Goal: Task Accomplishment & Management: Complete application form

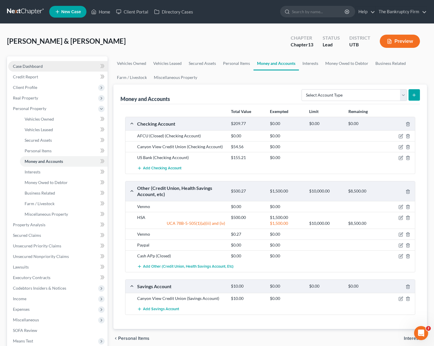
click at [33, 67] on span "Case Dashboard" at bounding box center [28, 66] width 30 height 5
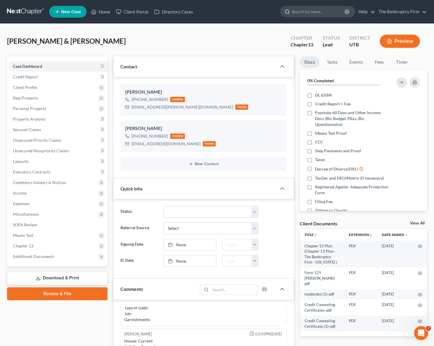
click at [305, 12] on input "search" at bounding box center [319, 11] width 54 height 11
click at [317, 12] on input "search" at bounding box center [319, 11] width 54 height 11
click at [101, 11] on link "Home" at bounding box center [100, 11] width 25 height 11
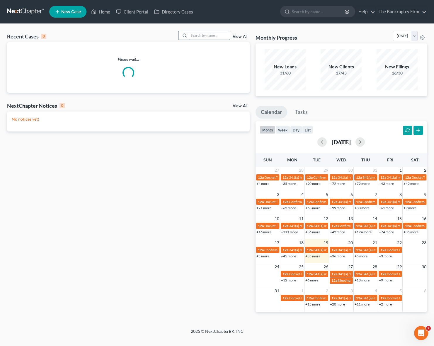
click at [202, 33] on input "search" at bounding box center [209, 35] width 41 height 9
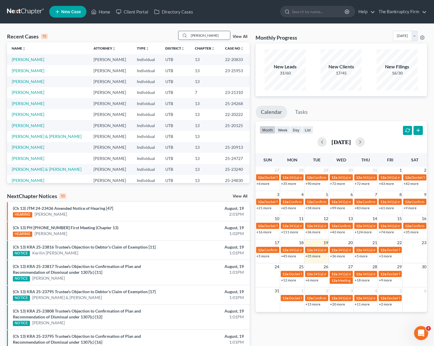
type input "[PERSON_NAME]"
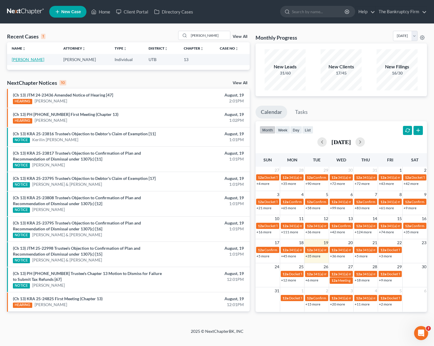
click at [28, 59] on link "[PERSON_NAME]" at bounding box center [28, 59] width 33 height 5
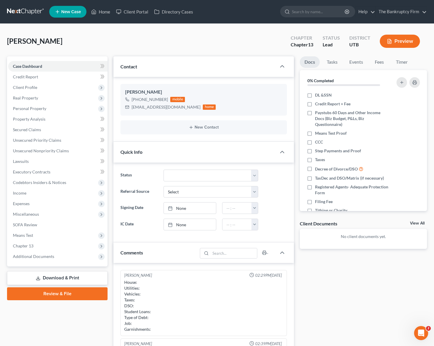
scroll to position [46, 0]
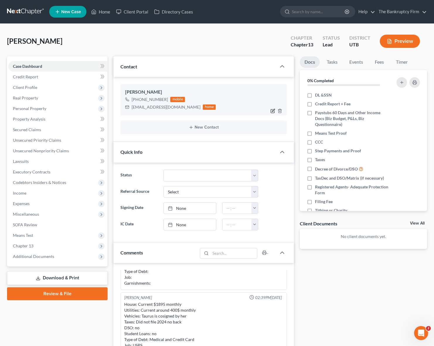
click at [273, 111] on icon "button" at bounding box center [273, 111] width 5 height 5
select select "0"
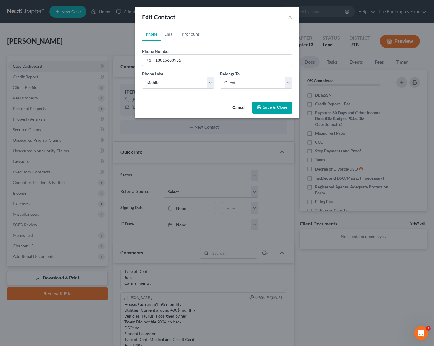
click at [282, 109] on button "Save & Close" at bounding box center [273, 107] width 40 height 12
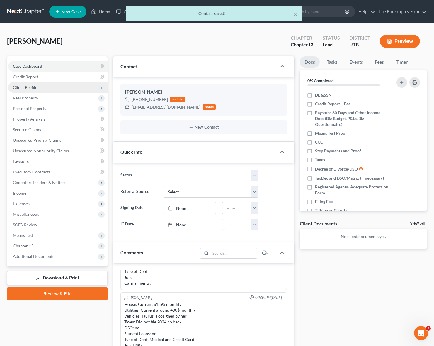
click at [33, 87] on span "Client Profile" at bounding box center [25, 87] width 24 height 5
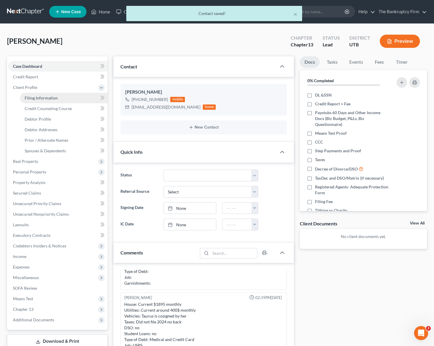
click at [49, 99] on span "Filing Information" at bounding box center [41, 97] width 33 height 5
select select "1"
select select "0"
select select "3"
select select "46"
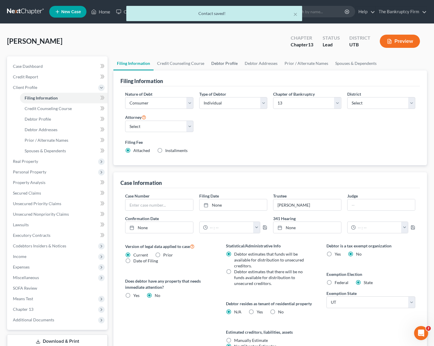
click at [224, 62] on link "Debtor Profile" at bounding box center [224, 63] width 33 height 14
select select "3"
select select "1"
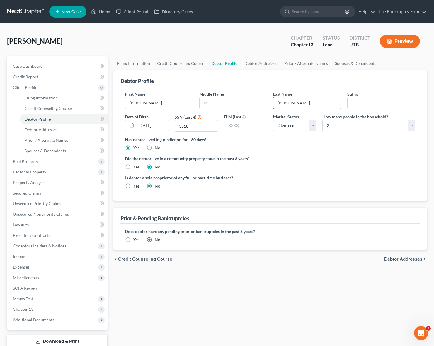
click at [285, 103] on input "[PERSON_NAME]" at bounding box center [307, 102] width 67 height 11
type input "[PERSON_NAME]"
click at [217, 83] on div "Debtor Profile" at bounding box center [271, 78] width 300 height 16
click at [214, 104] on input "text" at bounding box center [233, 102] width 67 height 11
type input "[PERSON_NAME]"
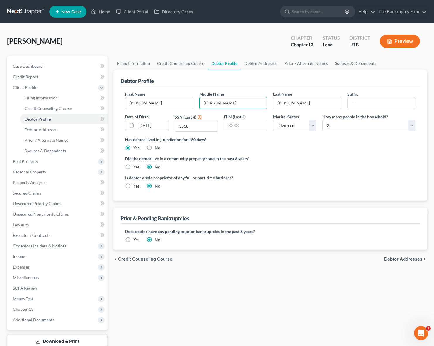
click at [186, 45] on div "[PERSON_NAME] Upgraded Chapter Chapter 13 Status Lead District UTB Preview" at bounding box center [217, 44] width 420 height 26
click at [356, 62] on link "Spouses & Dependents" at bounding box center [356, 63] width 48 height 14
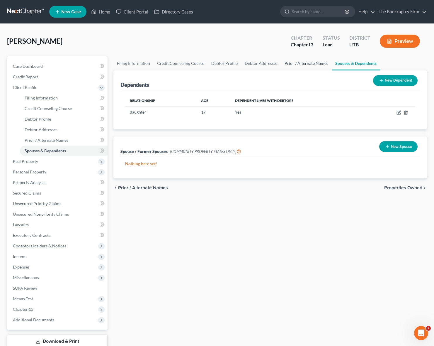
click at [302, 65] on link "Prior / Alternate Names" at bounding box center [306, 63] width 51 height 14
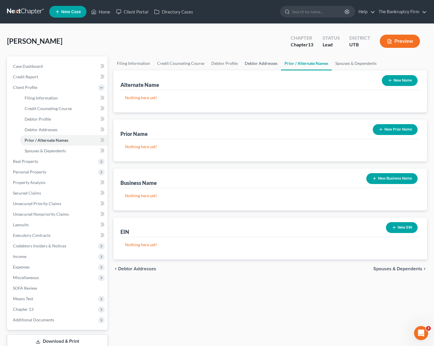
click at [258, 63] on link "Debtor Addresses" at bounding box center [261, 63] width 40 height 14
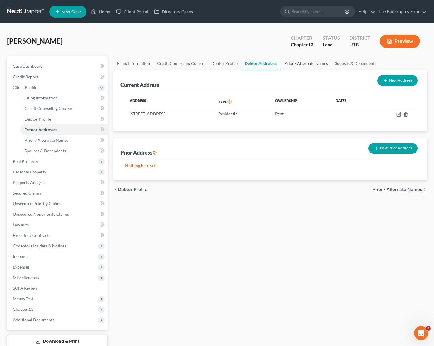
click at [297, 64] on link "Prior / Alternate Names" at bounding box center [306, 63] width 51 height 14
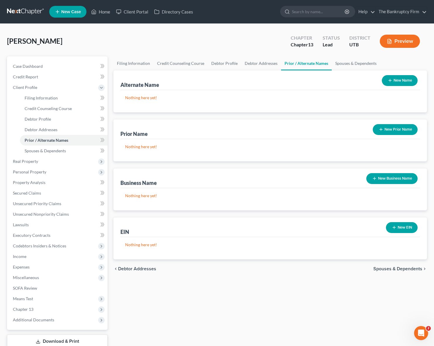
click at [405, 82] on button "New Name" at bounding box center [400, 80] width 36 height 11
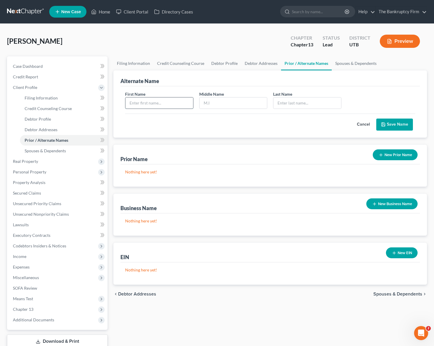
click at [157, 104] on input "text" at bounding box center [159, 102] width 67 height 11
type input "[PERSON_NAME]"
click at [403, 124] on button "Save Name" at bounding box center [395, 125] width 37 height 12
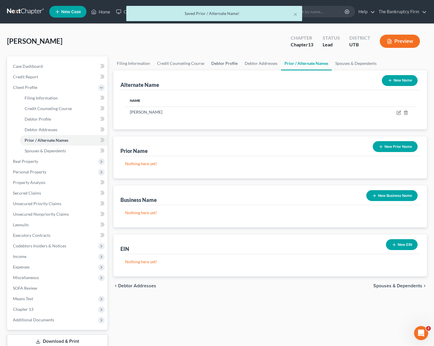
click at [213, 61] on link "Debtor Profile" at bounding box center [224, 63] width 33 height 14
select select "3"
select select "1"
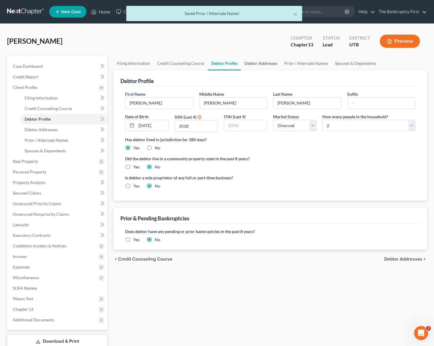
click at [265, 64] on link "Debtor Addresses" at bounding box center [261, 63] width 40 height 14
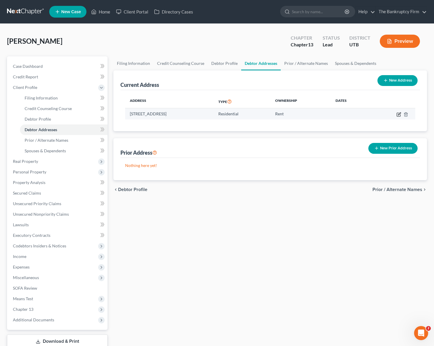
click at [399, 114] on icon "button" at bounding box center [399, 113] width 3 height 3
select select "46"
select select "28"
select select "0"
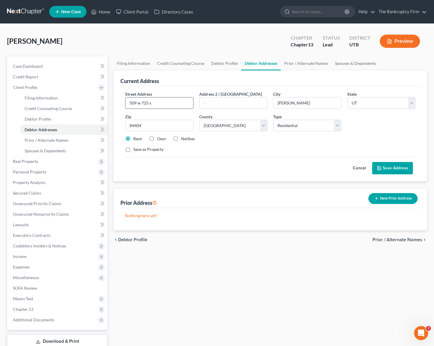
click at [141, 103] on input "509 w 725 s" at bounding box center [159, 102] width 67 height 11
drag, startPoint x: 158, startPoint y: 104, endPoint x: 166, endPoint y: 107, distance: 9.3
click at [160, 105] on input "509 West 725 s" at bounding box center [159, 102] width 67 height 11
type input "[STREET_ADDRESS]"
click at [399, 200] on button "New Prior Address" at bounding box center [393, 198] width 49 height 11
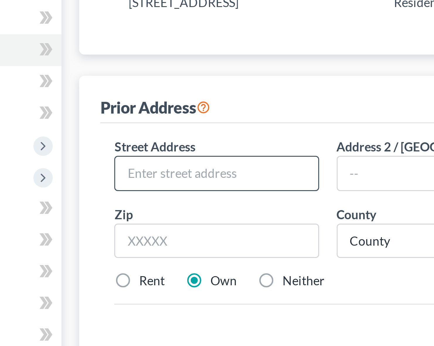
click at [136, 170] on input "text" at bounding box center [159, 170] width 67 height 11
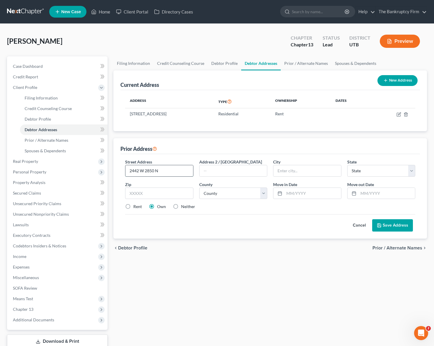
type input "2442 W 2850 N"
type input "[PERSON_NAME] West"
select select "46"
type input "84404"
type input "[PERSON_NAME]"
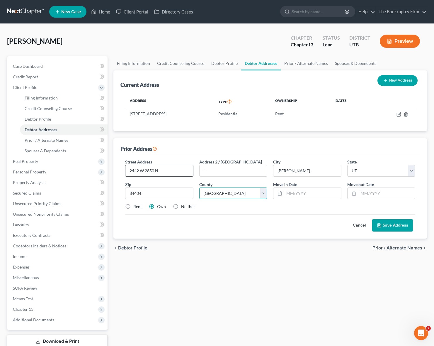
select select "28"
type input "02/2021"
type input "08/2025"
click at [133, 206] on label "Rent" at bounding box center [137, 207] width 9 height 6
click at [136, 206] on input "Rent" at bounding box center [138, 206] width 4 height 4
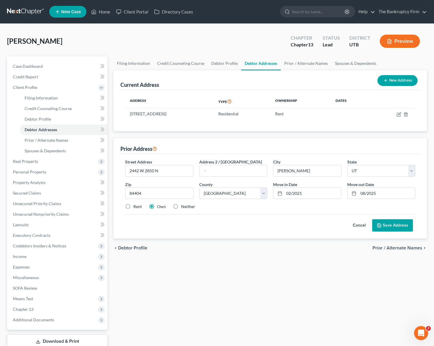
radio input "true"
click at [157, 206] on label "Own" at bounding box center [161, 207] width 9 height 6
click at [160, 206] on input "Own" at bounding box center [162, 206] width 4 height 4
radio input "true"
click at [297, 64] on link "Prior / Alternate Names" at bounding box center [306, 63] width 51 height 14
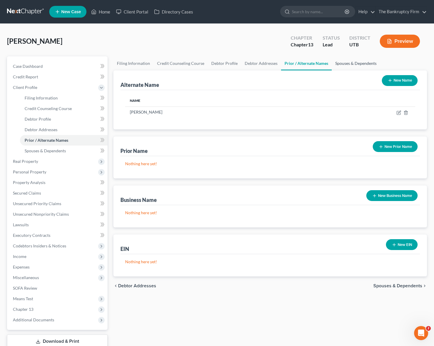
click at [356, 63] on link "Spouses & Dependents" at bounding box center [356, 63] width 48 height 14
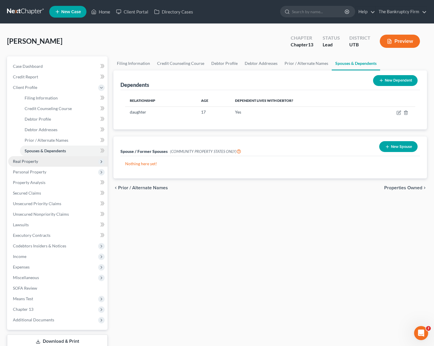
click at [37, 159] on span "Real Property" at bounding box center [25, 161] width 25 height 5
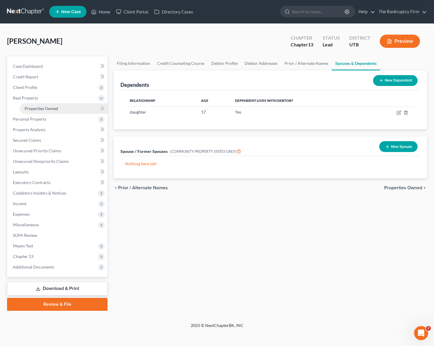
click at [43, 106] on span "Properties Owned" at bounding box center [41, 108] width 33 height 5
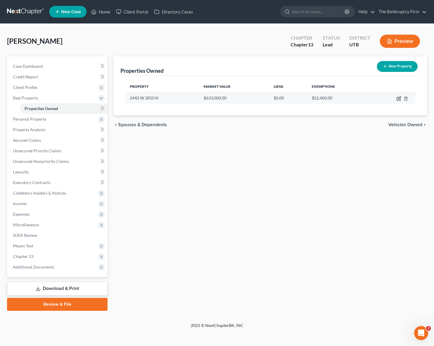
click at [400, 98] on icon "button" at bounding box center [399, 98] width 5 height 5
select select "46"
select select "28"
select select "3"
select select "0"
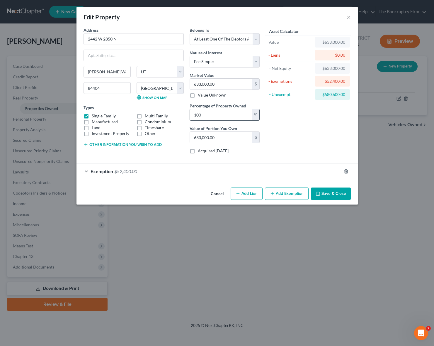
click at [245, 114] on input "100" at bounding box center [221, 114] width 62 height 11
type input "10"
type input "63,300.00"
type input "1"
type input "6,330.00"
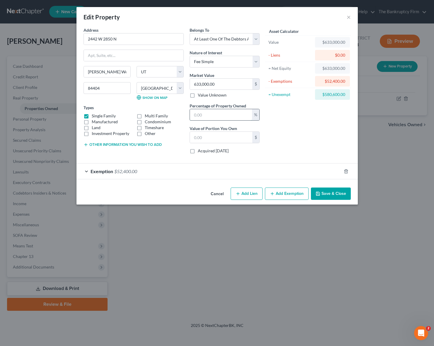
type input "5"
type input "31,650.00"
type input "50"
type input "316,500.00"
type input "50"
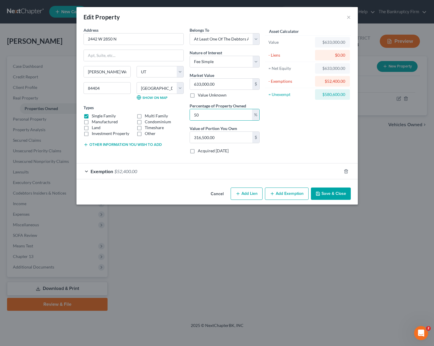
click at [307, 131] on div "Asset Calculator Value $633,000.00 - Liens $0.00 = Net Equity $633,000.00 - Exe…" at bounding box center [308, 92] width 91 height 131
click at [285, 193] on button "Add Exemption" at bounding box center [287, 193] width 44 height 12
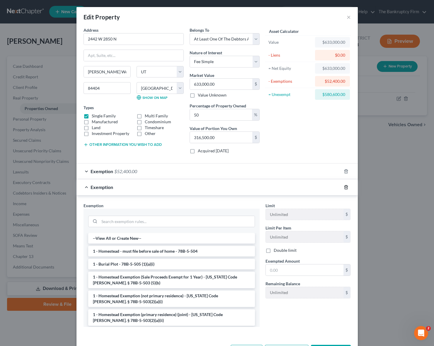
click at [346, 188] on icon "button" at bounding box center [346, 187] width 5 height 5
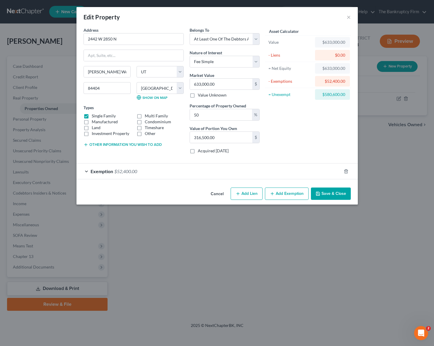
click at [336, 193] on button "Save & Close" at bounding box center [331, 193] width 40 height 12
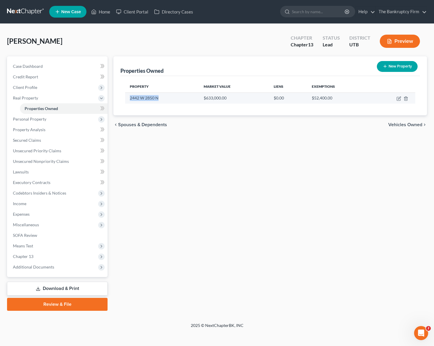
drag, startPoint x: 158, startPoint y: 98, endPoint x: 128, endPoint y: 98, distance: 29.9
click at [129, 98] on td "2442 W 2850 N" at bounding box center [162, 97] width 74 height 11
copy td "2442 W 2850 N"
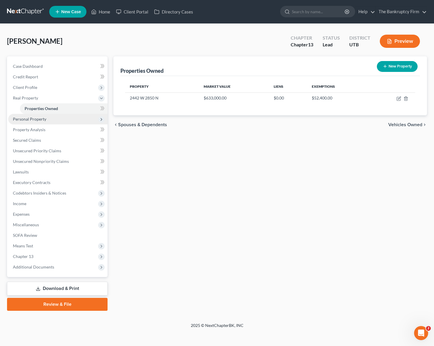
click at [40, 118] on span "Personal Property" at bounding box center [29, 118] width 33 height 5
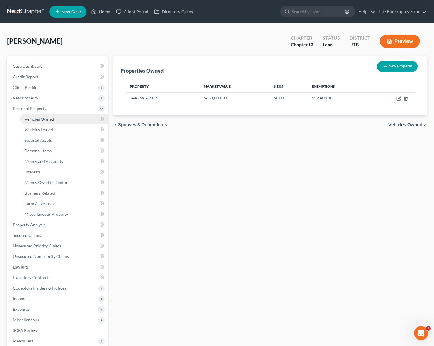
click at [48, 119] on span "Vehicles Owned" at bounding box center [39, 118] width 29 height 5
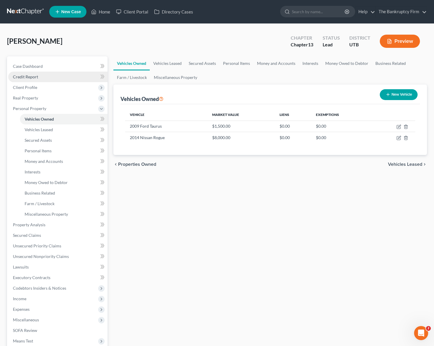
click at [30, 78] on span "Credit Report" at bounding box center [25, 76] width 25 height 5
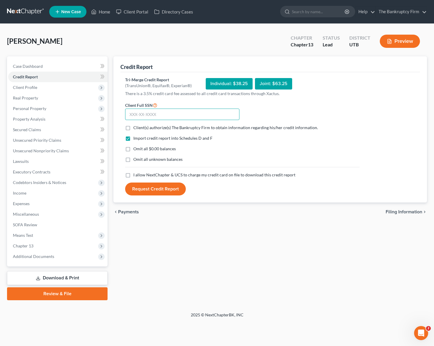
click at [165, 114] on input "text" at bounding box center [182, 115] width 114 height 12
type input "020-64-3518"
click at [133, 127] on label "Client(s) authorize(s) The Bankruptcy Firm to obtain information regarding his/…" at bounding box center [225, 128] width 185 height 6
click at [136, 127] on input "Client(s) authorize(s) The Bankruptcy Firm to obtain information regarding his/…" at bounding box center [138, 127] width 4 height 4
checkbox input "true"
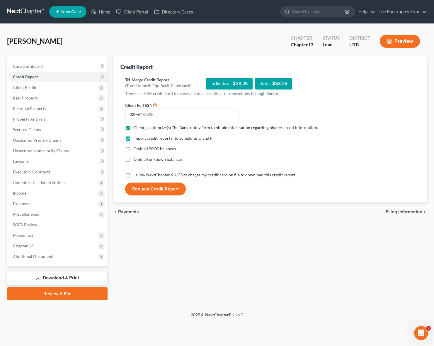
click at [133, 175] on label "I allow NextChapter & UCS to charge my credit card on file to download this cre…" at bounding box center [214, 175] width 162 height 6
click at [136, 175] on input "I allow NextChapter & UCS to charge my credit card on file to download this cre…" at bounding box center [138, 174] width 4 height 4
checkbox input "true"
click at [146, 192] on button "Request Credit Report" at bounding box center [155, 188] width 61 height 13
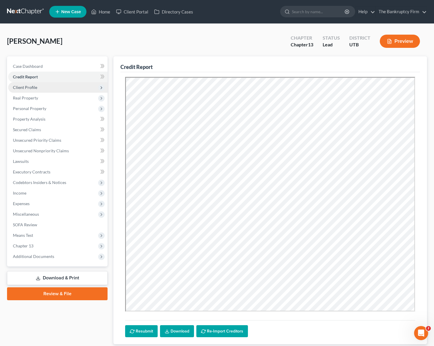
click at [43, 85] on span "Client Profile" at bounding box center [57, 87] width 99 height 11
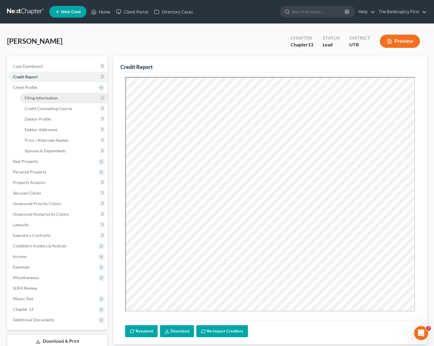
click at [57, 98] on link "Filing Information" at bounding box center [64, 98] width 88 height 11
select select "1"
select select "0"
select select "3"
select select "81"
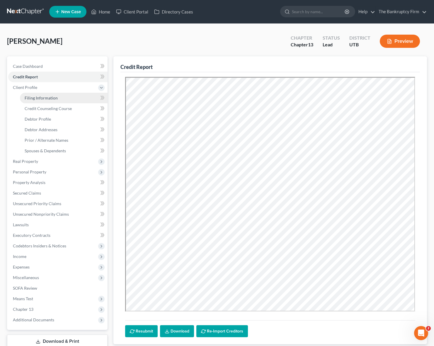
select select "0"
select select "46"
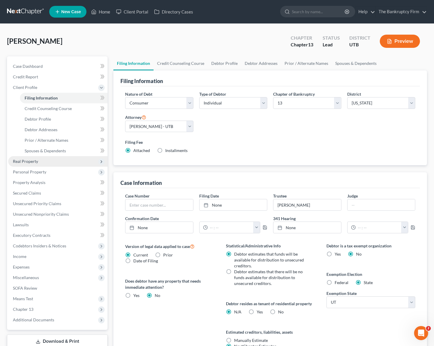
click at [33, 161] on span "Real Property" at bounding box center [25, 161] width 25 height 5
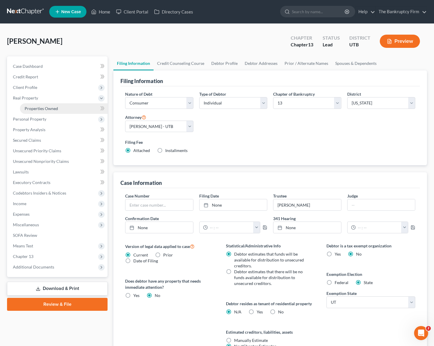
click at [43, 105] on link "Properties Owned" at bounding box center [64, 108] width 88 height 11
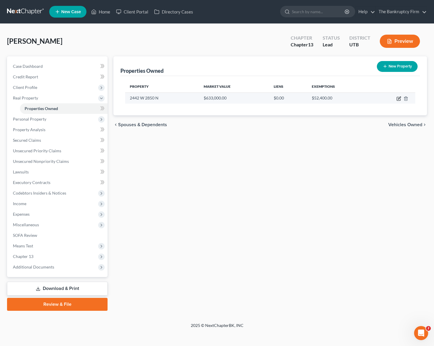
click at [398, 97] on icon "button" at bounding box center [399, 98] width 5 height 5
select select "46"
select select "28"
select select "3"
select select "0"
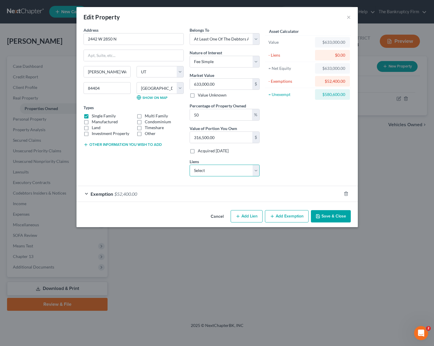
click at [253, 167] on select "Select Nr/Sms/Cal - $410,741.00 Goldenwst Cu - $57,294.00 Goldenwst Cu - $35,08…" at bounding box center [225, 171] width 70 height 12
select select "0"
click at [190, 165] on select "Select Nr/Sms/Cal - $410,741.00 Goldenwst Cu - $57,294.00 Goldenwst Cu - $35,08…" at bounding box center [225, 171] width 70 height 12
select select
select select "39"
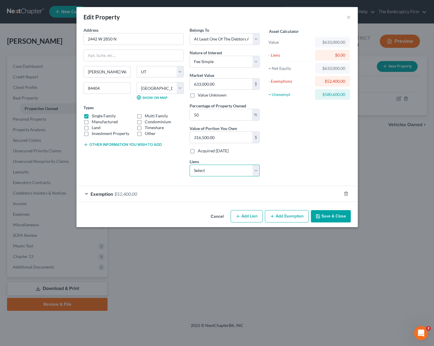
select select "0"
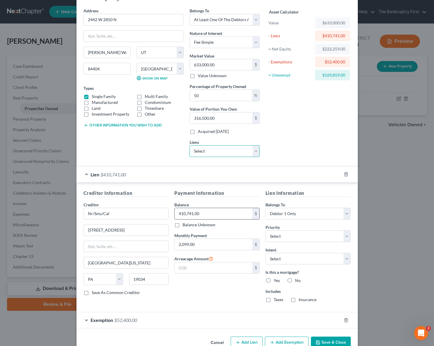
scroll to position [34, 0]
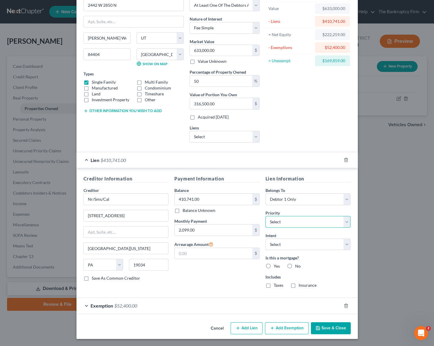
click at [331, 219] on select "Select 1st 2nd 3rd 4th 5th 6th 7th 8th 9th 10th 11th 12th 13th 14th 15th 16th 1…" at bounding box center [308, 222] width 85 height 12
select select "0"
click at [266, 216] on select "Select 1st 2nd 3rd 4th 5th 6th 7th 8th 9th 10th 11th 12th 13th 14th 15th 16th 1…" at bounding box center [308, 222] width 85 height 12
click at [332, 244] on select "Select Surrender Redeem Reaffirm Avoid Other" at bounding box center [308, 244] width 85 height 12
select select "2"
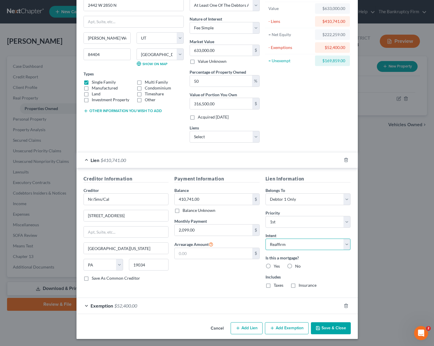
click at [266, 238] on select "Select Surrender Redeem Reaffirm Avoid Other" at bounding box center [308, 244] width 85 height 12
click at [274, 266] on label "Yes" at bounding box center [277, 266] width 6 height 6
click at [276, 266] on input "Yes" at bounding box center [278, 265] width 4 height 4
radio input "true"
click at [274, 285] on label "Taxes" at bounding box center [279, 285] width 10 height 6
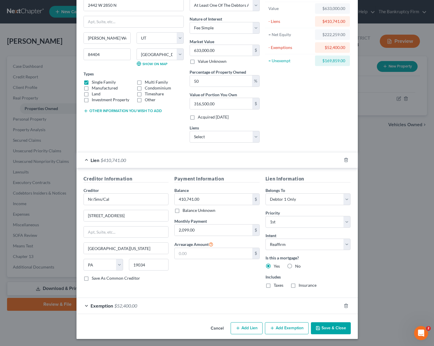
click at [276, 285] on input "Taxes" at bounding box center [278, 284] width 4 height 4
checkbox input "true"
click at [299, 286] on label "Insurance" at bounding box center [308, 285] width 18 height 6
click at [301, 286] on input "Insurance" at bounding box center [303, 284] width 4 height 4
checkbox input "true"
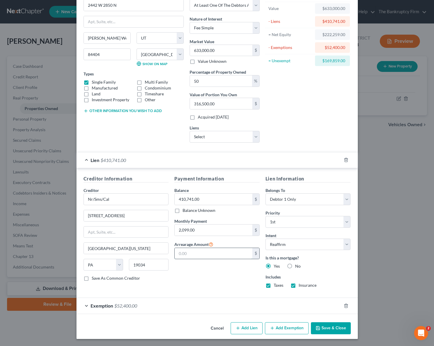
click at [181, 256] on input "text" at bounding box center [214, 253] width 78 height 11
paste input "23045"
click at [207, 275] on div "Payment Information Balance 410,741.00 $ Balance Unknown Balance Undetermined 4…" at bounding box center [217, 234] width 91 height 118
drag, startPoint x: 181, startPoint y: 251, endPoint x: 238, endPoint y: 255, distance: 56.4
click at [238, 255] on input "23045" at bounding box center [214, 253] width 78 height 11
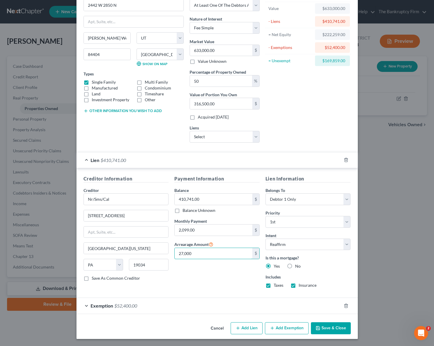
type input "27,000"
click at [334, 326] on button "Save & Close" at bounding box center [331, 328] width 40 height 12
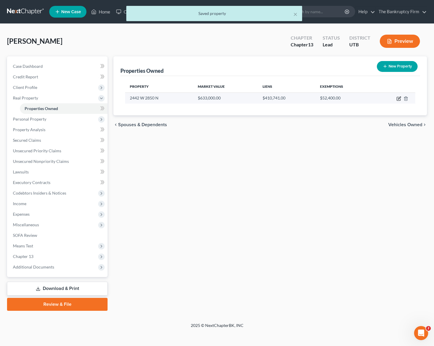
click at [399, 98] on icon "button" at bounding box center [399, 98] width 5 height 5
select select "46"
select select "28"
select select "3"
select select "0"
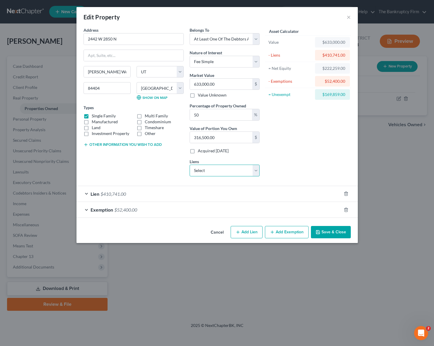
click at [259, 172] on select "Select Goldenwst Cu - $57,294.00 Goldenwst Cu - $35,089.00 Cap One Auto - $0.00…" at bounding box center [225, 171] width 70 height 12
select select "0"
click at [190, 165] on select "Select Goldenwst Cu - $57,294.00 Goldenwst Cu - $35,089.00 Cap One Auto - $0.00…" at bounding box center [225, 171] width 70 height 12
select select
select select "46"
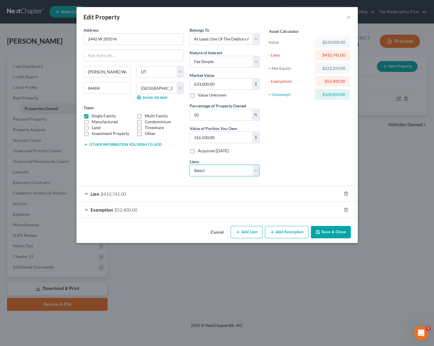
select select "0"
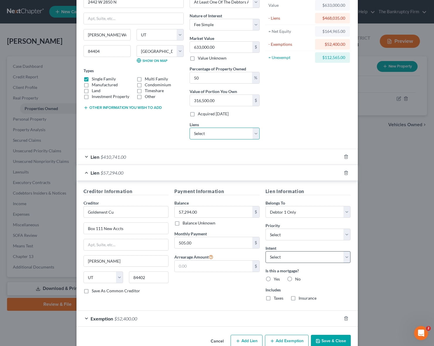
scroll to position [50, 0]
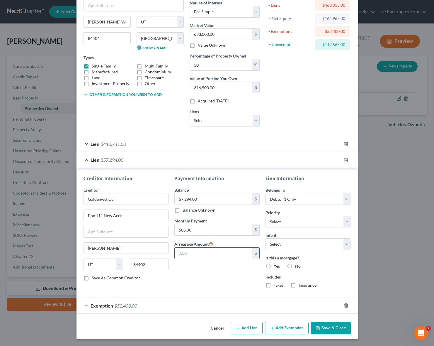
drag, startPoint x: 195, startPoint y: 252, endPoint x: 192, endPoint y: 252, distance: 3.3
click at [194, 252] on input "text" at bounding box center [214, 253] width 78 height 11
type input "0.01"
click at [306, 218] on select "Select 1st 2nd 3rd 4th 5th 6th 7th 8th 9th 10th 11th 12th 13th 14th 15th 16th 1…" at bounding box center [308, 222] width 85 height 12
select select "1"
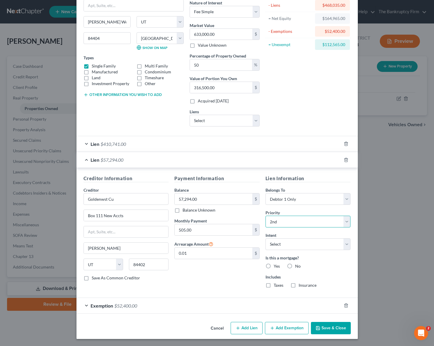
click at [266, 216] on select "Select 1st 2nd 3rd 4th 5th 6th 7th 8th 9th 10th 11th 12th 13th 14th 15th 16th 1…" at bounding box center [308, 222] width 85 height 12
click at [315, 245] on select "Select Surrender Redeem Reaffirm Avoid Other" at bounding box center [308, 244] width 85 height 12
select select "2"
click at [266, 238] on select "Select Surrender Redeem Reaffirm Avoid Other" at bounding box center [308, 244] width 85 height 12
click at [274, 265] on label "Yes" at bounding box center [277, 266] width 6 height 6
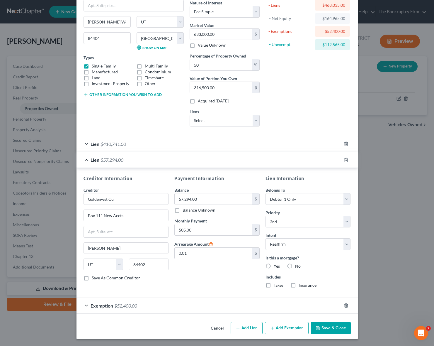
click at [276, 265] on input "Yes" at bounding box center [278, 265] width 4 height 4
radio input "true"
click at [329, 328] on button "Save & Close" at bounding box center [331, 328] width 40 height 12
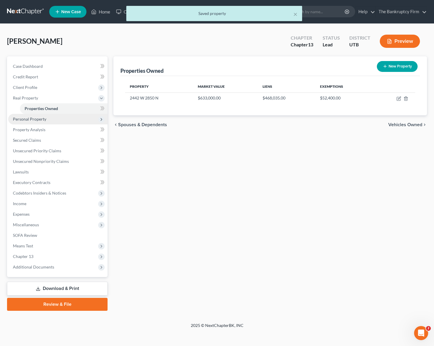
click at [33, 117] on span "Personal Property" at bounding box center [29, 118] width 33 height 5
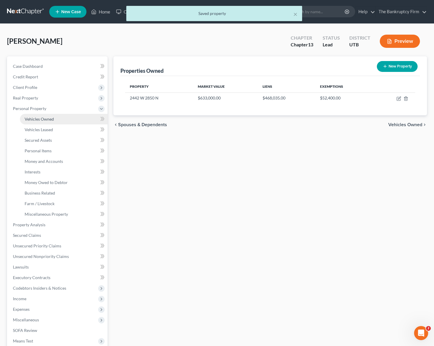
click at [55, 119] on link "Vehicles Owned" at bounding box center [64, 119] width 88 height 11
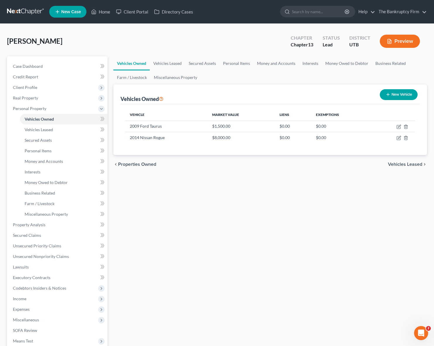
click at [400, 94] on button "New Vehicle" at bounding box center [399, 94] width 38 height 11
select select "0"
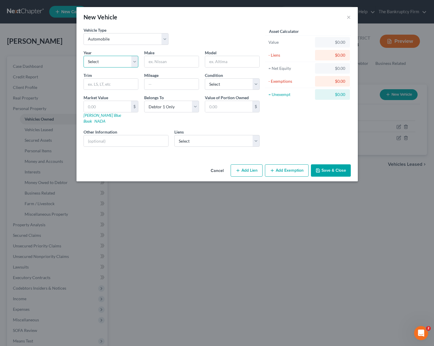
click at [106, 62] on select "Select 2026 2025 2024 2023 2022 2021 2020 2019 2018 2017 2016 2015 2014 2013 20…" at bounding box center [111, 62] width 55 height 12
select select "4"
click at [84, 56] on select "Select 2026 2025 2024 2023 2022 2021 2020 2019 2018 2017 2016 2015 2014 2013 20…" at bounding box center [111, 62] width 55 height 12
click at [161, 60] on input "text" at bounding box center [172, 61] width 54 height 11
type input "Dodge"
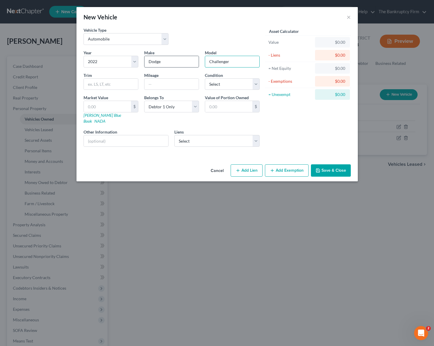
type input "Challenger"
type input "1"
type input "80000"
click at [244, 84] on select "Select Excellent Very Good Good Fair Poor" at bounding box center [232, 84] width 55 height 12
select select "4"
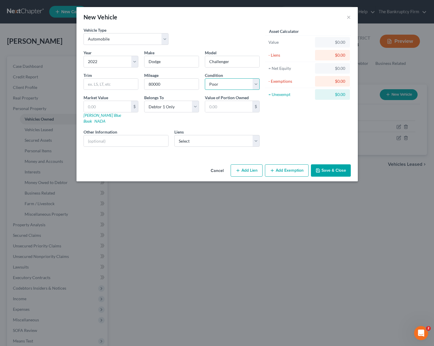
click at [205, 78] on select "Select Excellent Very Good Good Fair Poor" at bounding box center [232, 84] width 55 height 12
click at [104, 108] on input "text" at bounding box center [107, 106] width 47 height 11
click at [101, 106] on input "text" at bounding box center [107, 106] width 47 height 11
type input "4"
type input "4.00"
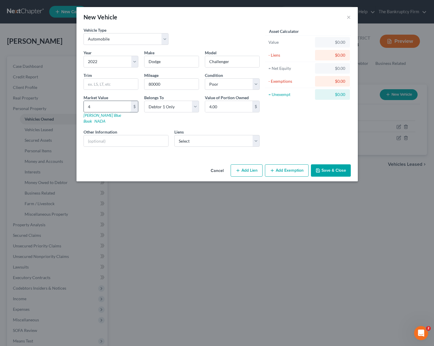
type input "41"
type input "41.00"
type input "410"
type input "410.00"
type input "4100"
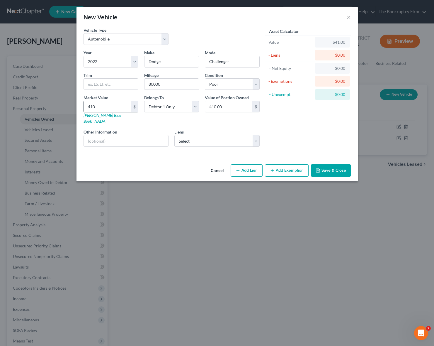
type input "4,100.00"
type input "4,1000"
type input "41,000.00"
type input "41,000"
click at [202, 135] on select "Select Goldenwst Cu - $35,089.00 Cap One Auto - $0.00 Carngtn Mtg - $0.00 Golde…" at bounding box center [217, 141] width 85 height 12
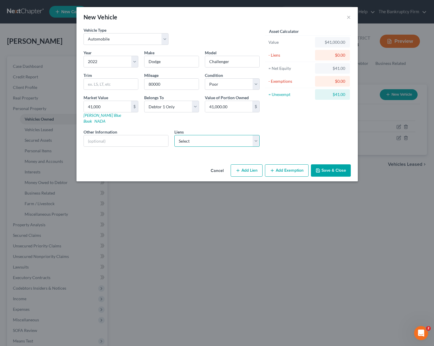
select select "0"
click at [175, 135] on select "Select Goldenwst Cu - $35,089.00 Cap One Auto - $0.00 Carngtn Mtg - $0.00 Golde…" at bounding box center [217, 141] width 85 height 12
select select
select select "46"
select select "0"
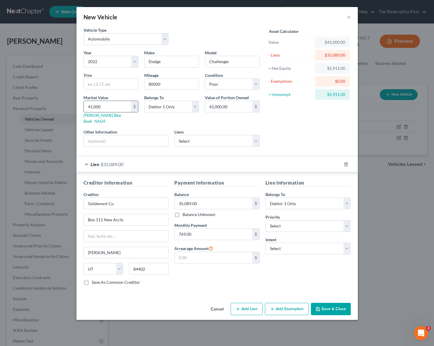
click at [107, 105] on input "41,000" at bounding box center [107, 106] width 47 height 11
type input "2"
type input "2.00"
type input "25"
type input "25.00"
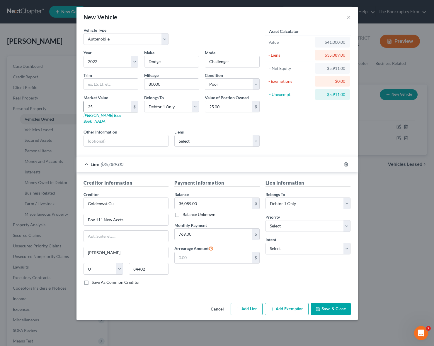
type input "250"
type input "250.00"
type input "2500"
type input "2,500.00"
type input "2,5000"
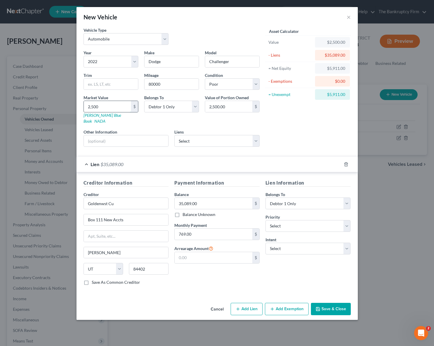
type input "25,000.00"
type input "25,000"
click at [123, 136] on input "text" at bounding box center [126, 140] width 85 height 11
type input "Wrecked in [GEOGRAPHIC_DATA]"
click at [332, 303] on button "Save & Close" at bounding box center [331, 309] width 40 height 12
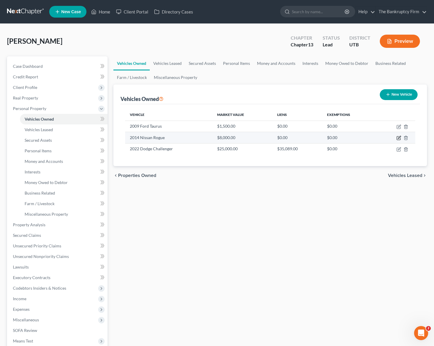
click at [399, 137] on icon "button" at bounding box center [399, 137] width 3 height 3
select select "0"
select select "12"
select select "0"
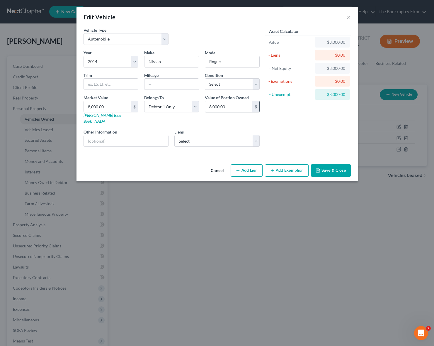
click at [246, 108] on input "8,000.00" at bounding box center [228, 106] width 47 height 11
type input "6,075"
click at [182, 107] on select "Select Debtor 1 Only Debtor 2 Only Debtor 1 And Debtor 2 Only At Least One Of T…" at bounding box center [171, 107] width 55 height 12
select select "2"
click at [144, 101] on select "Select Debtor 1 Only Debtor 2 Only Debtor 1 And Debtor 2 Only At Least One Of T…" at bounding box center [171, 107] width 55 height 12
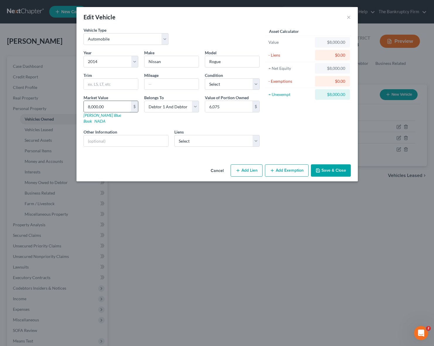
click at [111, 106] on input "8,000.00" at bounding box center [107, 106] width 47 height 11
type input "6"
type input "6.00"
type input "60"
type input "60.00"
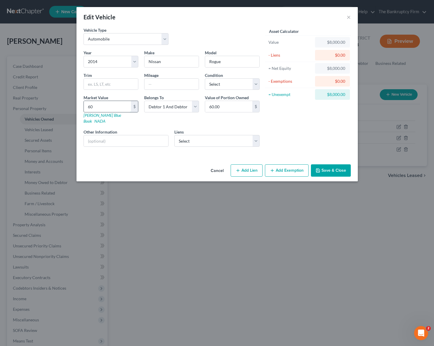
type input "607"
type input "607.00"
type input "6075"
type input "6,075.00"
type input "6,075"
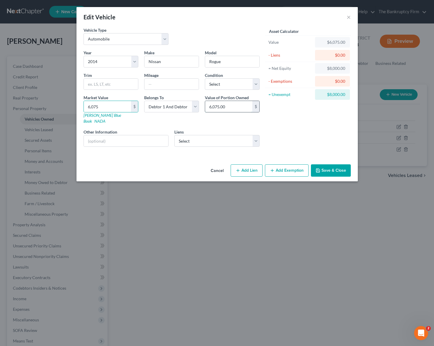
click at [240, 105] on input "6,075.00" at bounding box center [228, 106] width 47 height 11
click at [192, 122] on div "Year Select 2026 2025 2024 2023 2022 2021 2020 2019 2018 2017 2016 2015 2014 20…" at bounding box center [172, 101] width 182 height 102
click at [103, 106] on input "6,075" at bounding box center [107, 106] width 47 height 11
click at [288, 165] on button "Add Exemption" at bounding box center [287, 170] width 44 height 12
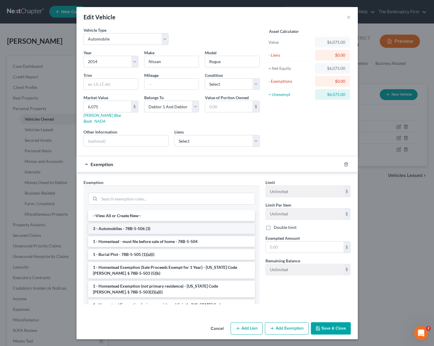
click at [121, 223] on li "3 - Automobiles - 78B-5-506 (3)" at bounding box center [171, 228] width 167 height 11
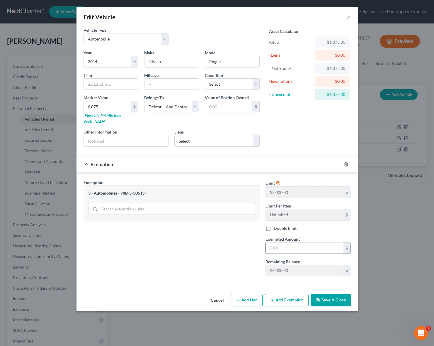
click at [286, 243] on input "text" at bounding box center [305, 247] width 78 height 11
type input "3,000"
click at [334, 294] on button "Save & Close" at bounding box center [331, 300] width 40 height 12
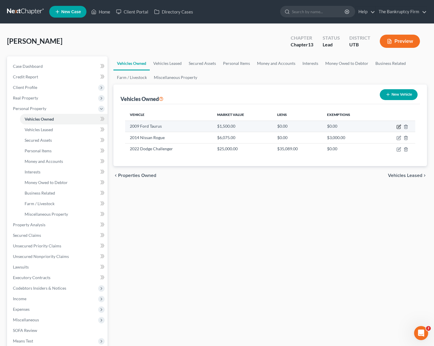
click at [399, 126] on icon "button" at bounding box center [399, 126] width 5 height 5
select select "0"
select select "17"
select select "0"
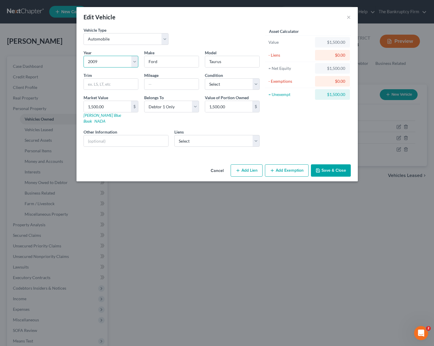
click at [110, 58] on select "Select 2026 2025 2024 2023 2022 2021 2020 2019 2018 2017 2016 2015 2014 2013 20…" at bounding box center [111, 62] width 55 height 12
select select "31"
click at [84, 56] on select "Select 2026 2025 2024 2023 2022 2021 2020 2019 2018 2017 2016 2015 2014 2013 20…" at bounding box center [111, 62] width 55 height 12
click at [170, 63] on input "Ford" at bounding box center [172, 61] width 54 height 11
click at [106, 84] on input "text" at bounding box center [111, 84] width 54 height 11
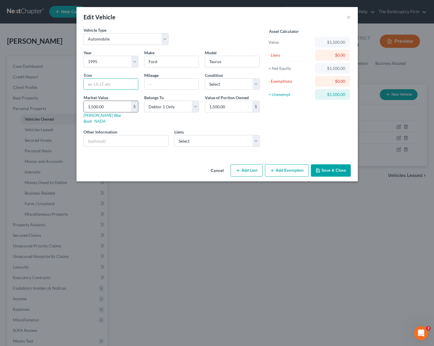
click at [94, 106] on input "1,500.00" at bounding box center [107, 106] width 47 height 11
type input "5"
type input "5.00"
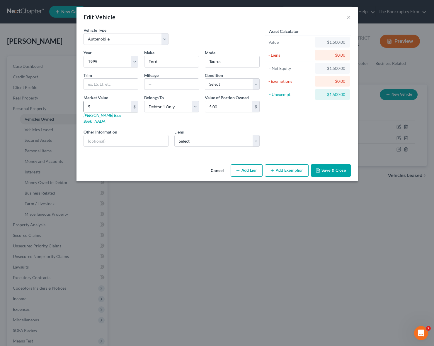
type input "50"
type input "50.00"
type input "500"
type input "500.00"
type input "500"
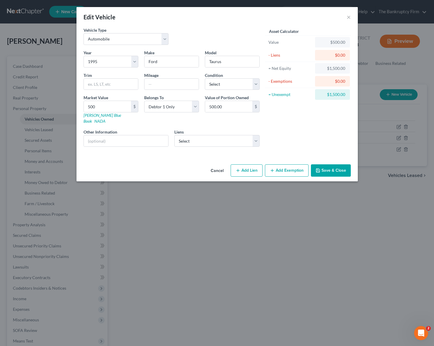
click at [339, 164] on button "Save & Close" at bounding box center [331, 170] width 40 height 12
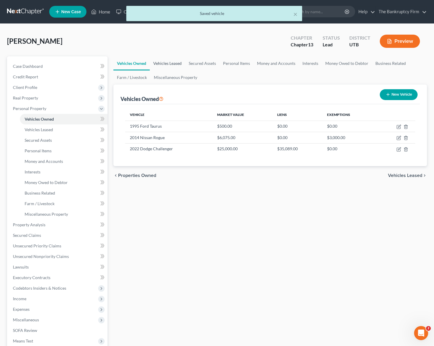
click at [168, 63] on link "Vehicles Leased" at bounding box center [167, 63] width 35 height 14
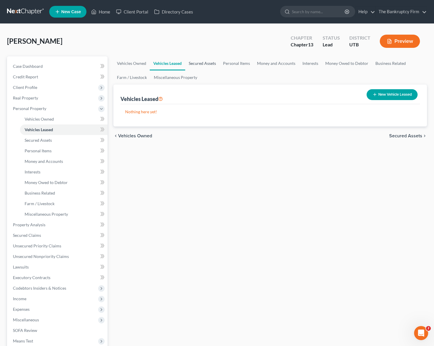
click at [193, 62] on link "Secured Assets" at bounding box center [202, 63] width 34 height 14
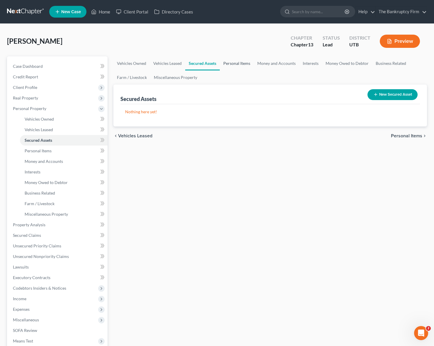
click at [244, 64] on link "Personal Items" at bounding box center [237, 63] width 34 height 14
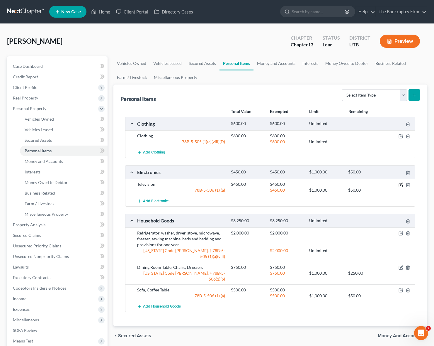
click at [402, 184] on icon "button" at bounding box center [401, 184] width 5 height 5
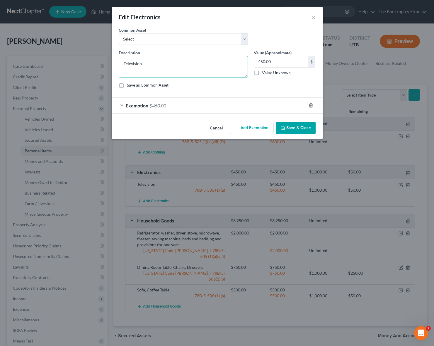
click at [146, 65] on textarea "Television" at bounding box center [183, 67] width 129 height 22
click at [197, 59] on textarea "Televisions, PC, Tablet, Cell Phone" at bounding box center [183, 67] width 129 height 22
click at [186, 65] on textarea "Televisions, PC, Tablet, Cell Phone" at bounding box center [183, 67] width 129 height 22
click at [193, 61] on textarea "Televisions, PC, Tablet, Cell Phones" at bounding box center [183, 67] width 129 height 22
type textarea "Televisions, PC, Tablet, Cell Phones, Gaming System"
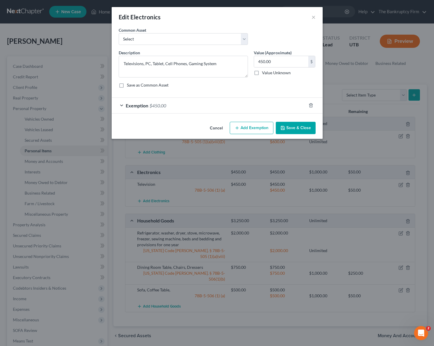
click at [297, 127] on button "Save & Close" at bounding box center [296, 128] width 40 height 12
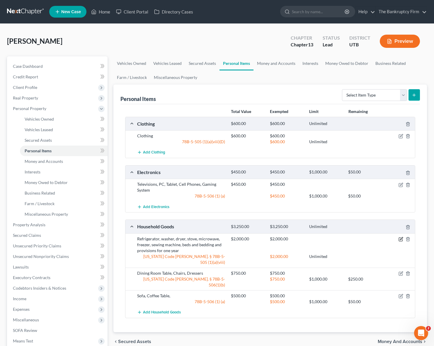
click at [402, 237] on icon "button" at bounding box center [401, 239] width 5 height 5
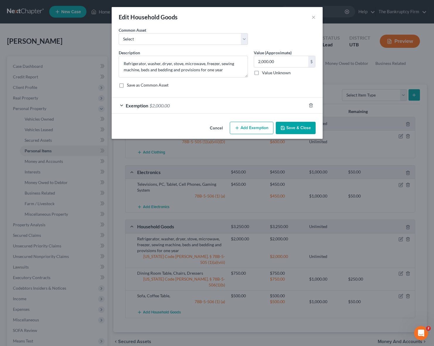
click at [292, 124] on button "Save & Close" at bounding box center [296, 128] width 40 height 12
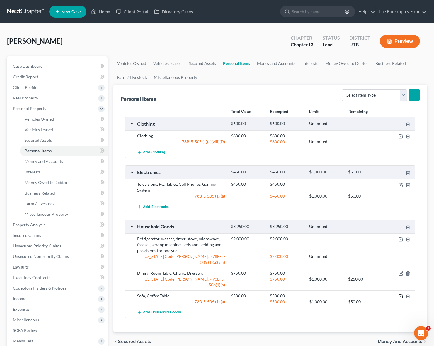
click at [400, 294] on icon "button" at bounding box center [401, 296] width 5 height 5
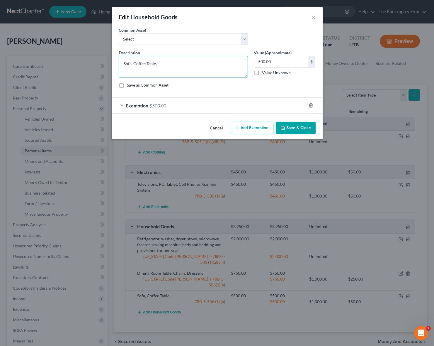
click at [172, 64] on textarea "Sofa, Coffee Table," at bounding box center [183, 67] width 129 height 22
click at [171, 64] on textarea "Sofa, Coffee Table," at bounding box center [183, 67] width 129 height 22
type textarea "Couches, Love Seat, Sofa Chair, End Tables, Coffee Tables, Lamps, Curio Cabinet…"
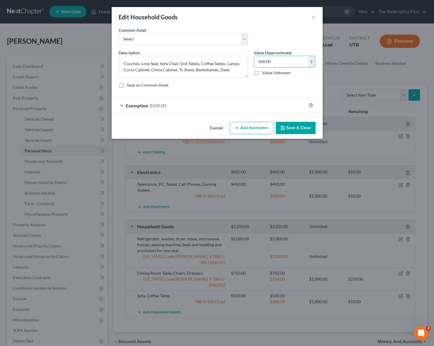
click at [296, 125] on button "Save & Close" at bounding box center [296, 128] width 40 height 12
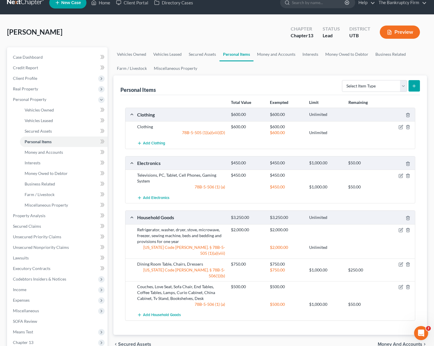
scroll to position [10, 0]
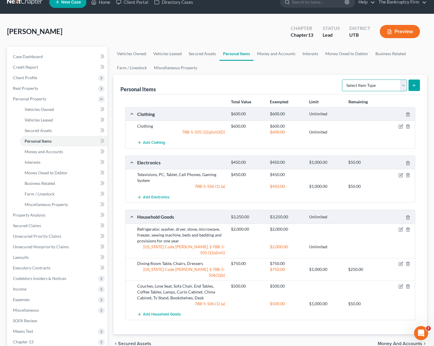
click at [373, 84] on select "Select Item Type Clothing Collectibles Of Value Electronics Firearms Household …" at bounding box center [374, 85] width 65 height 12
select select "firearms"
click at [343, 79] on select "Select Item Type Clothing Collectibles Of Value Electronics Firearms Household …" at bounding box center [374, 85] width 65 height 12
click at [415, 84] on icon "submit" at bounding box center [414, 85] width 5 height 5
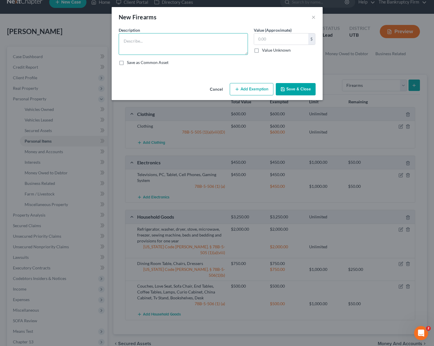
click at [137, 44] on textarea at bounding box center [183, 44] width 129 height 22
type textarea "P365 SIg"
type input "300"
click at [244, 87] on button "Add Exemption" at bounding box center [252, 89] width 44 height 12
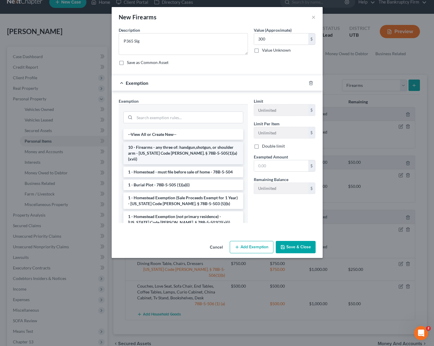
click at [168, 149] on li "10 - Firearms - any three of: handgun,shotgun, or shoulder arm - [US_STATE] Cod…" at bounding box center [183, 153] width 120 height 22
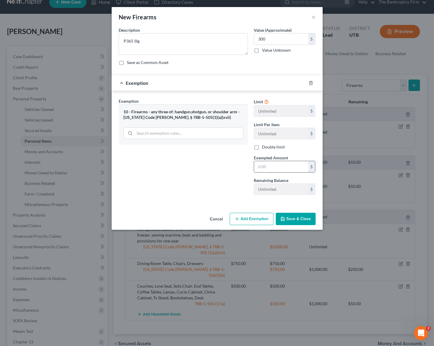
click at [277, 166] on input "text" at bounding box center [281, 166] width 54 height 11
type input "300"
click at [302, 218] on button "Save & Close" at bounding box center [296, 219] width 40 height 12
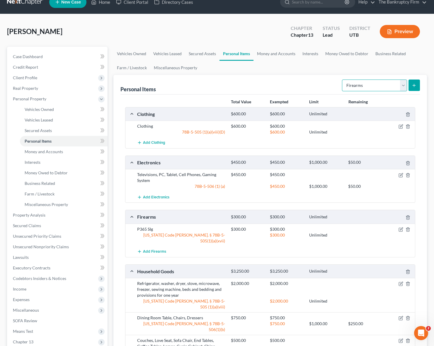
click at [382, 84] on select "Select Item Type Clothing Collectibles Of Value Electronics Firearms Household …" at bounding box center [374, 85] width 65 height 12
select select "jewelry"
click at [343, 79] on select "Select Item Type Clothing Collectibles Of Value Electronics Firearms Household …" at bounding box center [374, 85] width 65 height 12
click at [416, 84] on icon "submit" at bounding box center [414, 85] width 5 height 5
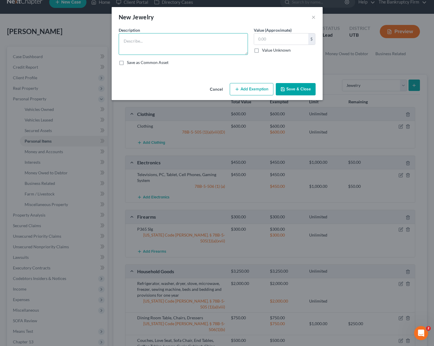
click at [139, 38] on textarea at bounding box center [183, 44] width 129 height 22
type textarea "Wedding Band"
type input "1,000"
click at [255, 92] on button "Add Exemption" at bounding box center [252, 89] width 44 height 12
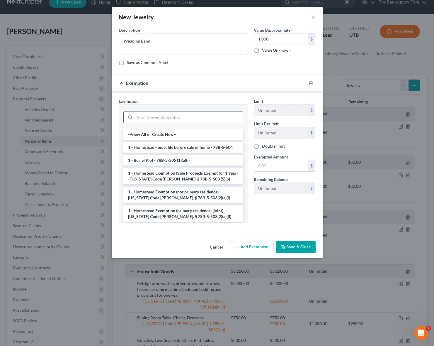
click at [154, 115] on input "search" at bounding box center [189, 117] width 109 height 11
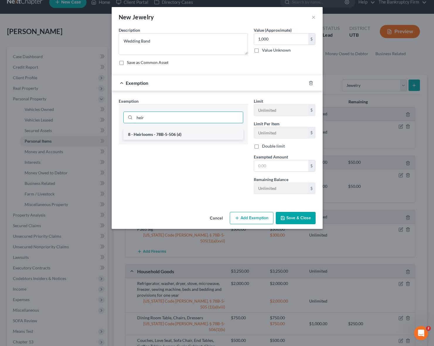
type input "heir"
click at [153, 133] on li "8 - Heirlooms - 78B-5-506 (d)" at bounding box center [183, 134] width 120 height 11
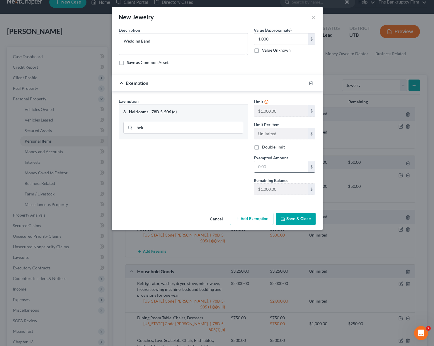
click at [277, 166] on input "text" at bounding box center [281, 166] width 54 height 11
type input "1,000"
click at [304, 216] on button "Save & Close" at bounding box center [296, 219] width 40 height 12
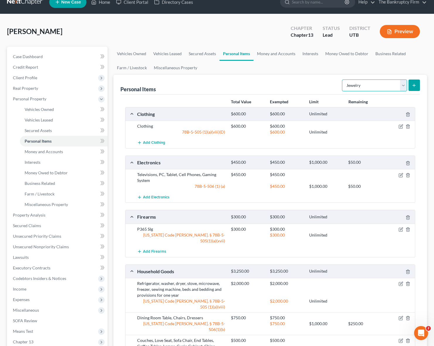
click at [401, 84] on select "Select Item Type Clothing Collectibles Of Value Electronics Firearms Household …" at bounding box center [374, 85] width 65 height 12
select select "pets"
click at [343, 79] on select "Select Item Type Clothing Collectibles Of Value Electronics Firearms Household …" at bounding box center [374, 85] width 65 height 12
click at [414, 85] on line "submit" at bounding box center [414, 85] width 3 height 0
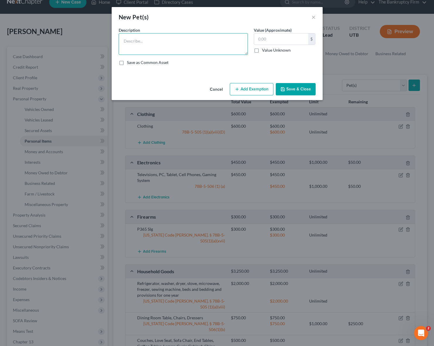
click at [162, 45] on textarea at bounding box center [183, 44] width 129 height 22
type textarea "2 Dogs, 1 Cat"
type input "50"
click at [253, 88] on button "Add Exemption" at bounding box center [252, 89] width 44 height 12
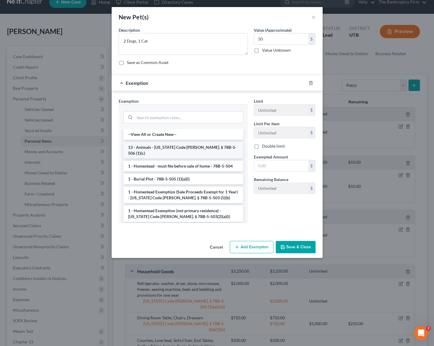
click at [171, 144] on li "13 - Animals - [US_STATE] Code [PERSON_NAME]. § 78B-5-506 (1)(c)" at bounding box center [183, 150] width 120 height 16
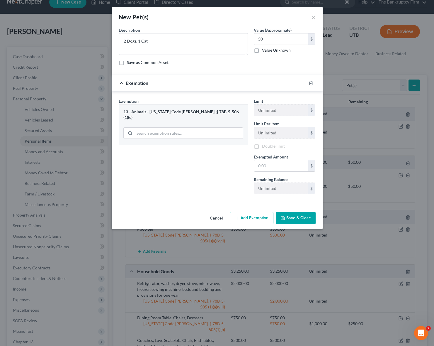
click at [171, 144] on div "Exemption Set must be selected for CA. Exemption * 13 - Animals - [US_STATE] Co…" at bounding box center [183, 148] width 135 height 101
click at [280, 166] on input "text" at bounding box center [281, 166] width 54 height 11
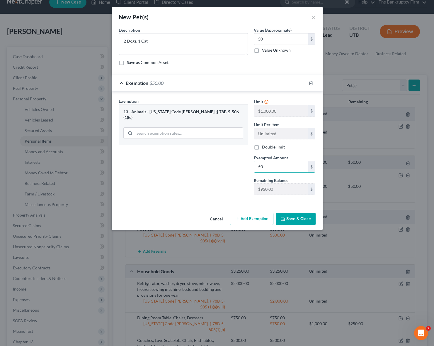
type input "50"
click at [241, 241] on div "New Pet(s) × An exemption set must first be selected from the Filing Informatio…" at bounding box center [217, 173] width 434 height 346
click at [296, 218] on button "Save & Close" at bounding box center [296, 219] width 40 height 12
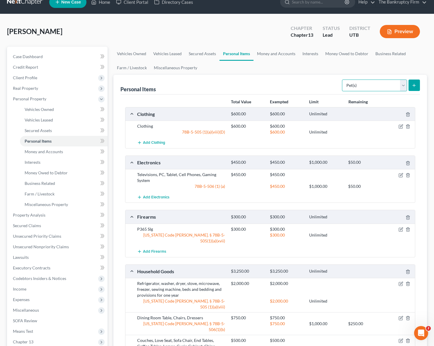
click at [392, 85] on select "Select Item Type Clothing Collectibles Of Value Electronics Firearms Household …" at bounding box center [374, 85] width 65 height 12
click at [276, 53] on link "Money and Accounts" at bounding box center [276, 54] width 45 height 14
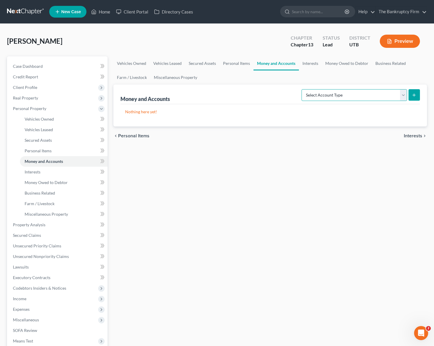
click at [366, 95] on select "Select Account Type Brokerage Cash on Hand Certificates of Deposit Checking Acc…" at bounding box center [355, 95] width 106 height 12
select select "checking"
click at [303, 89] on select "Select Account Type Brokerage Cash on Hand Certificates of Deposit Checking Acc…" at bounding box center [355, 95] width 106 height 12
click at [415, 93] on icon "submit" at bounding box center [414, 95] width 5 height 5
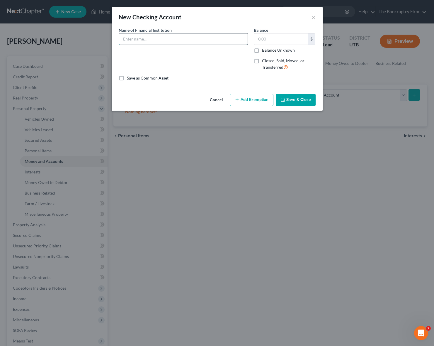
click at [137, 40] on input "text" at bounding box center [183, 38] width 129 height 11
type input "AFCU"
type input "5"
click at [299, 102] on button "Save & Close" at bounding box center [296, 100] width 40 height 12
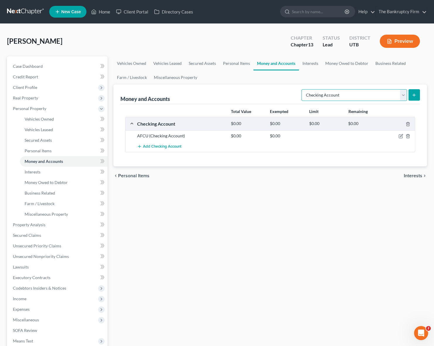
click at [400, 94] on select "Select Account Type Brokerage Cash on Hand Certificates of Deposit Checking Acc…" at bounding box center [355, 95] width 106 height 12
select select "safe_deposit_box"
click at [303, 89] on select "Select Account Type Brokerage Cash on Hand Certificates of Deposit Checking Acc…" at bounding box center [355, 95] width 106 height 12
click at [412, 94] on icon "submit" at bounding box center [414, 95] width 5 height 5
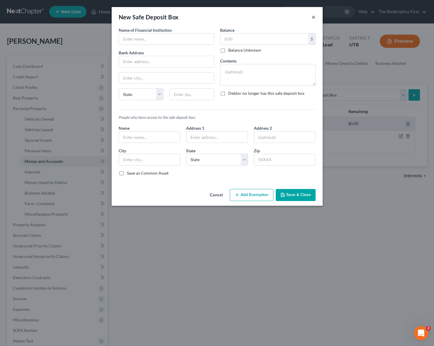
click at [314, 17] on button "×" at bounding box center [314, 16] width 4 height 7
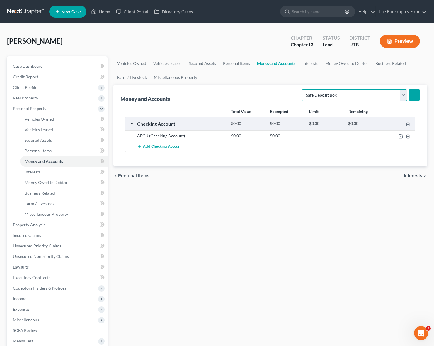
click at [404, 94] on select "Select Account Type Brokerage Cash on Hand Certificates of Deposit Checking Acc…" at bounding box center [355, 95] width 106 height 12
click at [401, 136] on icon "button" at bounding box center [401, 136] width 5 height 5
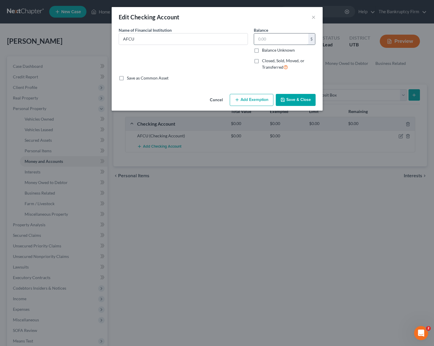
click at [282, 40] on input "text" at bounding box center [281, 38] width 54 height 11
click at [283, 41] on input "26.27" at bounding box center [281, 38] width 54 height 11
click at [284, 41] on input "26.27" at bounding box center [281, 38] width 54 height 11
click at [283, 41] on input "26.27" at bounding box center [281, 38] width 54 height 11
type input "51.27"
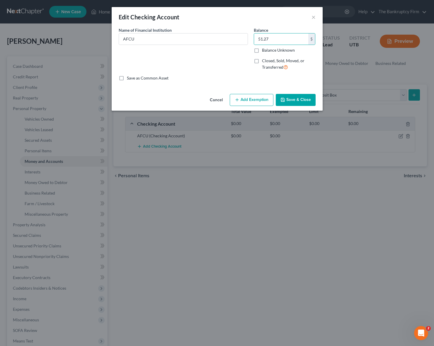
click at [298, 99] on button "Save & Close" at bounding box center [296, 100] width 40 height 12
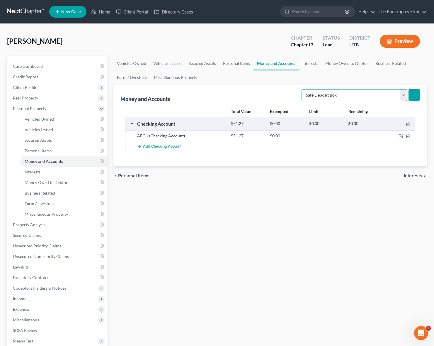
click at [402, 94] on select "Select Account Type Brokerage Cash on Hand Certificates of Deposit Checking Acc…" at bounding box center [355, 95] width 106 height 12
select select "savings"
click at [303, 89] on select "Select Account Type Brokerage Cash on Hand Certificates of Deposit Checking Acc…" at bounding box center [355, 95] width 106 height 12
click at [416, 94] on icon "submit" at bounding box center [414, 95] width 5 height 5
click at [314, 63] on link "Interests" at bounding box center [310, 63] width 23 height 14
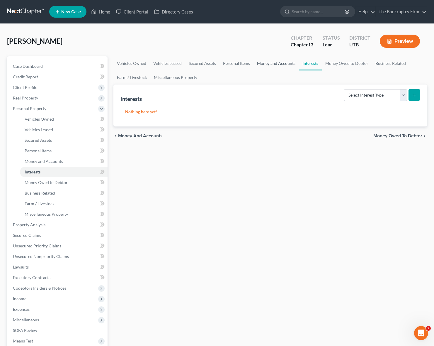
click at [278, 62] on link "Money and Accounts" at bounding box center [276, 63] width 45 height 14
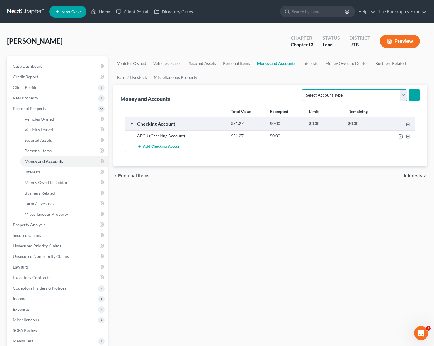
click at [404, 93] on select "Select Account Type Brokerage Cash on Hand Certificates of Deposit Checking Acc…" at bounding box center [355, 95] width 106 height 12
select select "savings"
click at [303, 89] on select "Select Account Type Brokerage Cash on Hand Certificates of Deposit Checking Acc…" at bounding box center [355, 95] width 106 height 12
click at [415, 93] on icon "submit" at bounding box center [414, 95] width 5 height 5
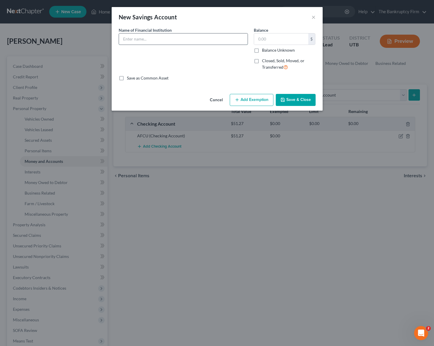
click at [216, 41] on input "text" at bounding box center [183, 38] width 129 height 11
type input "AFCU"
type input "25"
click at [296, 97] on button "Save & Close" at bounding box center [296, 100] width 40 height 12
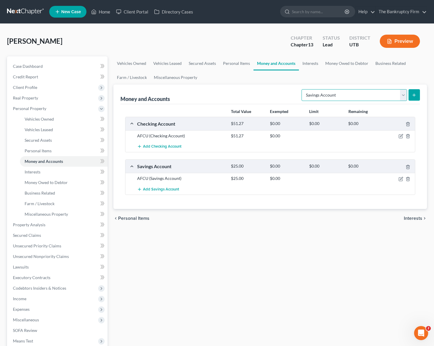
click at [400, 94] on select "Select Account Type Brokerage Cash on Hand Certificates of Deposit Checking Acc…" at bounding box center [355, 95] width 106 height 12
click at [380, 92] on select "Select Account Type Brokerage Cash on Hand Certificates of Deposit Checking Acc…" at bounding box center [355, 95] width 106 height 12
select select "other"
click at [303, 89] on select "Select Account Type Brokerage Cash on Hand Certificates of Deposit Checking Acc…" at bounding box center [355, 95] width 106 height 12
click at [415, 94] on icon "submit" at bounding box center [414, 95] width 5 height 5
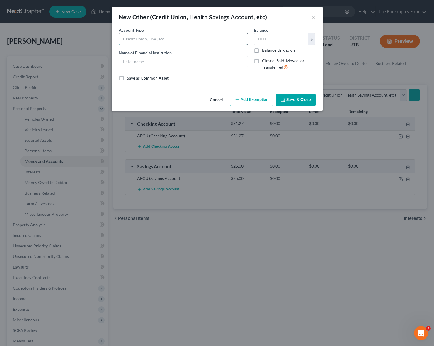
click at [179, 42] on input "text" at bounding box center [183, 38] width 129 height 11
type input "Cash App"
type input "0.00"
click at [290, 99] on button "Save & Close" at bounding box center [296, 100] width 40 height 12
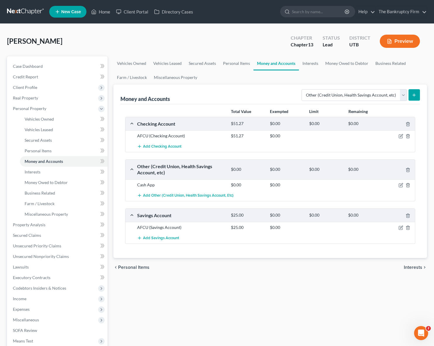
drag, startPoint x: 345, startPoint y: 77, endPoint x: 358, endPoint y: 85, distance: 15.6
click at [345, 78] on ul "Vehicles Owned Vehicles Leased Secured Assets Personal Items Money and Accounts…" at bounding box center [271, 70] width 314 height 28
click at [404, 94] on select "Select Account Type Brokerage Cash on Hand Certificates of Deposit Checking Acc…" at bounding box center [355, 95] width 106 height 12
drag, startPoint x: 314, startPoint y: 71, endPoint x: 309, endPoint y: 66, distance: 7.5
click at [314, 71] on ul "Vehicles Owned Vehicles Leased Secured Assets Personal Items Money and Accounts…" at bounding box center [271, 70] width 314 height 28
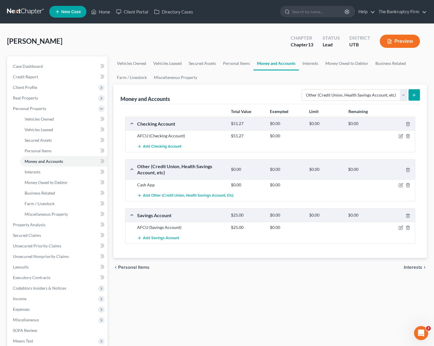
drag, startPoint x: 313, startPoint y: 71, endPoint x: 309, endPoint y: 65, distance: 7.2
click at [313, 71] on ul "Vehicles Owned Vehicles Leased Secured Assets Personal Items Money and Accounts…" at bounding box center [271, 70] width 314 height 28
click at [308, 62] on link "Interests" at bounding box center [310, 63] width 23 height 14
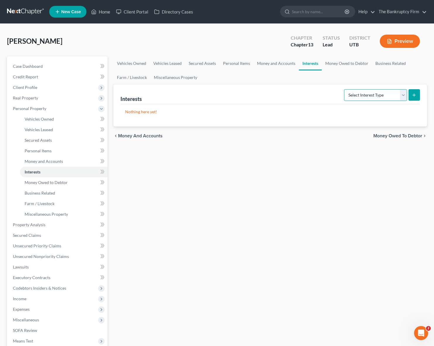
click at [406, 95] on select "Select Interest Type 401K Annuity Bond Education IRA Government Bond Government…" at bounding box center [375, 95] width 63 height 12
select select "401k"
click at [345, 89] on select "Select Interest Type 401K Annuity Bond Education IRA Government Bond Government…" at bounding box center [375, 95] width 63 height 12
click at [418, 95] on button "submit" at bounding box center [414, 94] width 11 height 11
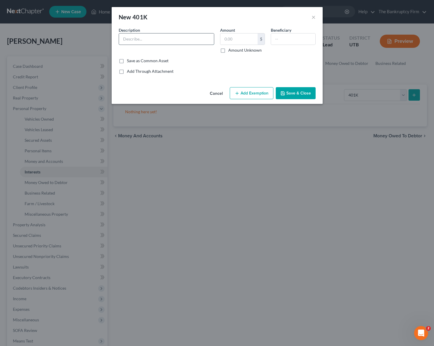
click at [154, 38] on input "text" at bounding box center [166, 38] width 95 height 11
type input "Thrift TSP"
type input "57,458.02"
click at [251, 93] on button "Add Exemption" at bounding box center [252, 93] width 44 height 12
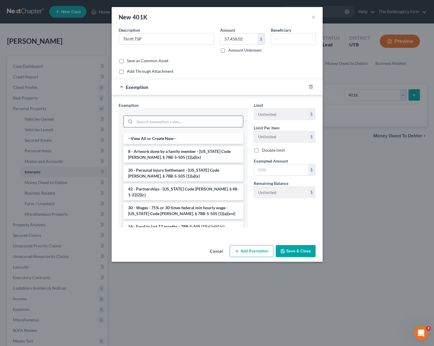
click at [156, 124] on input "search" at bounding box center [189, 121] width 109 height 11
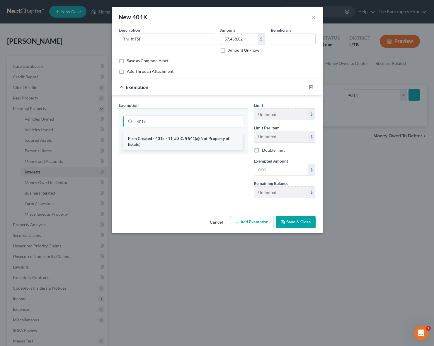
type input "401k"
click at [157, 143] on li "Firm Created - 401k - 11 U.S.C. § 541(a)(Not Property of Estate)" at bounding box center [183, 141] width 120 height 16
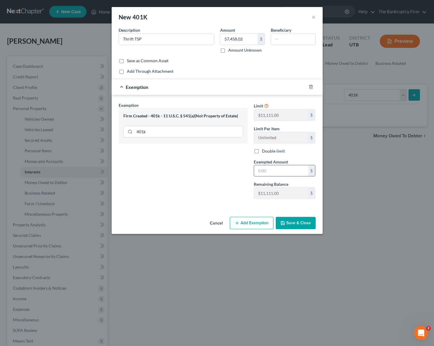
click at [271, 170] on input "text" at bounding box center [281, 170] width 54 height 11
type input "57,458.02"
click at [302, 224] on button "Save & Close" at bounding box center [296, 223] width 40 height 12
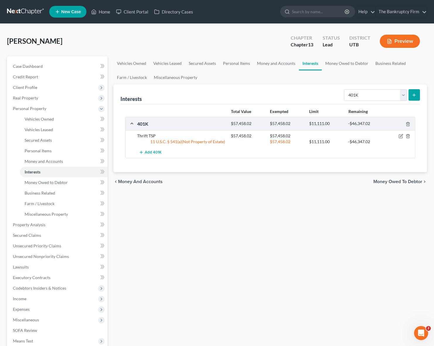
click at [245, 85] on div "Interests Select Interest Type 401K Annuity Bond Education IRA Government Bond …" at bounding box center [271, 94] width 300 height 20
click at [383, 97] on select "Select Interest Type 401K Annuity Bond Education IRA Government Bond Government…" at bounding box center [375, 95] width 63 height 12
click at [40, 87] on span "Client Profile" at bounding box center [57, 87] width 99 height 11
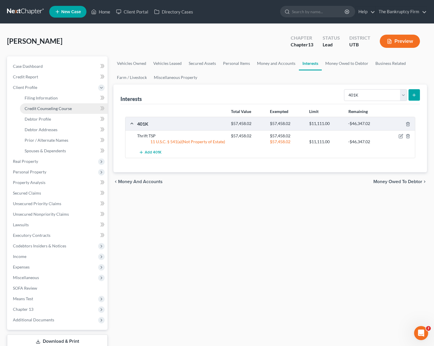
click at [54, 109] on span "Credit Counseling Course" at bounding box center [48, 108] width 47 height 5
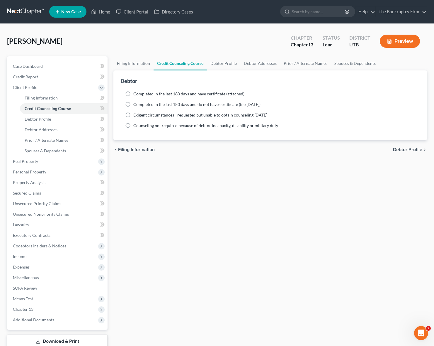
click at [133, 94] on label "Completed in the last 180 days and have certificate (attached)" at bounding box center [188, 94] width 111 height 6
click at [136, 94] on input "Completed in the last 180 days and have certificate (attached)" at bounding box center [138, 93] width 4 height 4
radio input "true"
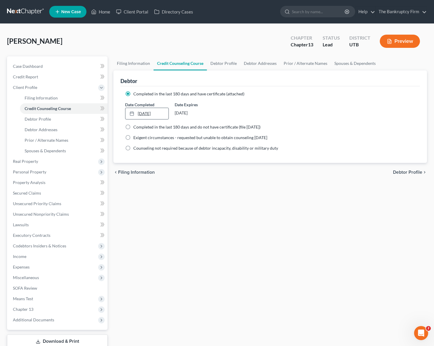
click at [147, 114] on link "[DATE]" at bounding box center [147, 113] width 43 height 11
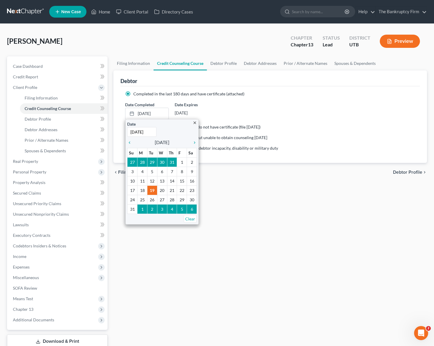
click at [232, 97] on ng-include "Completed in the last 180 days and have certificate (attached) Date Completed […" at bounding box center [270, 121] width 290 height 60
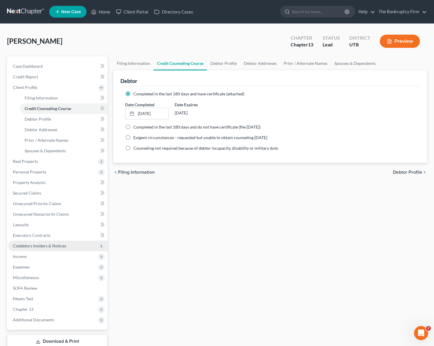
scroll to position [40, 0]
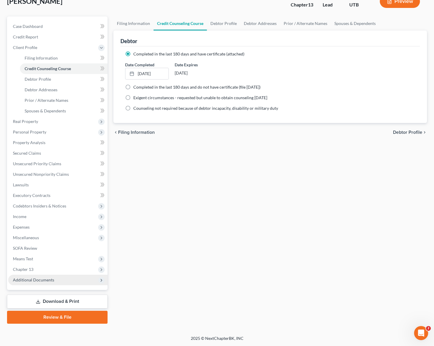
click at [36, 276] on span "Additional Documents" at bounding box center [57, 280] width 99 height 11
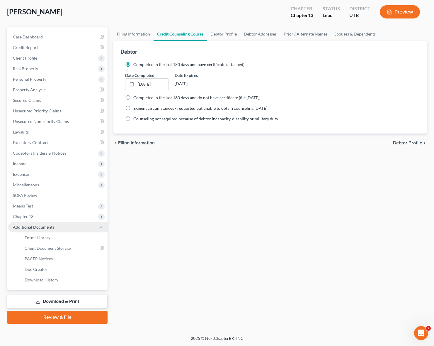
scroll to position [29, 0]
click at [46, 277] on span "Download History" at bounding box center [42, 279] width 34 height 5
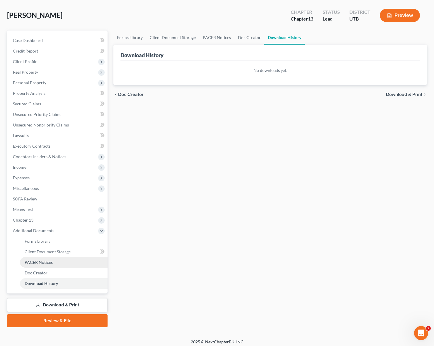
scroll to position [29, 0]
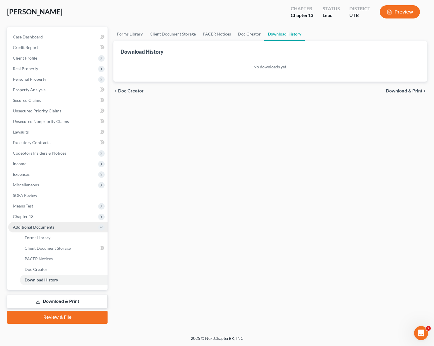
click at [37, 226] on span "Additional Documents" at bounding box center [33, 226] width 41 height 5
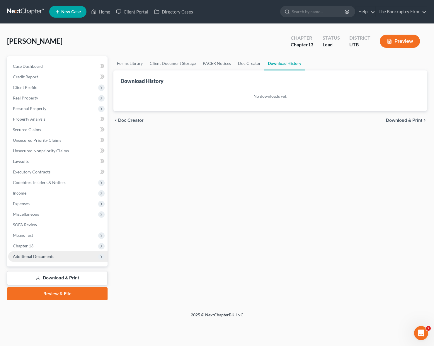
scroll to position [0, 0]
click at [43, 257] on span "Additional Documents" at bounding box center [33, 256] width 41 height 5
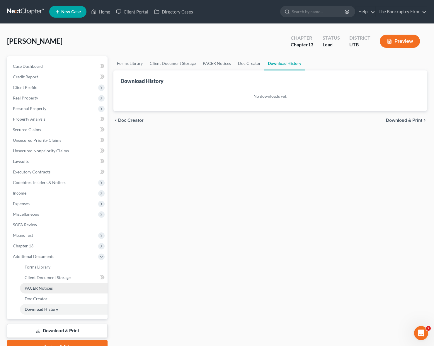
click at [56, 287] on link "PACER Notices" at bounding box center [64, 288] width 88 height 11
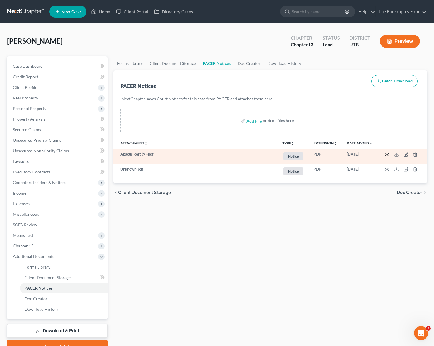
click at [387, 153] on icon "button" at bounding box center [387, 154] width 4 height 3
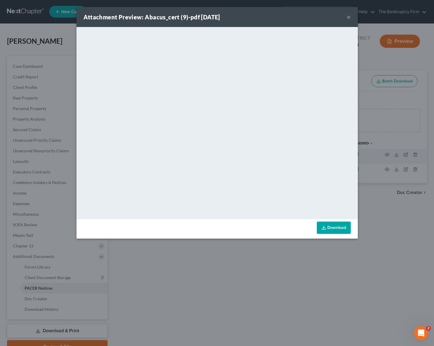
click at [349, 17] on button "×" at bounding box center [349, 16] width 4 height 7
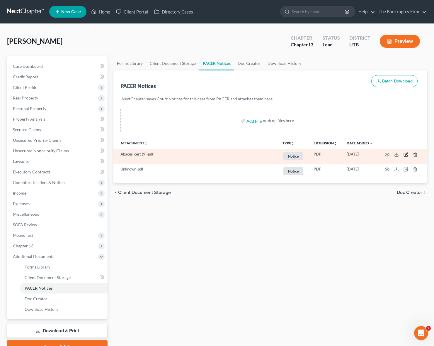
click at [407, 154] on icon "button" at bounding box center [406, 154] width 3 height 3
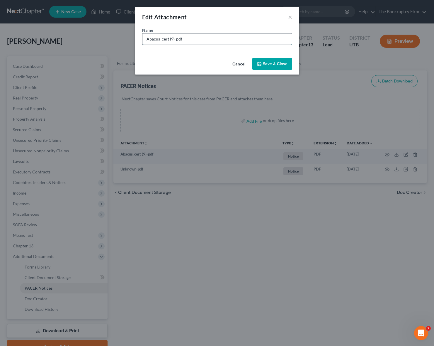
click at [191, 39] on input "Abacus_cert (9)-pdf" at bounding box center [218, 38] width 150 height 11
type input "ccc"
click at [282, 61] on span "Save & Close" at bounding box center [275, 63] width 25 height 5
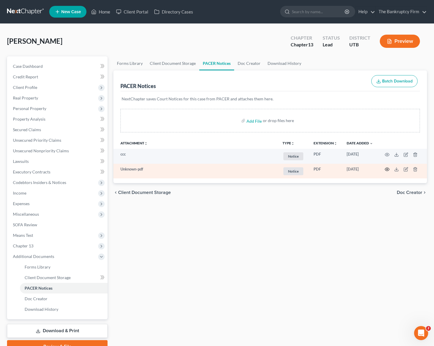
click at [388, 169] on circle "button" at bounding box center [387, 169] width 1 height 1
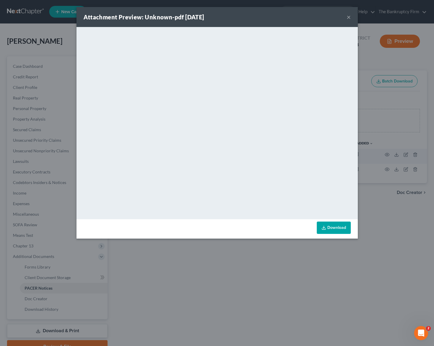
click at [349, 18] on button "×" at bounding box center [349, 16] width 4 height 7
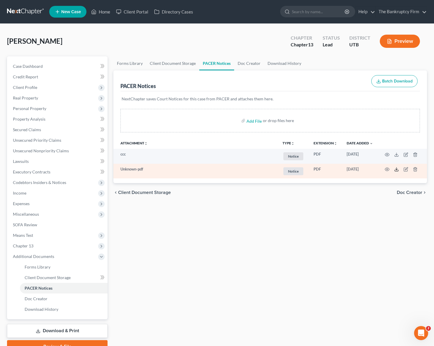
click at [397, 169] on line at bounding box center [397, 169] width 0 height 2
click at [388, 168] on icon "button" at bounding box center [387, 169] width 5 height 5
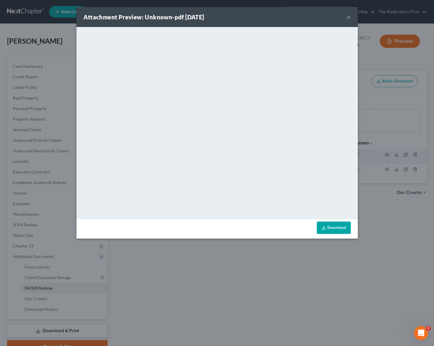
click at [348, 16] on button "×" at bounding box center [349, 16] width 4 height 7
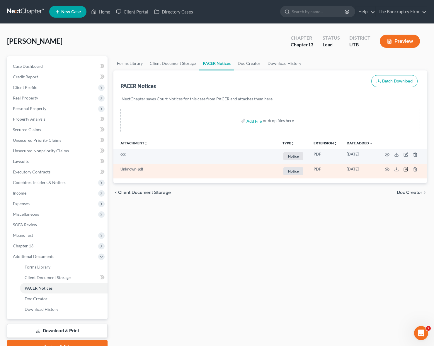
click at [406, 169] on icon "button" at bounding box center [406, 169] width 3 height 3
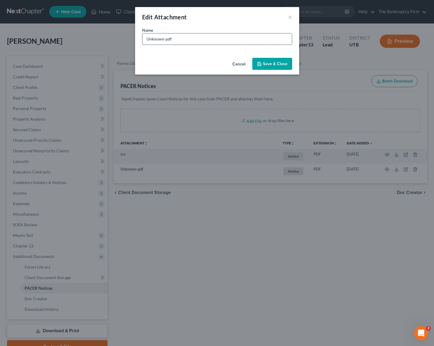
click at [181, 38] on input "Unknown-pdf" at bounding box center [218, 38] width 150 height 11
type input "401K Steps"
click at [281, 62] on span "Save & Close" at bounding box center [275, 63] width 25 height 5
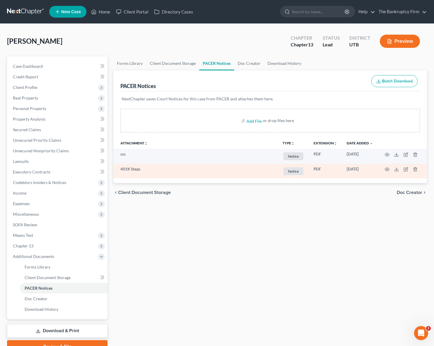
click at [135, 169] on td "401K Steps" at bounding box center [196, 171] width 165 height 15
click at [388, 168] on icon "button" at bounding box center [387, 169] width 5 height 5
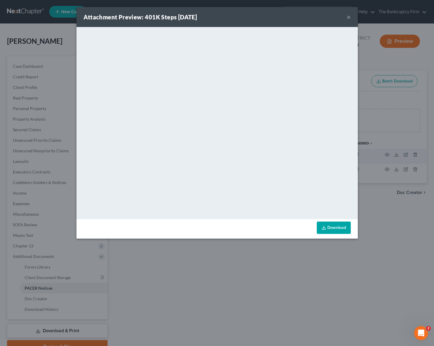
click at [349, 17] on button "×" at bounding box center [349, 16] width 4 height 7
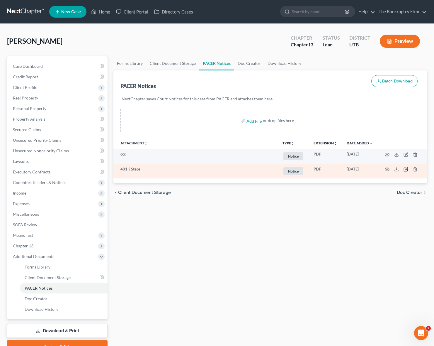
click at [405, 169] on icon "button" at bounding box center [406, 169] width 5 height 5
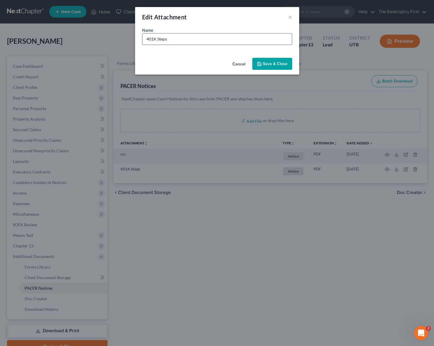
click at [182, 39] on input "401K Steps" at bounding box center [218, 38] width 150 height 11
click at [185, 39] on input "401K Steps" at bounding box center [218, 38] width 150 height 11
type input "401K Steps $242 [DATE] $176 [DATE]"
click at [274, 65] on span "Save & Close" at bounding box center [275, 63] width 25 height 5
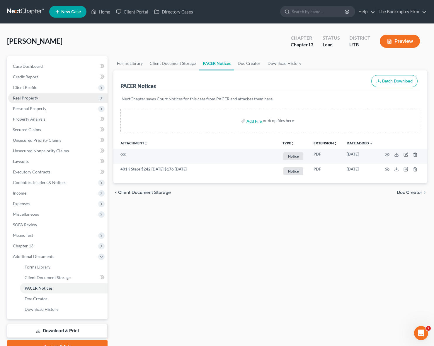
click at [32, 94] on span "Real Property" at bounding box center [57, 98] width 99 height 11
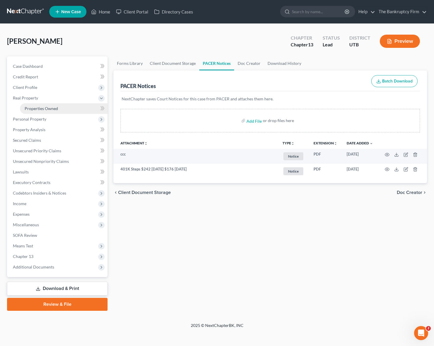
click at [52, 106] on span "Properties Owned" at bounding box center [41, 108] width 33 height 5
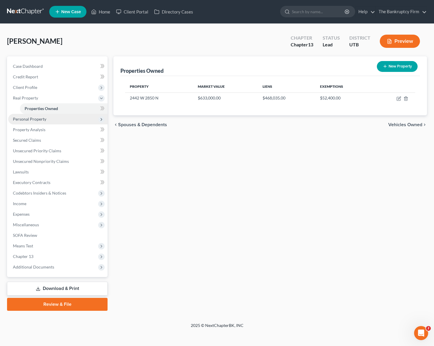
click at [39, 119] on span "Personal Property" at bounding box center [29, 118] width 33 height 5
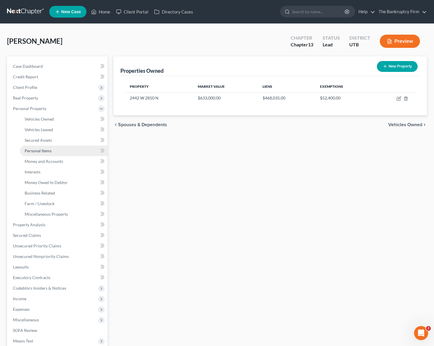
click at [43, 145] on link "Personal Items" at bounding box center [64, 150] width 88 height 11
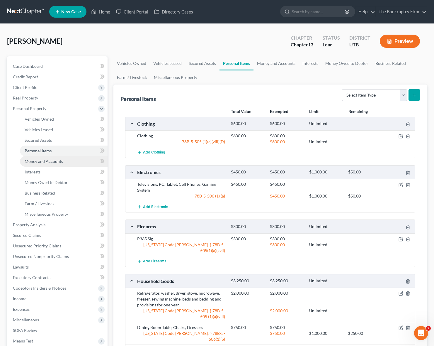
click at [53, 162] on span "Money and Accounts" at bounding box center [44, 161] width 38 height 5
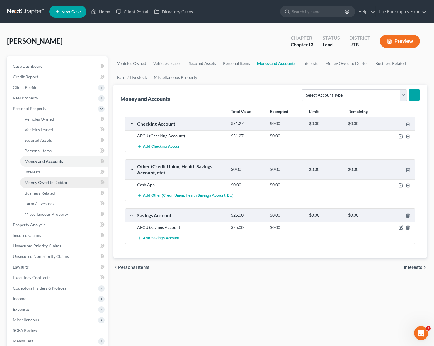
click at [54, 181] on span "Money Owed to Debtor" at bounding box center [46, 182] width 43 height 5
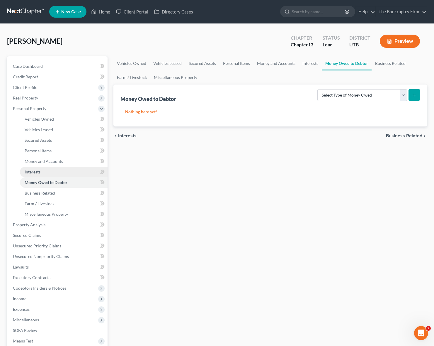
click at [39, 172] on span "Interests" at bounding box center [33, 171] width 16 height 5
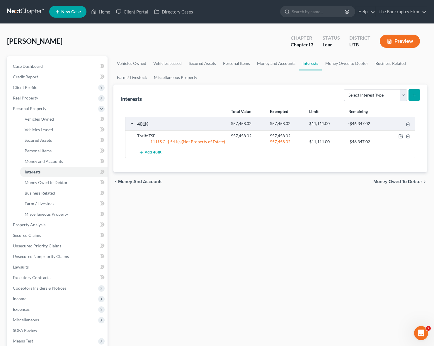
click at [192, 93] on div "Interests Select Interest Type 401K Annuity Bond Education IRA Government Bond …" at bounding box center [271, 94] width 300 height 20
click at [403, 94] on select "Select Interest Type 401K Annuity Bond Education IRA Government Bond Government…" at bounding box center [375, 95] width 63 height 12
click at [399, 95] on select "Select Interest Type 401K Annuity Bond Education IRA Government Bond Government…" at bounding box center [375, 95] width 63 height 12
select select "pension_plan"
click at [345, 89] on select "Select Interest Type 401K Annuity Bond Education IRA Government Bond Government…" at bounding box center [375, 95] width 63 height 12
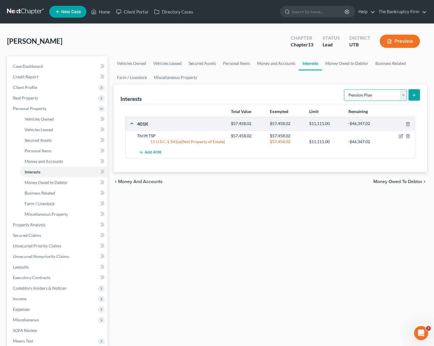
click at [400, 94] on select "Select Interest Type 401K Annuity Bond Education IRA Government Bond Government…" at bounding box center [375, 95] width 63 height 12
click at [414, 92] on button "submit" at bounding box center [414, 94] width 11 height 11
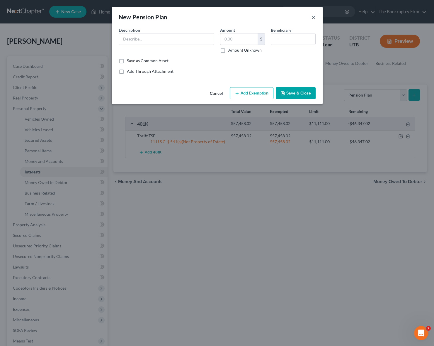
click at [313, 18] on button "×" at bounding box center [314, 16] width 4 height 7
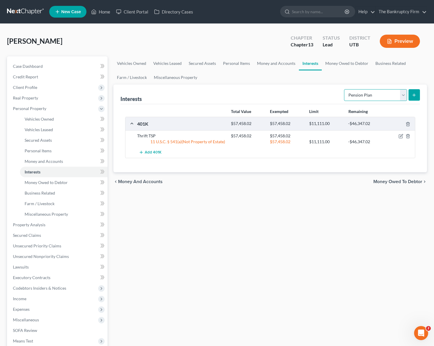
click at [402, 93] on select "Select Interest Type 401K Annuity Bond Education IRA Government Bond Government…" at bounding box center [375, 95] width 63 height 12
click at [376, 94] on select "Select Interest Type 401K Annuity Bond Education IRA Government Bond Government…" at bounding box center [375, 95] width 63 height 12
click at [350, 64] on link "Money Owed to Debtor" at bounding box center [347, 63] width 50 height 14
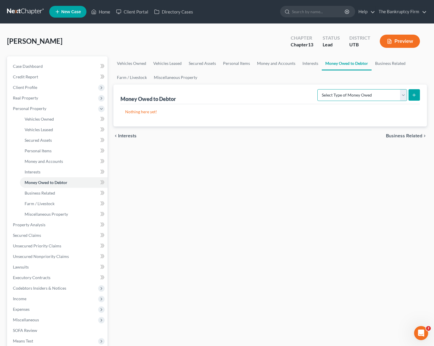
click at [391, 96] on select "Select Type of Money Owed Accounts Receivable Alimony Child Support Claims Agai…" at bounding box center [363, 95] width 90 height 12
click at [392, 65] on link "Business Related" at bounding box center [391, 63] width 38 height 14
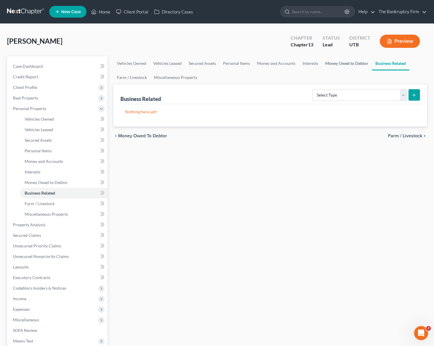
click at [350, 67] on link "Money Owed to Debtor" at bounding box center [347, 63] width 50 height 14
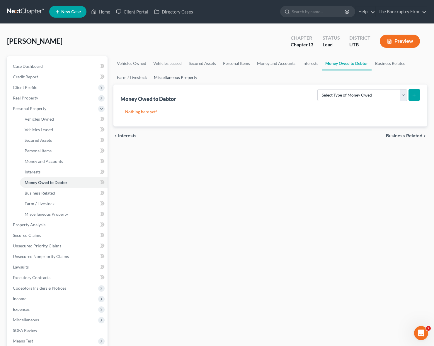
click at [173, 79] on link "Miscellaneous Property" at bounding box center [175, 77] width 50 height 14
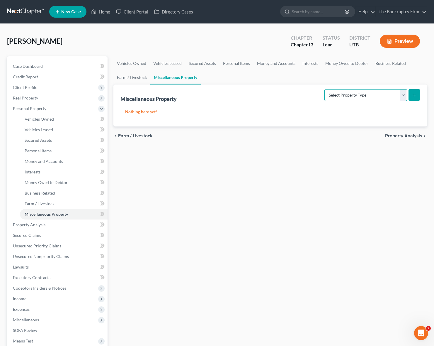
click at [404, 94] on select "Select Property Type Assigned for Creditor Benefit [DATE] Holding for Another N…" at bounding box center [366, 95] width 83 height 12
click at [338, 64] on link "Money Owed to Debtor" at bounding box center [347, 63] width 50 height 14
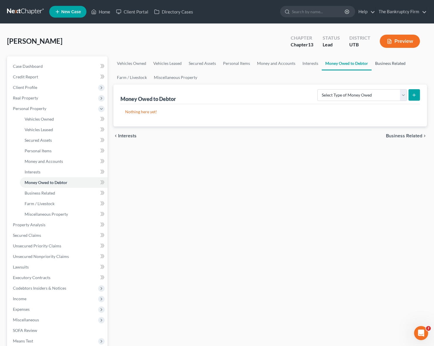
click at [390, 61] on link "Business Related" at bounding box center [391, 63] width 38 height 14
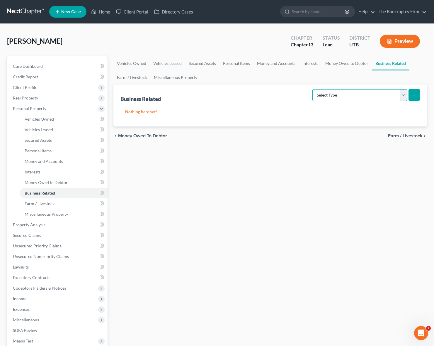
click at [396, 95] on select "Select Type Customer Lists Franchises Inventory Licenses Machinery Office Equip…" at bounding box center [360, 95] width 95 height 12
click at [129, 77] on link "Farm / Livestock" at bounding box center [132, 77] width 37 height 14
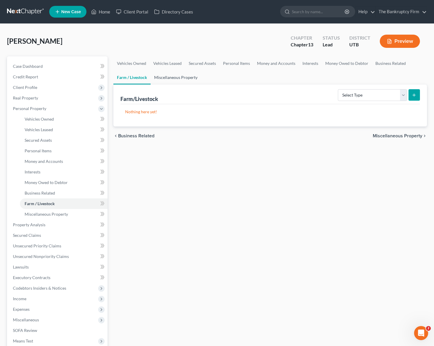
click at [188, 75] on link "Miscellaneous Property" at bounding box center [176, 77] width 50 height 14
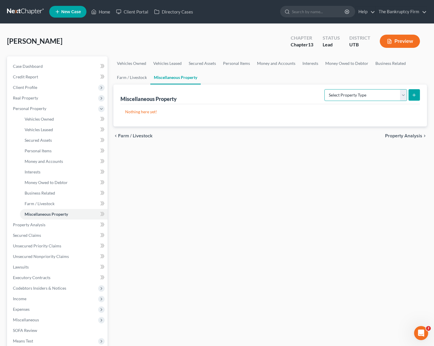
click at [394, 94] on select "Select Property Type Assigned for Creditor Benefit [DATE] Holding for Another N…" at bounding box center [366, 95] width 83 height 12
click at [40, 224] on span "Property Analysis" at bounding box center [29, 224] width 33 height 5
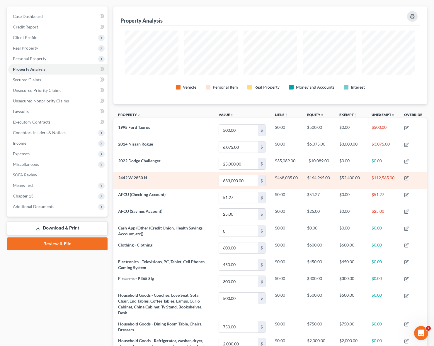
scroll to position [50, 0]
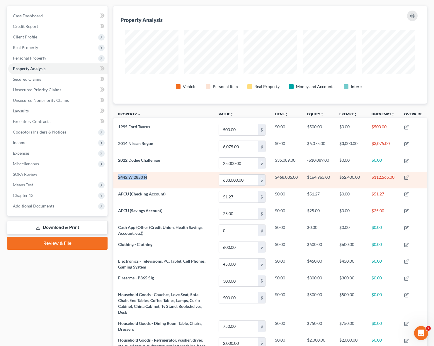
drag, startPoint x: 150, startPoint y: 177, endPoint x: 115, endPoint y: 179, distance: 35.0
click at [115, 179] on td "2442 W 2850 N" at bounding box center [164, 180] width 101 height 17
copy span "2442 W 2850 N"
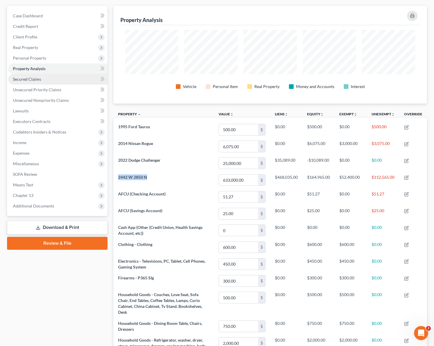
click at [39, 76] on link "Secured Claims" at bounding box center [57, 79] width 99 height 11
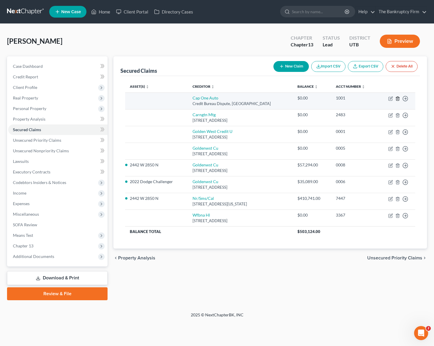
click at [397, 97] on icon "button" at bounding box center [398, 98] width 5 height 5
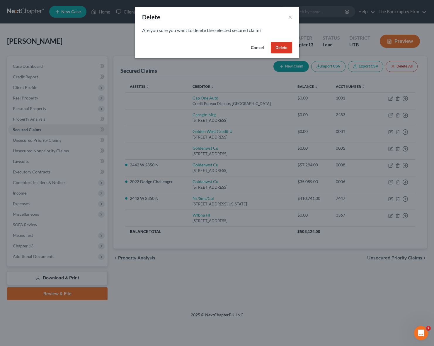
click at [287, 46] on button "Delete" at bounding box center [281, 48] width 21 height 12
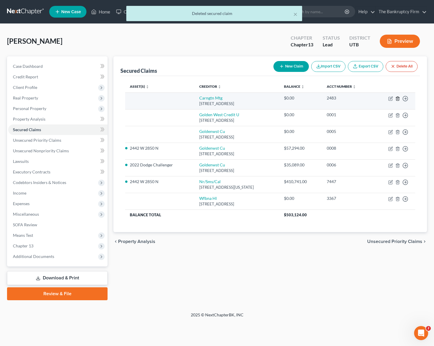
click at [398, 99] on line "button" at bounding box center [398, 98] width 0 height 1
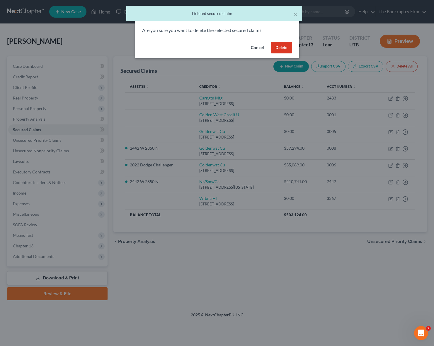
click at [280, 46] on button "Delete" at bounding box center [281, 48] width 21 height 12
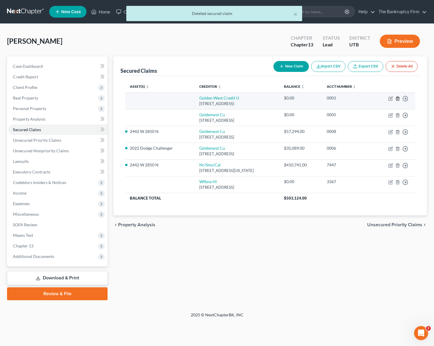
click at [399, 98] on icon "button" at bounding box center [398, 98] width 5 height 5
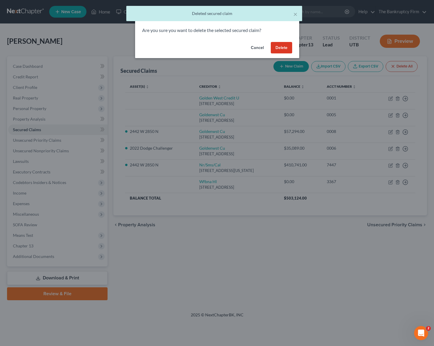
click at [281, 45] on button "Delete" at bounding box center [281, 48] width 21 height 12
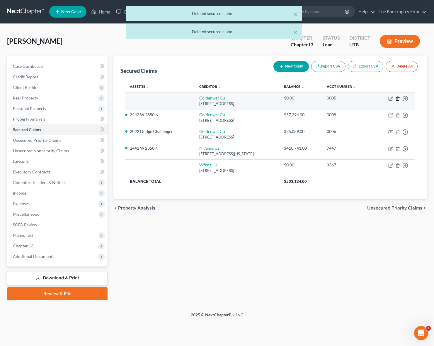
click at [398, 97] on polyline "button" at bounding box center [398, 97] width 4 height 0
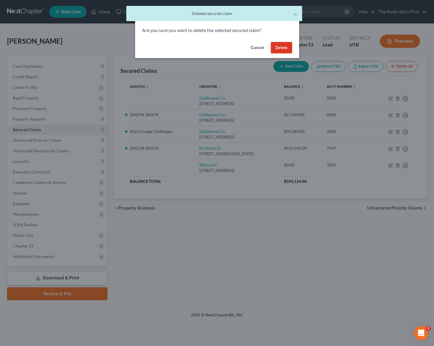
click at [282, 45] on button "Delete" at bounding box center [281, 48] width 21 height 12
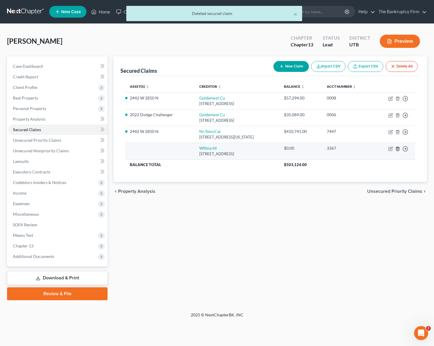
click at [398, 148] on icon "button" at bounding box center [398, 148] width 5 height 5
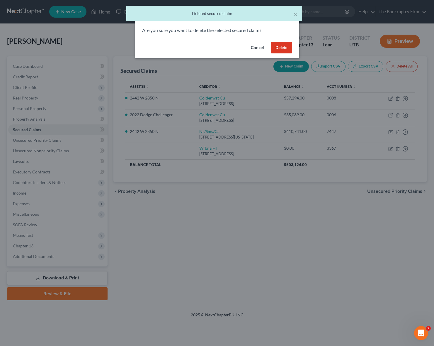
click at [275, 46] on button "Delete" at bounding box center [281, 48] width 21 height 12
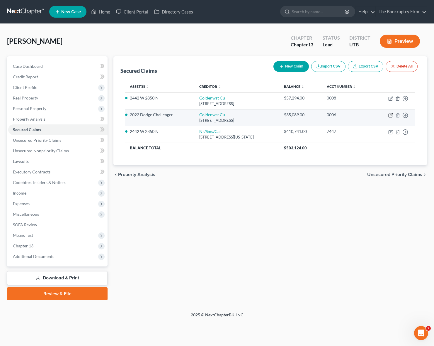
click at [392, 114] on icon "button" at bounding box center [391, 115] width 5 height 5
select select "46"
select select "0"
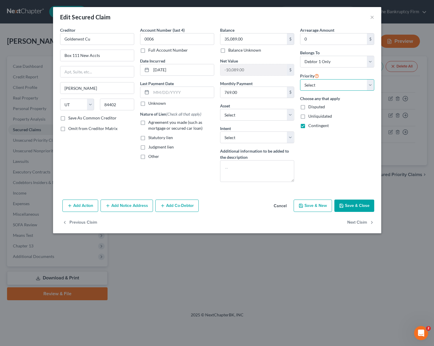
click at [369, 84] on select "Select 1st 2nd 3rd 4th 5th 6th 7th 8th 9th 10th 11th 12th 13th 14th 15th 16th 1…" at bounding box center [337, 85] width 74 height 12
select select "0"
click at [300, 79] on select "Select 1st 2nd 3rd 4th 5th 6th 7th 8th 9th 10th 11th 12th 13th 14th 15th 16th 1…" at bounding box center [337, 85] width 74 height 12
click at [362, 204] on button "Save & Close" at bounding box center [355, 205] width 40 height 12
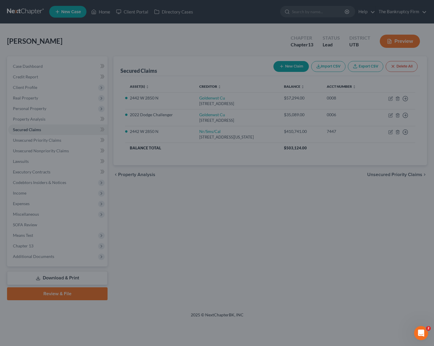
select select "10"
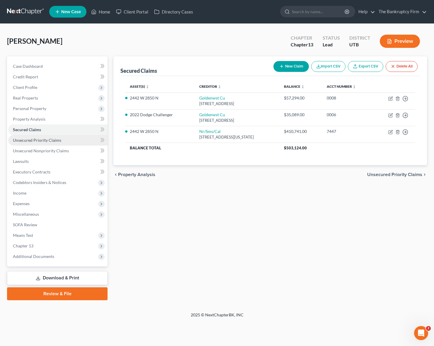
click at [50, 141] on span "Unsecured Priority Claims" at bounding box center [37, 140] width 48 height 5
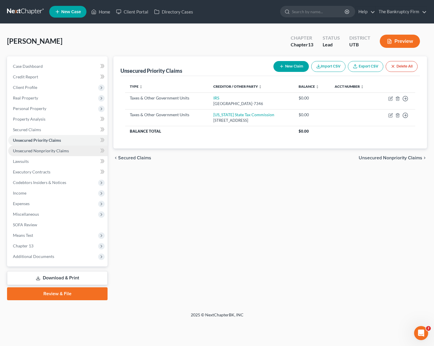
click at [47, 151] on span "Unsecured Nonpriority Claims" at bounding box center [41, 150] width 56 height 5
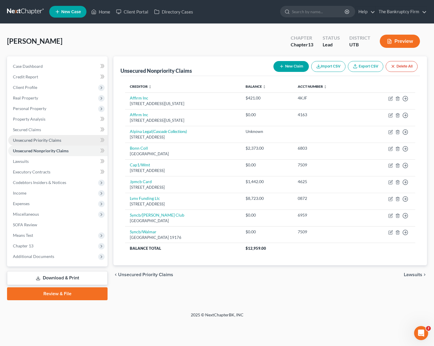
click at [35, 138] on span "Unsecured Priority Claims" at bounding box center [37, 140] width 48 height 5
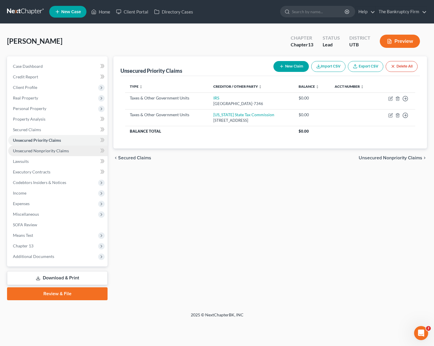
click at [40, 148] on span "Unsecured Nonpriority Claims" at bounding box center [41, 150] width 56 height 5
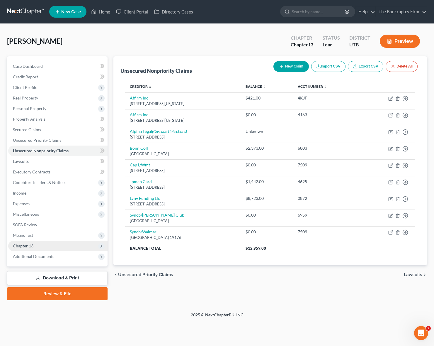
click at [61, 244] on span "Chapter 13" at bounding box center [57, 246] width 99 height 11
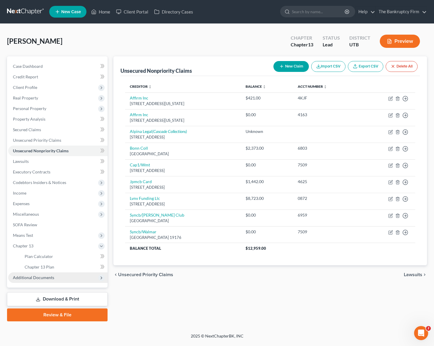
click at [60, 276] on span "Additional Documents" at bounding box center [57, 277] width 99 height 11
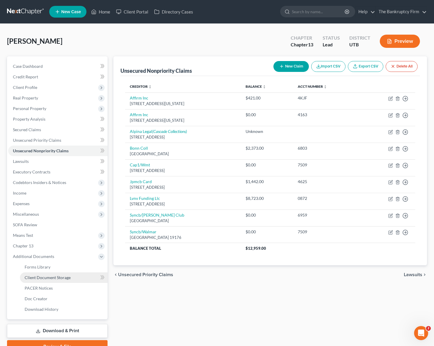
click at [59, 274] on link "Client Document Storage" at bounding box center [64, 277] width 88 height 11
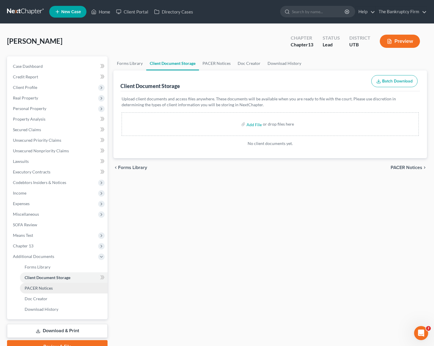
click at [67, 283] on link "PACER Notices" at bounding box center [64, 288] width 88 height 11
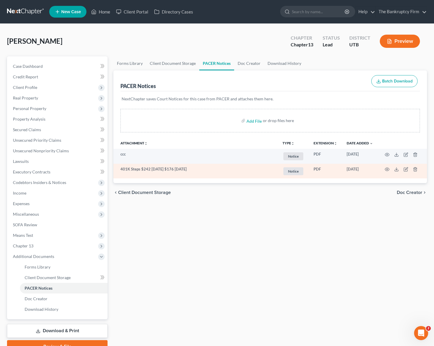
drag, startPoint x: 193, startPoint y: 168, endPoint x: 115, endPoint y: 170, distance: 78.4
click at [115, 170] on td "401K Steps $242 [DATE] $176 [DATE]" at bounding box center [196, 171] width 165 height 15
click at [217, 172] on td "401K Steps $242 [DATE] $176 [DATE]" at bounding box center [196, 171] width 165 height 15
drag, startPoint x: 194, startPoint y: 169, endPoint x: 119, endPoint y: 168, distance: 75.1
click at [119, 168] on td "401K Steps $242 [DATE] $176 [DATE]" at bounding box center [196, 171] width 165 height 15
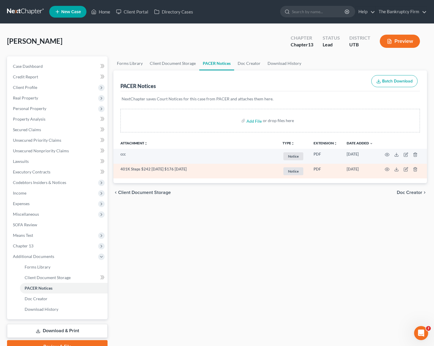
copy td "401K Steps $242 [DATE] $176 [DATE]"
click at [415, 170] on icon "button" at bounding box center [415, 169] width 5 height 5
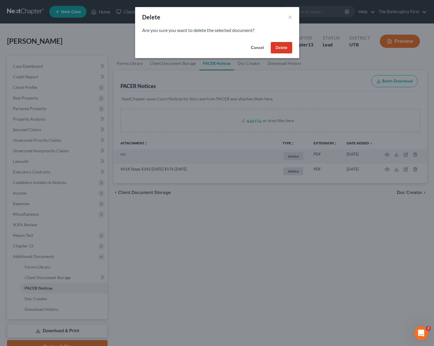
drag, startPoint x: 282, startPoint y: 48, endPoint x: 290, endPoint y: 49, distance: 9.0
click at [282, 47] on button "Delete" at bounding box center [281, 48] width 21 height 12
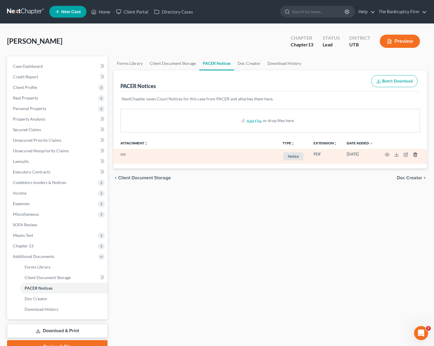
click at [415, 154] on icon "button" at bounding box center [415, 154] width 5 height 5
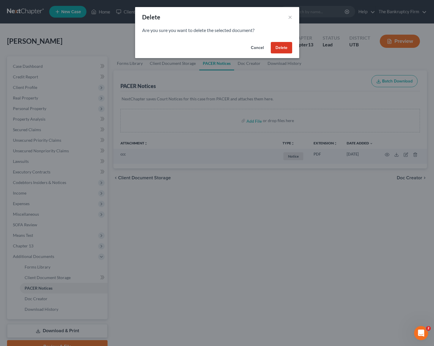
click at [280, 48] on button "Delete" at bounding box center [281, 48] width 21 height 12
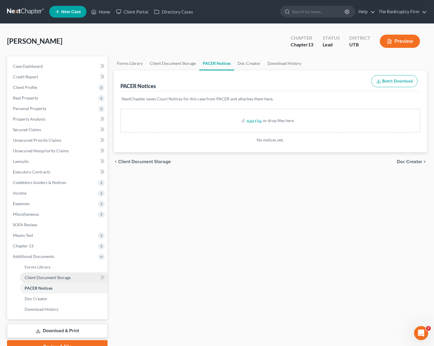
click at [42, 275] on span "Client Document Storage" at bounding box center [48, 277] width 46 height 5
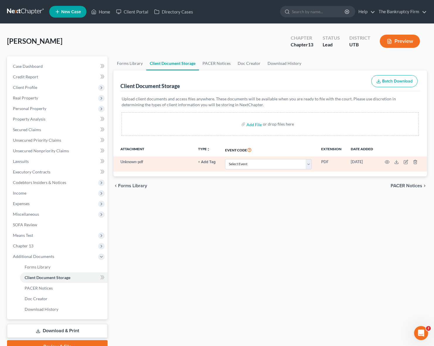
drag, startPoint x: 133, startPoint y: 162, endPoint x: 138, endPoint y: 162, distance: 5.6
click at [133, 162] on td "Unknown-pdf" at bounding box center [154, 163] width 80 height 15
click at [406, 163] on icon "button" at bounding box center [406, 161] width 3 height 3
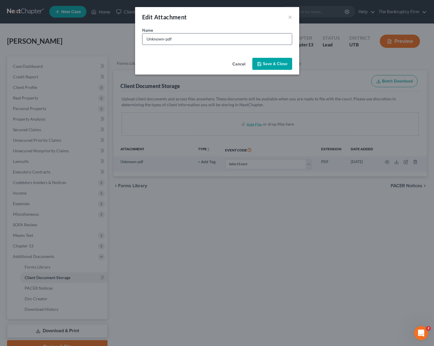
click at [178, 39] on input "Unknown-pdf" at bounding box center [218, 38] width 150 height 11
paste input "401K Steps $242 [DATE] $176 [DATE]"
type input "401K Steps $242 [DATE] $176 [DATE]"
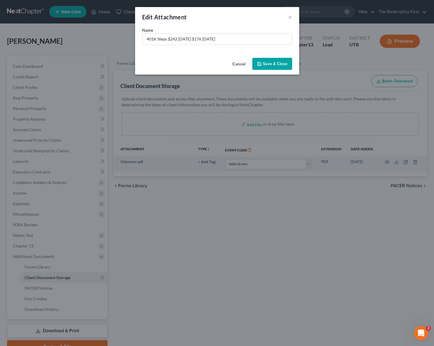
click at [272, 63] on span "Save & Close" at bounding box center [275, 63] width 25 height 5
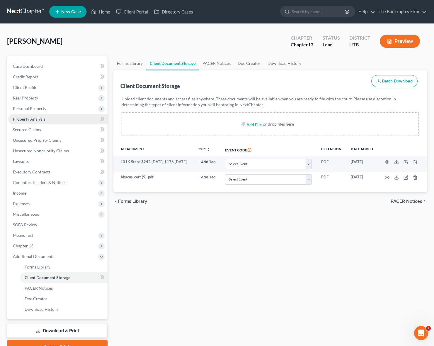
click at [45, 119] on link "Property Analysis" at bounding box center [57, 119] width 99 height 11
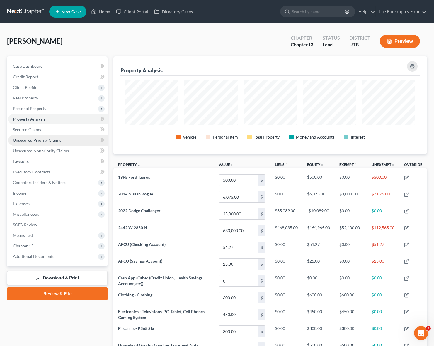
scroll to position [98, 314]
click at [52, 151] on span "Unsecured Nonpriority Claims" at bounding box center [41, 150] width 56 height 5
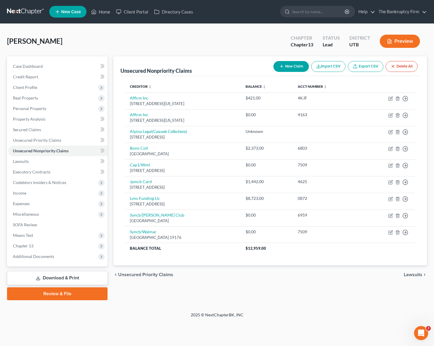
click at [294, 62] on button "New Claim" at bounding box center [291, 66] width 35 height 11
select select "0"
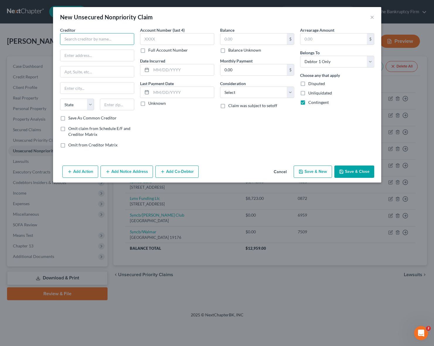
click at [85, 41] on input "text" at bounding box center [97, 39] width 74 height 12
type input "Thrift Savings Plan"
type input "P.O. Box 385021"
type input "[GEOGRAPHIC_DATA]"
select select "0"
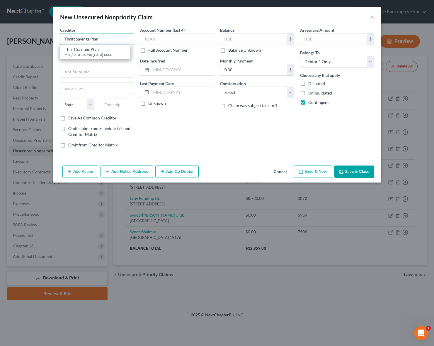
type input "35238-0000"
type input "Thrift Savings Plan"
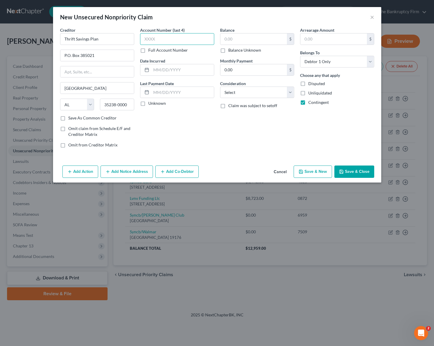
click at [160, 40] on input "text" at bounding box center [177, 39] width 74 height 12
type input "unk"
click at [169, 71] on input "text" at bounding box center [182, 69] width 63 height 11
type input "2025"
click at [235, 39] on input "text" at bounding box center [254, 38] width 67 height 11
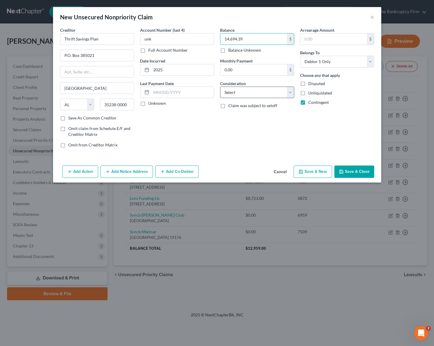
type input "14,694.39"
click at [289, 93] on select "Select Cable / Satellite Services Collection Agency Credit Card Debt Debt Couns…" at bounding box center [257, 93] width 74 height 12
select select "10"
click at [220, 87] on select "Select Cable / Satellite Services Collection Agency Credit Card Debt Debt Couns…" at bounding box center [257, 93] width 74 height 12
click at [363, 169] on button "Save & Close" at bounding box center [355, 171] width 40 height 12
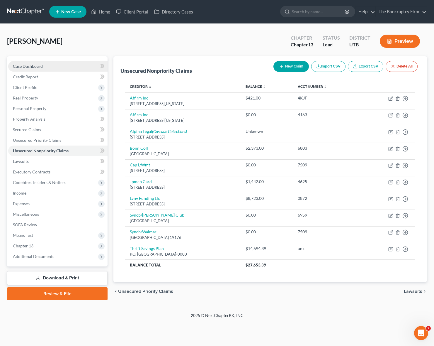
click at [30, 67] on span "Case Dashboard" at bounding box center [28, 66] width 30 height 5
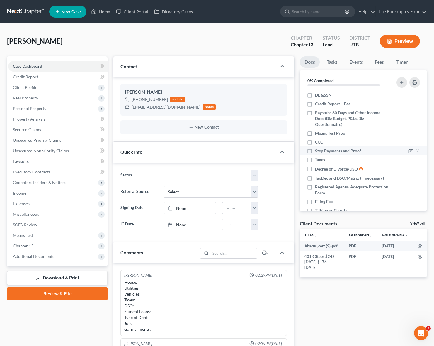
scroll to position [46, 0]
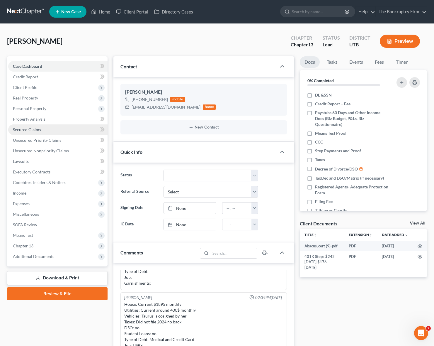
click at [42, 131] on link "Secured Claims" at bounding box center [57, 129] width 99 height 11
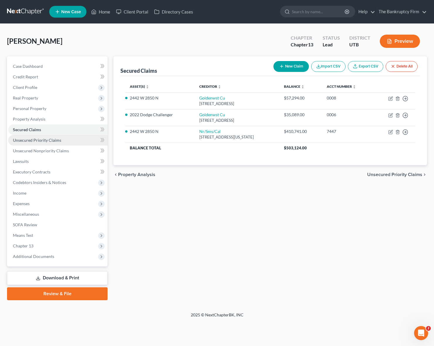
click at [35, 142] on span "Unsecured Priority Claims" at bounding box center [37, 140] width 48 height 5
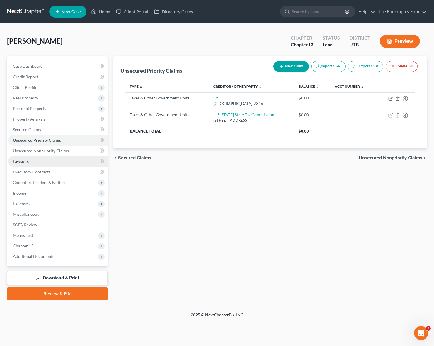
click at [23, 157] on link "Lawsuits" at bounding box center [57, 161] width 99 height 11
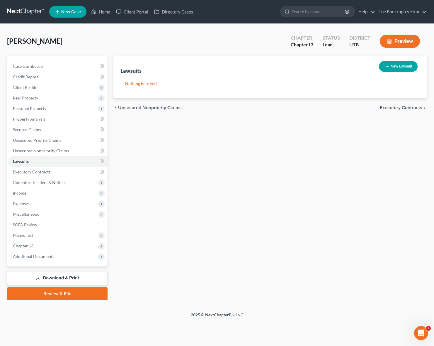
click at [402, 66] on button "New Lawsuit" at bounding box center [398, 66] width 39 height 11
select select "0"
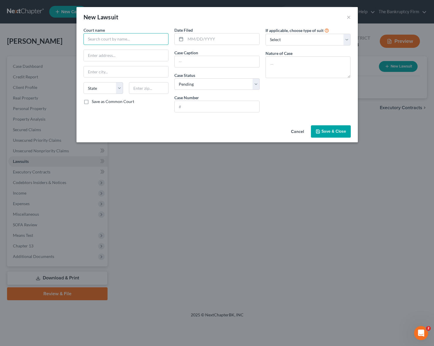
click at [124, 40] on input "text" at bounding box center [126, 39] width 85 height 12
type input "Second Judicial District Court"
type input "[STREET_ADDRESS]"
click at [206, 42] on input "text" at bounding box center [223, 38] width 74 height 11
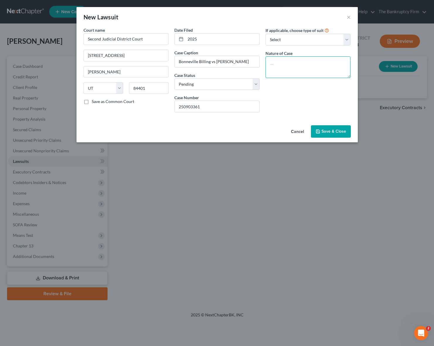
click at [302, 64] on textarea at bounding box center [308, 67] width 85 height 22
click at [339, 136] on button "Save & Close" at bounding box center [331, 131] width 40 height 12
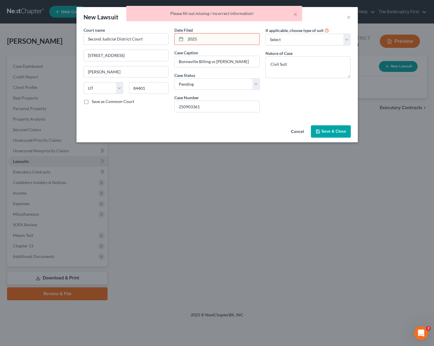
click at [220, 41] on input "2025" at bounding box center [223, 38] width 74 height 11
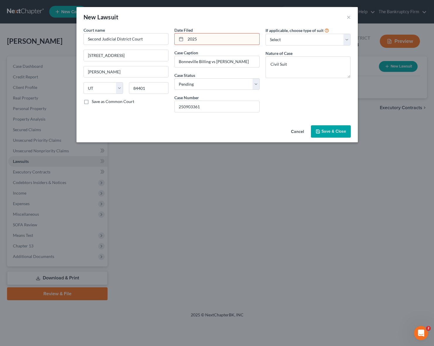
click at [206, 40] on input "2025" at bounding box center [223, 38] width 74 height 11
click at [340, 134] on button "Save & Close" at bounding box center [331, 131] width 40 height 12
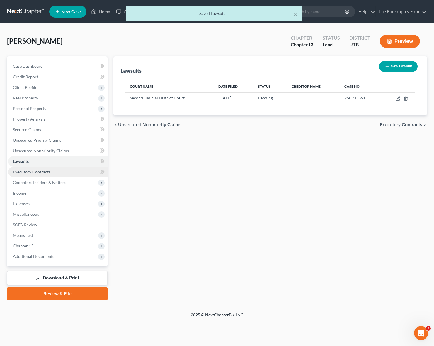
click at [39, 168] on link "Executory Contracts" at bounding box center [57, 172] width 99 height 11
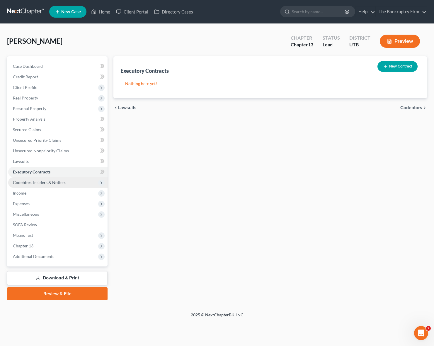
click at [52, 182] on span "Codebtors Insiders & Notices" at bounding box center [39, 182] width 53 height 5
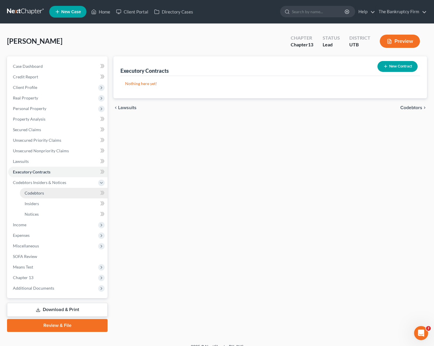
click at [43, 195] on span "Codebtors" at bounding box center [34, 192] width 19 height 5
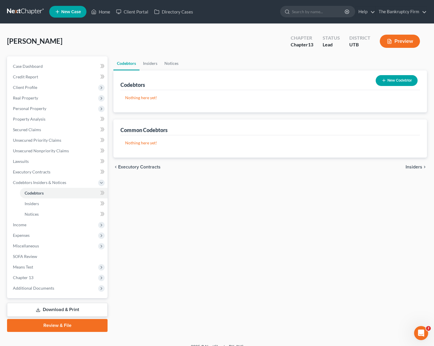
click at [391, 78] on button "New Codebtor" at bounding box center [397, 80] width 42 height 11
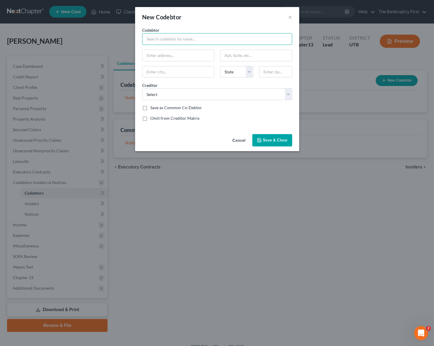
click at [182, 41] on input "text" at bounding box center [217, 39] width 150 height 12
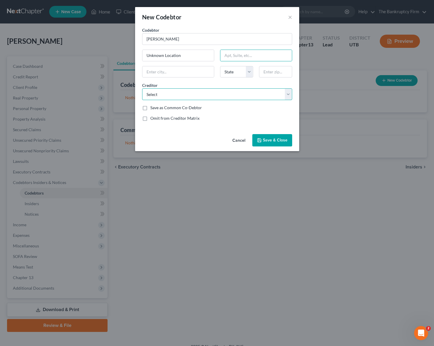
click at [237, 94] on select "Select Nr/Sms/Cal Goldenwst Cu Goldenwst Cu Lvnv Funding Llc Bonn Coll Jpmcb Ca…" at bounding box center [217, 94] width 150 height 12
click at [142, 88] on select "Select Nr/Sms/Cal Goldenwst Cu Goldenwst Cu Lvnv Funding Llc Bonn Coll Jpmcb Ca…" at bounding box center [217, 94] width 150 height 12
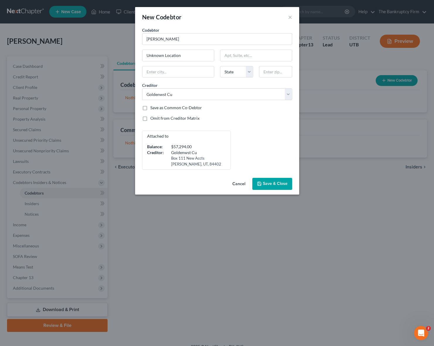
click at [150, 106] on label "Save as Common Co-Debtor" at bounding box center [176, 108] width 52 height 6
click at [153, 106] on input "Save as Common Co-Debtor" at bounding box center [155, 107] width 4 height 4
click at [279, 182] on span "Save & Close" at bounding box center [275, 183] width 25 height 5
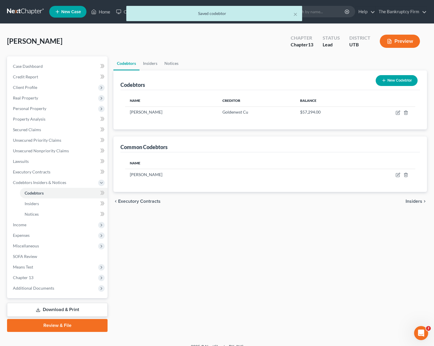
click at [392, 77] on button "New Codebtor" at bounding box center [397, 80] width 42 height 11
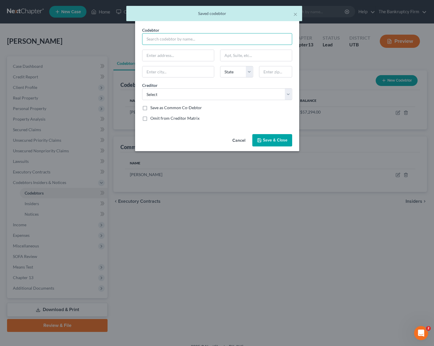
click at [172, 42] on input "text" at bounding box center [217, 39] width 150 height 12
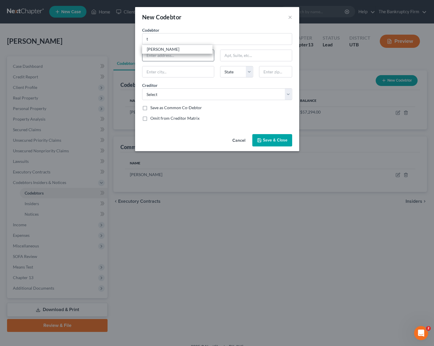
click at [174, 51] on div "[PERSON_NAME]" at bounding box center [177, 49] width 61 height 6
click at [175, 94] on select "Select Nr/Sms/Cal Goldenwst Cu Goldenwst Cu Lvnv Funding Llc Bonn Coll Jpmcb Ca…" at bounding box center [217, 94] width 150 height 12
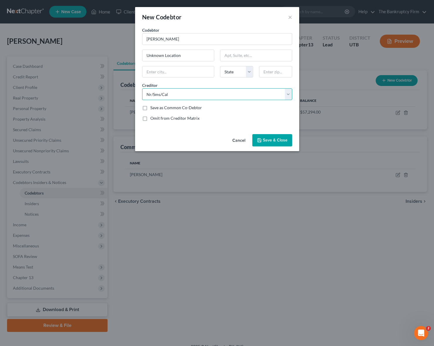
click at [142, 88] on select "Select Nr/Sms/Cal Goldenwst Cu Goldenwst Cu Lvnv Funding Llc Bonn Coll Jpmcb Ca…" at bounding box center [217, 94] width 150 height 12
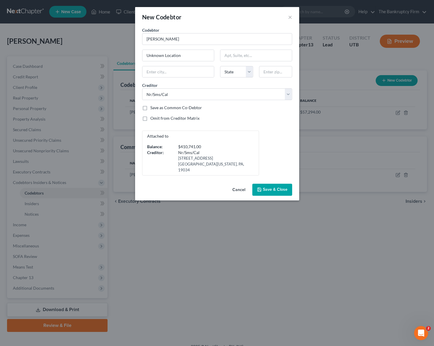
click at [277, 187] on span "Save & Close" at bounding box center [275, 189] width 25 height 5
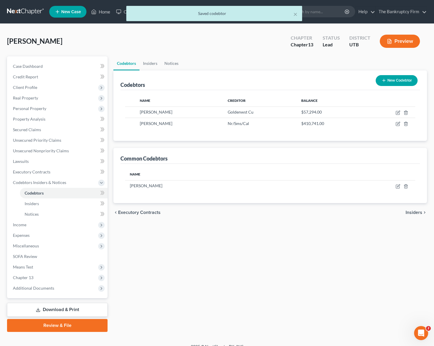
click at [402, 80] on button "New Codebtor" at bounding box center [397, 80] width 42 height 11
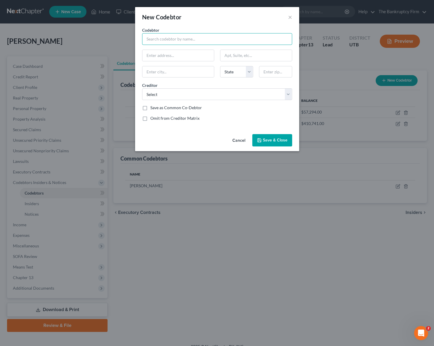
click at [183, 37] on input "text" at bounding box center [217, 39] width 150 height 12
click at [177, 48] on div "[PERSON_NAME]" at bounding box center [177, 49] width 61 height 6
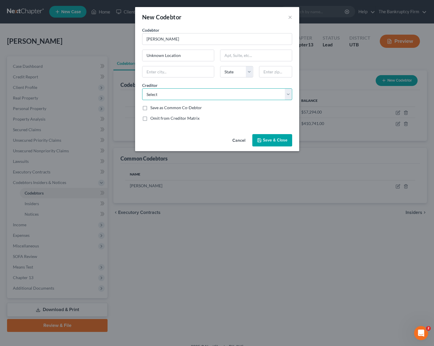
click at [184, 92] on select "Select Nr/Sms/Cal Goldenwst Cu Goldenwst Cu Lvnv Funding Llc Bonn Coll Jpmcb Ca…" at bounding box center [217, 94] width 150 height 12
click at [142, 88] on select "Select Nr/Sms/Cal Goldenwst Cu Goldenwst Cu Lvnv Funding Llc Bonn Coll Jpmcb Ca…" at bounding box center [217, 94] width 150 height 12
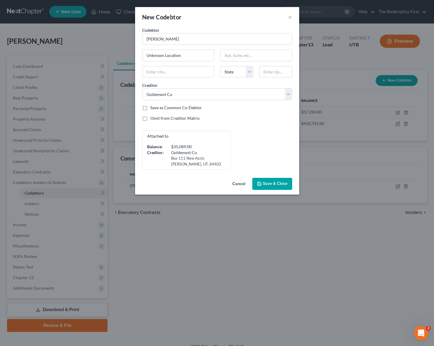
click at [279, 183] on span "Save & Close" at bounding box center [275, 183] width 25 height 5
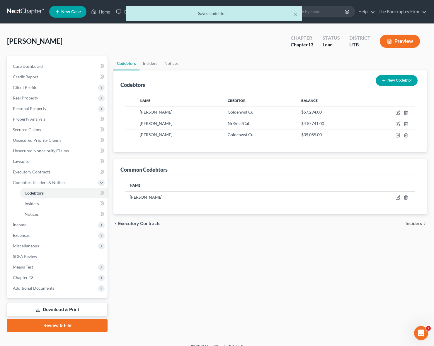
click at [149, 63] on link "Insiders" at bounding box center [150, 63] width 21 height 14
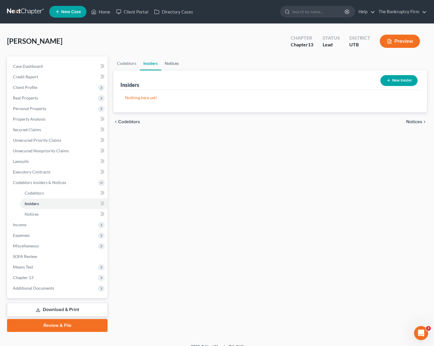
click at [169, 62] on link "Notices" at bounding box center [171, 63] width 21 height 14
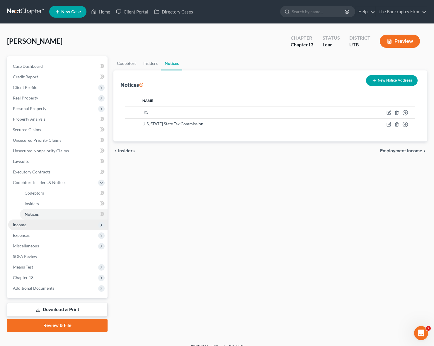
click at [39, 221] on span "Income" at bounding box center [57, 224] width 99 height 11
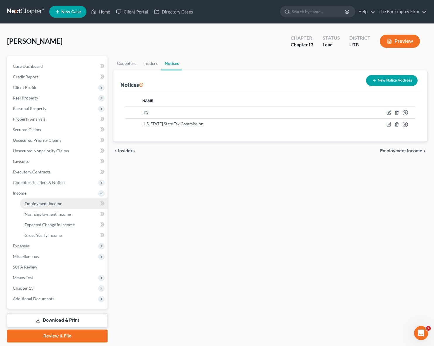
click at [50, 201] on span "Employment Income" at bounding box center [44, 203] width 38 height 5
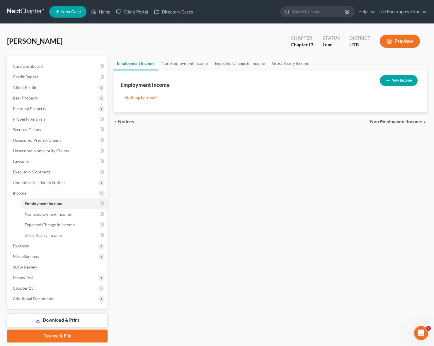
click at [404, 77] on button "New Income" at bounding box center [399, 80] width 38 height 11
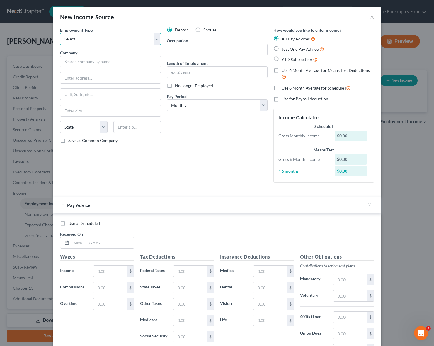
click at [89, 38] on select "Select Full or [DEMOGRAPHIC_DATA] Employment Self Employment" at bounding box center [110, 39] width 101 height 12
click at [60, 33] on select "Select Full or [DEMOGRAPHIC_DATA] Employment Self Employment" at bounding box center [110, 39] width 101 height 12
click at [86, 63] on input "text" at bounding box center [110, 62] width 101 height 12
click at [236, 106] on select "Select Monthly Twice Monthly Every Other Week Weekly" at bounding box center [217, 105] width 101 height 12
click at [167, 99] on select "Select Monthly Twice Monthly Every Other Week Weekly" at bounding box center [217, 105] width 101 height 12
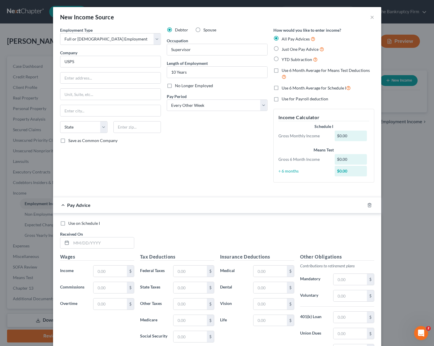
drag, startPoint x: 275, startPoint y: 59, endPoint x: 304, endPoint y: 71, distance: 32.0
click at [282, 59] on label "YTD Subtraction" at bounding box center [300, 59] width 36 height 7
click at [284, 59] on input "YTD Subtraction" at bounding box center [286, 58] width 4 height 4
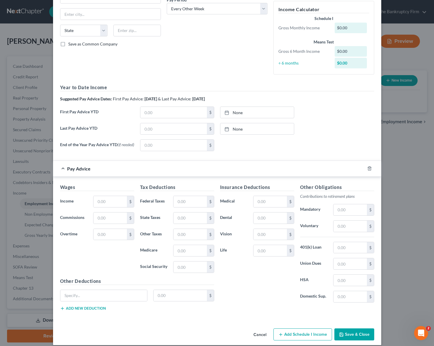
scroll to position [97, 0]
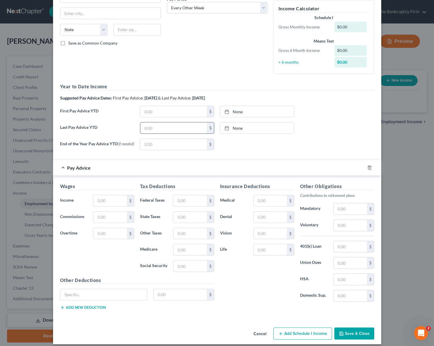
drag, startPoint x: 167, startPoint y: 125, endPoint x: 163, endPoint y: 126, distance: 3.5
click at [167, 125] on input "text" at bounding box center [174, 127] width 67 height 11
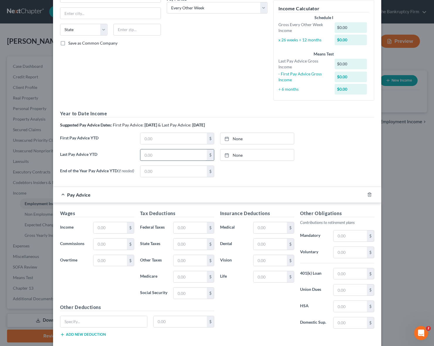
paste input "$56,459.56"
click at [246, 155] on link "None" at bounding box center [258, 154] width 74 height 11
click at [171, 137] on input "text" at bounding box center [174, 138] width 67 height 11
paste input "$11,761.69"
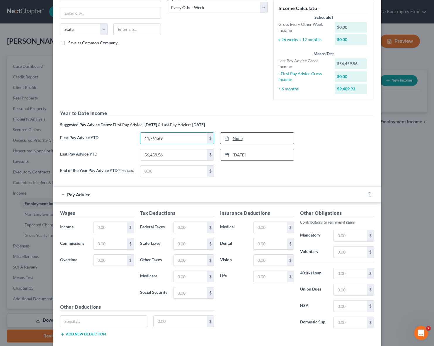
click at [251, 137] on link "None" at bounding box center [258, 138] width 74 height 11
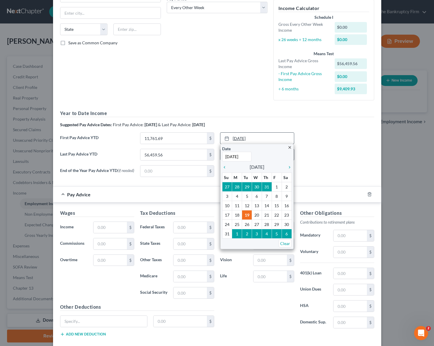
click at [240, 137] on link "[DATE]" at bounding box center [258, 138] width 74 height 11
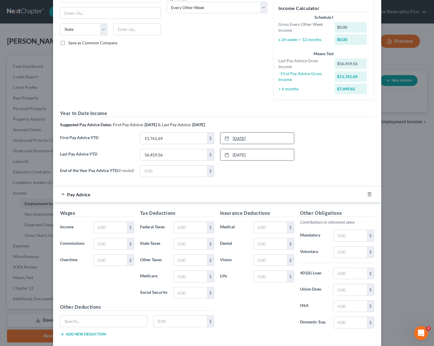
click at [240, 137] on link "[DATE]" at bounding box center [258, 138] width 74 height 11
click at [217, 72] on div "Debtor Spouse Occupation Supervisor Length of Employment 10 Years No Longer Emp…" at bounding box center [217, 17] width 107 height 176
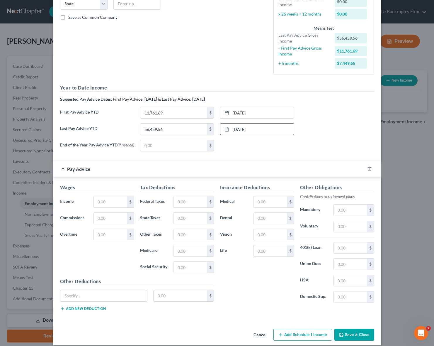
scroll to position [131, 0]
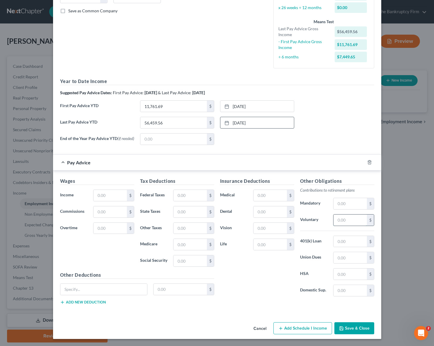
click at [342, 221] on input "text" at bounding box center [350, 219] width 33 height 11
click at [190, 261] on input "text" at bounding box center [190, 260] width 33 height 11
click at [190, 245] on input "text" at bounding box center [190, 244] width 33 height 11
click at [266, 194] on input "text" at bounding box center [270, 195] width 33 height 11
click at [187, 213] on input "text" at bounding box center [190, 211] width 33 height 11
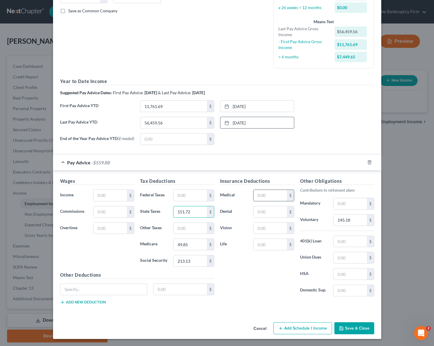
click at [264, 194] on input "text" at bounding box center [270, 195] width 33 height 11
click at [264, 212] on input "text" at bounding box center [270, 211] width 33 height 11
click at [276, 194] on input "317.62" at bounding box center [270, 195] width 33 height 11
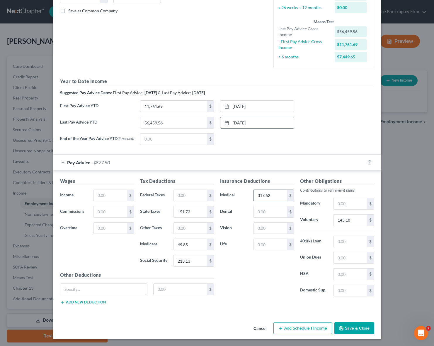
paste input "92.48"
click at [294, 151] on form "Employment Type * Select Full or [DEMOGRAPHIC_DATA] Employment Self Employment …" at bounding box center [217, 105] width 314 height 417
click at [349, 240] on input "text" at bounding box center [350, 241] width 33 height 11
click at [86, 290] on input "text" at bounding box center [103, 289] width 87 height 11
click at [351, 203] on input "text" at bounding box center [350, 203] width 33 height 11
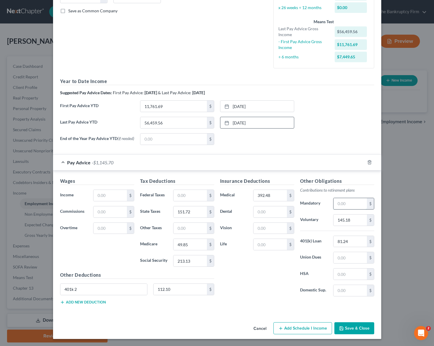
paste input "131.98"
click at [345, 257] on input "text" at bounding box center [350, 257] width 33 height 11
drag, startPoint x: 346, startPoint y: 278, endPoint x: 340, endPoint y: 277, distance: 5.6
click at [344, 278] on input "text" at bounding box center [350, 273] width 33 height 11
click at [237, 261] on div "Insurance Deductions Medical 392.48 $ Dental $ Vision $ Life $" at bounding box center [257, 238] width 80 height 123
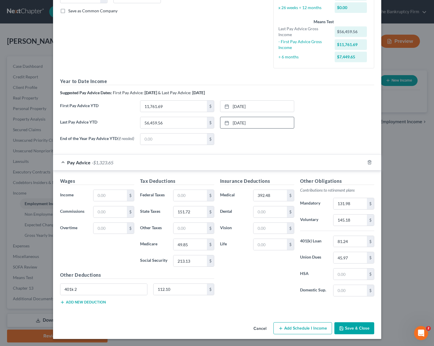
click at [253, 140] on div "None close Date Time chevron_left [DATE] chevron_right Su M Tu W Th F Sa 27 28 …" at bounding box center [257, 139] width 80 height 12
click at [247, 287] on div "Insurance Deductions Medical 392.48 $ Dental $ Vision $ Life $" at bounding box center [257, 238] width 80 height 123
click at [105, 193] on input "text" at bounding box center [110, 195] width 33 height 11
click at [197, 212] on input "151.72" at bounding box center [190, 211] width 33 height 11
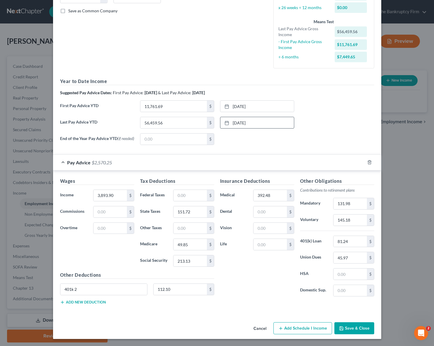
click at [245, 232] on label "Vision" at bounding box center [233, 228] width 33 height 12
click at [182, 195] on input "text" at bounding box center [190, 195] width 33 height 11
click at [354, 328] on button "Save & Close" at bounding box center [355, 328] width 40 height 12
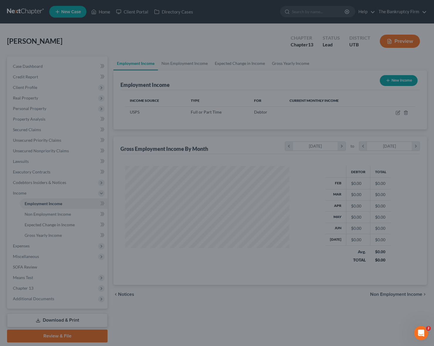
scroll to position [105, 176]
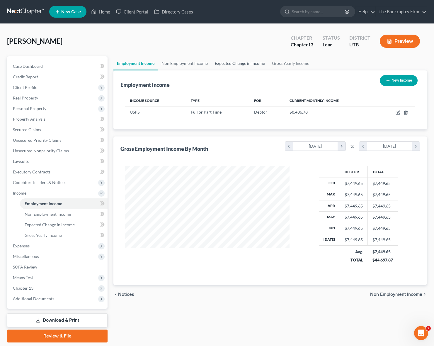
click at [239, 63] on link "Expected Change in Income" at bounding box center [240, 63] width 57 height 14
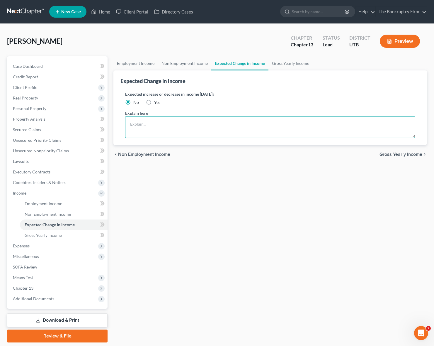
click at [142, 126] on textarea at bounding box center [270, 127] width 290 height 22
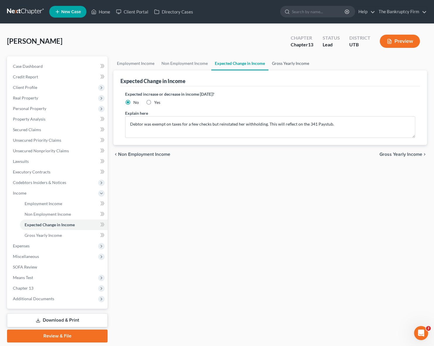
click at [287, 64] on link "Gross Yearly Income" at bounding box center [291, 63] width 44 height 14
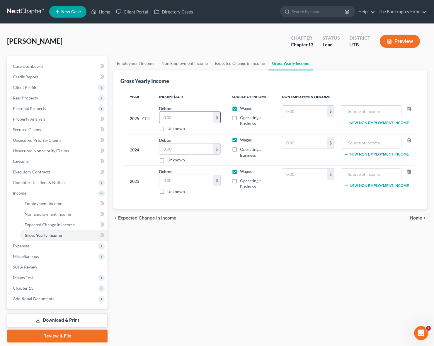
click at [192, 118] on input "text" at bounding box center [187, 117] width 54 height 11
click at [52, 202] on span "Employment Income" at bounding box center [44, 203] width 38 height 5
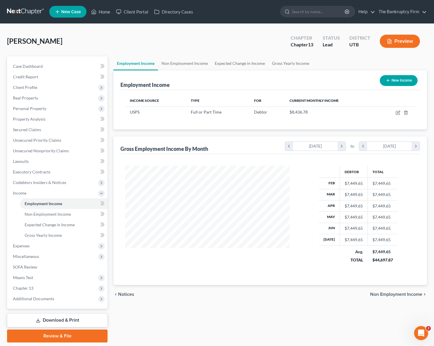
scroll to position [105, 176]
click at [399, 113] on icon "button" at bounding box center [398, 112] width 5 height 5
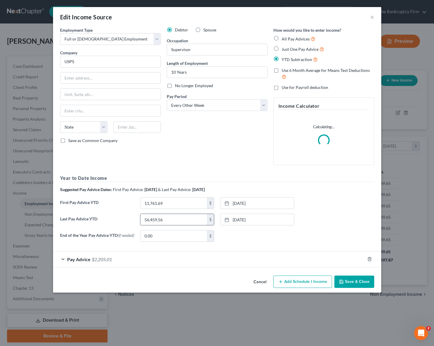
click at [169, 221] on input "56,459.56" at bounding box center [174, 219] width 67 height 11
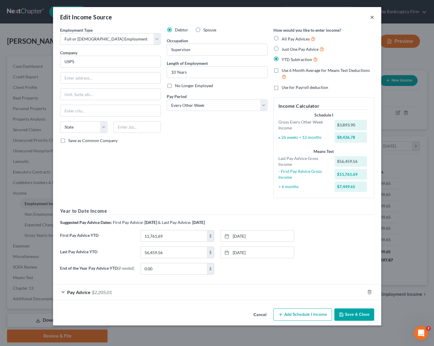
click at [371, 16] on button "×" at bounding box center [372, 16] width 4 height 7
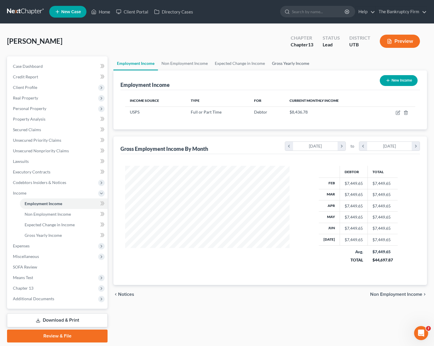
click at [290, 65] on link "Gross Yearly Income" at bounding box center [291, 63] width 44 height 14
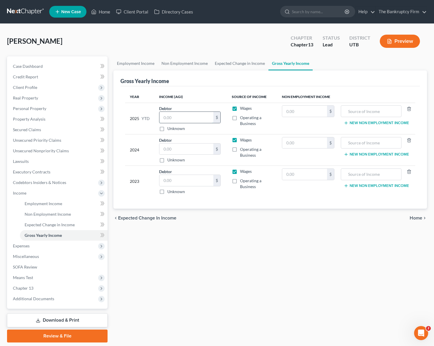
click at [175, 120] on input "text" at bounding box center [187, 117] width 54 height 11
paste input "56,459.56"
click at [177, 148] on input "text" at bounding box center [187, 148] width 54 height 11
click at [175, 182] on input "text" at bounding box center [187, 180] width 54 height 11
click at [263, 227] on div "chevron_left Expected Change in Income Home chevron_right" at bounding box center [271, 218] width 314 height 19
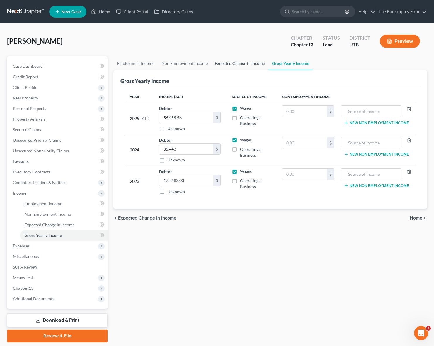
click at [228, 65] on link "Expected Change in Income" at bounding box center [240, 63] width 57 height 14
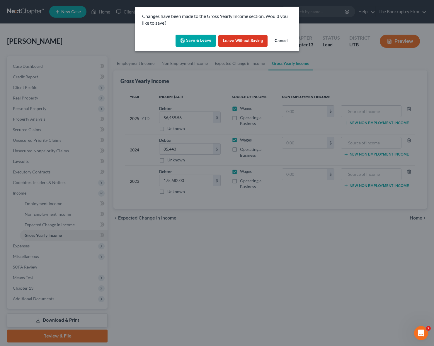
click at [194, 42] on button "Save & Leave" at bounding box center [196, 41] width 40 height 12
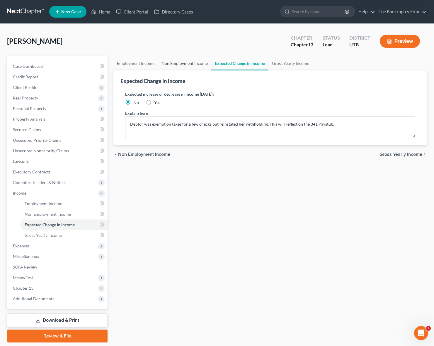
click at [182, 63] on link "Non Employment Income" at bounding box center [184, 63] width 53 height 14
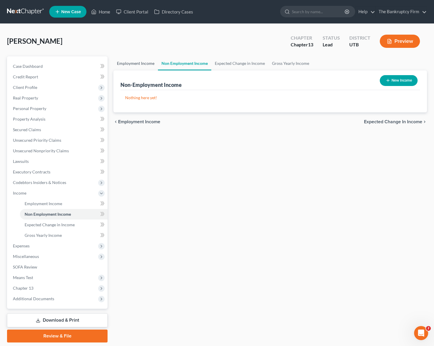
click at [135, 61] on link "Employment Income" at bounding box center [136, 63] width 45 height 14
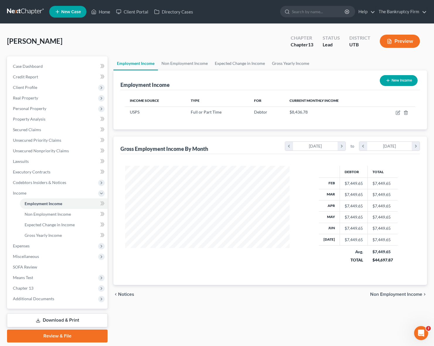
scroll to position [105, 176]
click at [399, 111] on icon "button" at bounding box center [398, 112] width 5 height 5
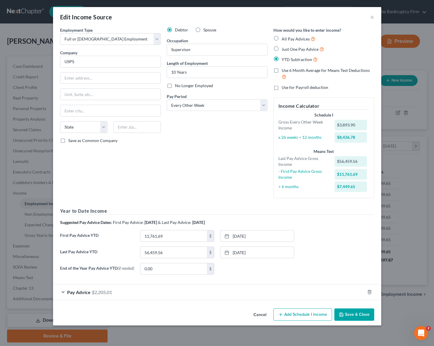
click at [358, 314] on button "Save & Close" at bounding box center [355, 314] width 40 height 12
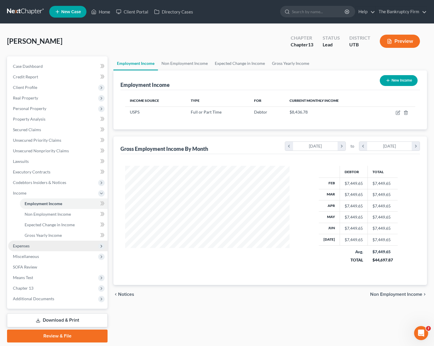
click at [43, 247] on span "Expenses" at bounding box center [57, 246] width 99 height 11
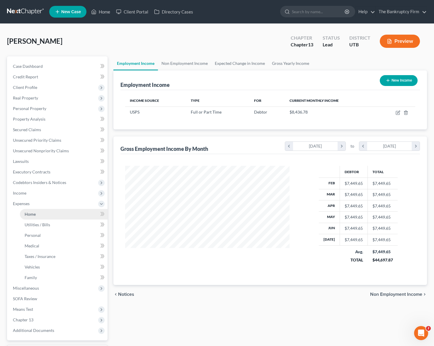
click at [35, 215] on span "Home" at bounding box center [30, 214] width 11 height 5
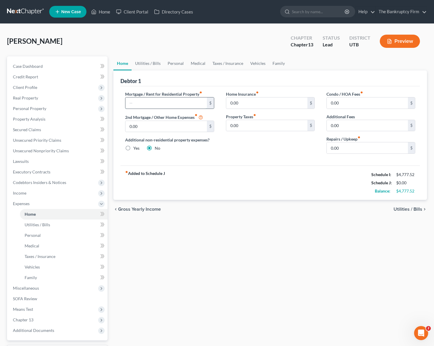
click at [145, 105] on input "text" at bounding box center [166, 102] width 81 height 11
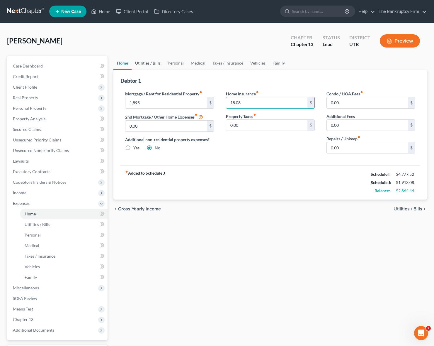
click at [155, 62] on link "Utilities / Bills" at bounding box center [148, 63] width 33 height 14
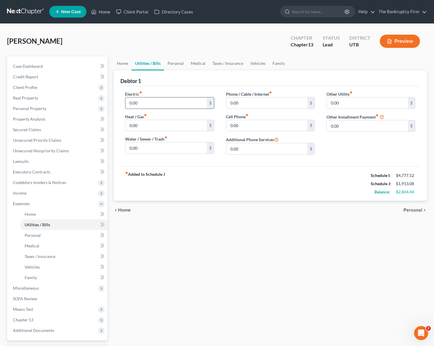
click at [154, 103] on input "0.00" at bounding box center [166, 102] width 81 height 11
click at [250, 124] on input "0.00" at bounding box center [266, 125] width 81 height 11
click at [176, 59] on link "Personal" at bounding box center [175, 63] width 23 height 14
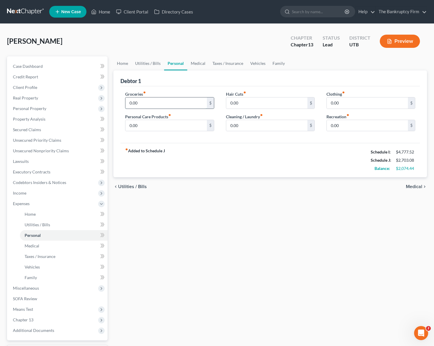
click at [164, 101] on input "0.00" at bounding box center [166, 102] width 81 height 11
click at [197, 63] on link "Medical" at bounding box center [198, 63] width 22 height 14
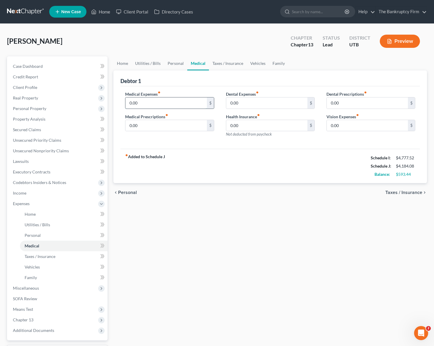
click at [165, 104] on input "0.00" at bounding box center [166, 102] width 81 height 11
click at [224, 60] on link "Taxes / Insurance" at bounding box center [228, 63] width 38 height 14
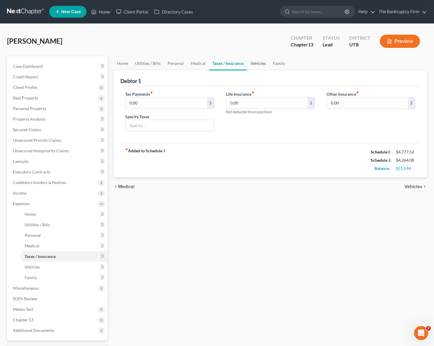
click at [258, 62] on link "Vehicles" at bounding box center [258, 63] width 22 height 14
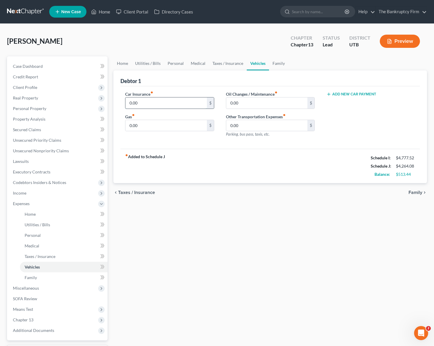
click at [166, 103] on input "0.00" at bounding box center [166, 102] width 81 height 11
click at [145, 125] on input "0.00" at bounding box center [166, 125] width 81 height 11
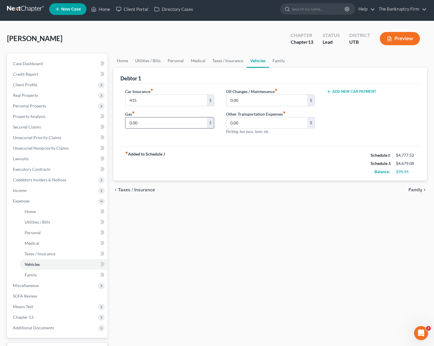
scroll to position [4, 0]
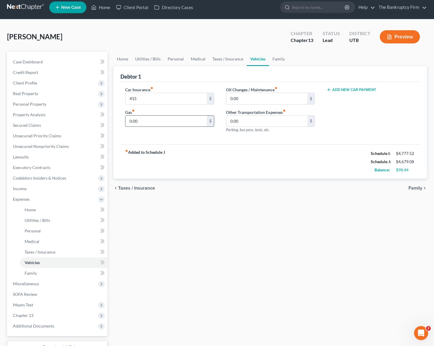
click at [145, 125] on input "0.00" at bounding box center [166, 121] width 81 height 11
click at [179, 58] on link "Personal" at bounding box center [175, 59] width 23 height 14
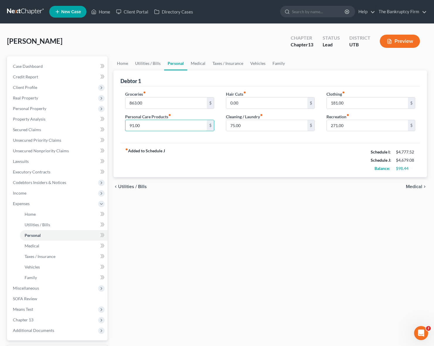
drag, startPoint x: 147, startPoint y: 125, endPoint x: 108, endPoint y: 126, distance: 39.6
click at [108, 126] on div "Petition Navigation Case Dashboard Payments Invoices Payments Payments Credit R…" at bounding box center [217, 215] width 426 height 318
drag, startPoint x: 132, startPoint y: 126, endPoint x: 114, endPoint y: 125, distance: 18.5
click at [114, 125] on div "Debtor 1 Groceries fiber_manual_record 863.00 $ Personal Care Products fiber_ma…" at bounding box center [271, 123] width 314 height 107
click at [240, 125] on input "75.00" at bounding box center [266, 125] width 81 height 11
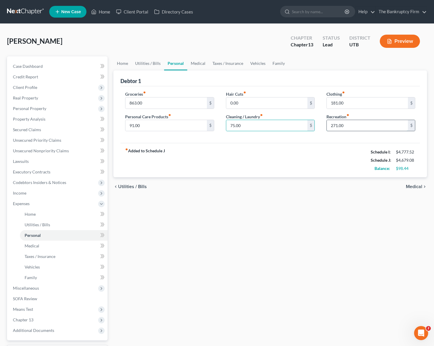
click at [354, 125] on input "271.00" at bounding box center [367, 125] width 81 height 11
click at [262, 64] on link "Vehicles" at bounding box center [258, 63] width 22 height 14
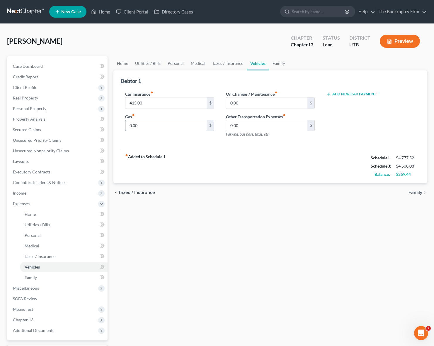
click at [151, 125] on input "0.00" at bounding box center [166, 125] width 81 height 11
drag, startPoint x: 410, startPoint y: 173, endPoint x: 396, endPoint y: 175, distance: 14.9
click at [396, 175] on div "$50.00" at bounding box center [405, 174] width 25 height 6
click at [46, 287] on span "Miscellaneous" at bounding box center [57, 288] width 99 height 11
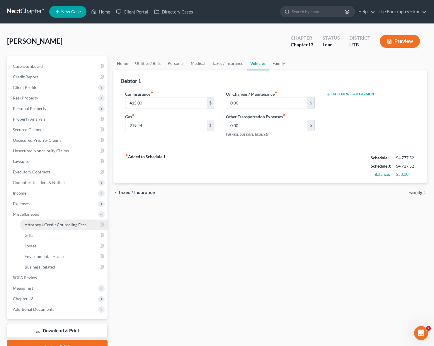
click at [50, 225] on span "Attorney / Credit Counseling Fees" at bounding box center [56, 224] width 62 height 5
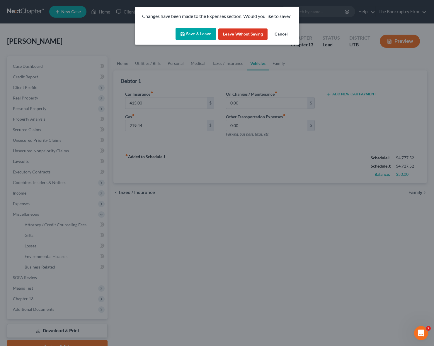
click at [195, 32] on button "Save & Leave" at bounding box center [196, 34] width 40 height 12
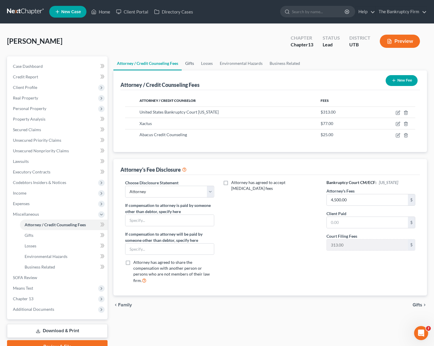
click at [188, 64] on link "Gifts" at bounding box center [190, 63] width 16 height 14
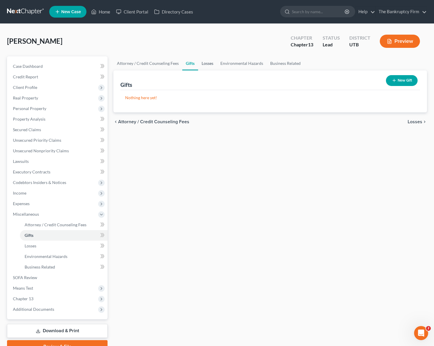
click at [207, 64] on link "Losses" at bounding box center [207, 63] width 19 height 14
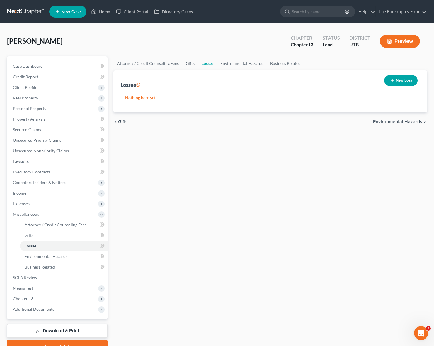
click at [188, 64] on link "Gifts" at bounding box center [190, 63] width 16 height 14
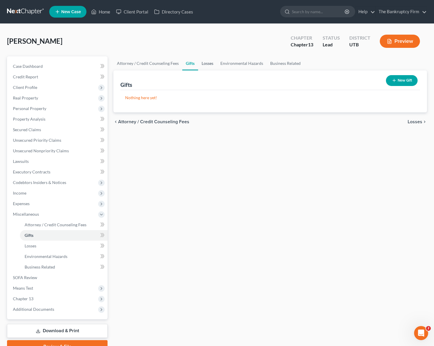
click at [204, 62] on link "Losses" at bounding box center [207, 63] width 19 height 14
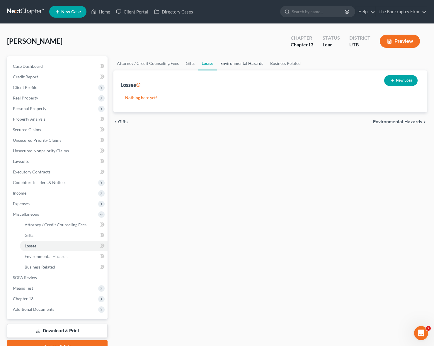
click at [259, 63] on link "Environmental Hazards" at bounding box center [242, 63] width 50 height 14
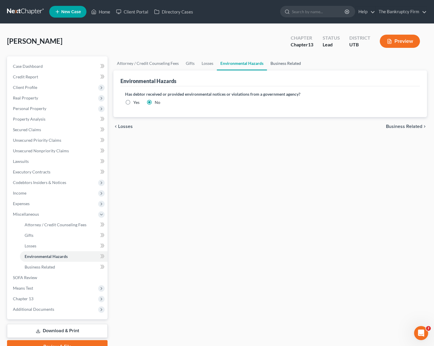
drag, startPoint x: 300, startPoint y: 62, endPoint x: 295, endPoint y: 62, distance: 4.5
click at [299, 62] on link "Business Related" at bounding box center [286, 63] width 38 height 14
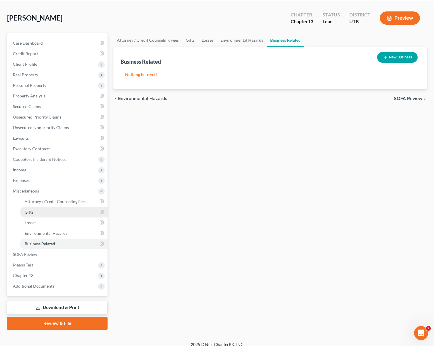
scroll to position [24, 0]
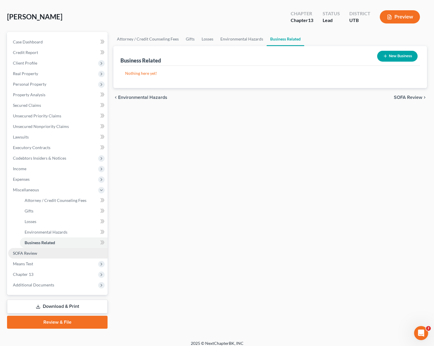
click at [32, 252] on span "SOFA Review" at bounding box center [25, 253] width 24 height 5
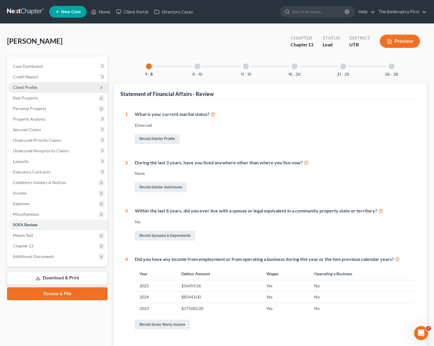
click at [35, 89] on span "Client Profile" at bounding box center [25, 87] width 24 height 5
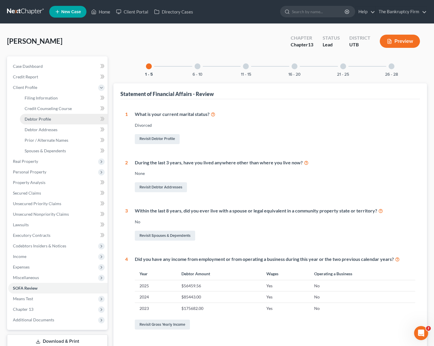
click at [52, 119] on link "Debtor Profile" at bounding box center [64, 119] width 88 height 11
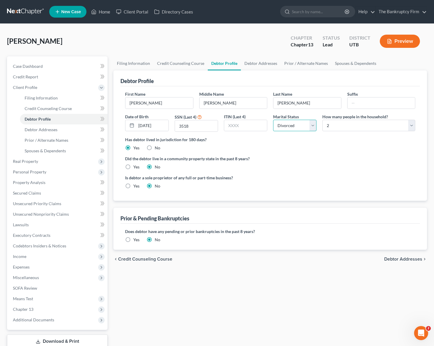
click at [313, 125] on select "Select Single Married Separated Divorced Widowed" at bounding box center [294, 126] width 43 height 12
click at [273, 120] on select "Select Single Married Separated Divorced Widowed" at bounding box center [294, 126] width 43 height 12
click at [32, 288] on span "SOFA Review" at bounding box center [25, 287] width 24 height 5
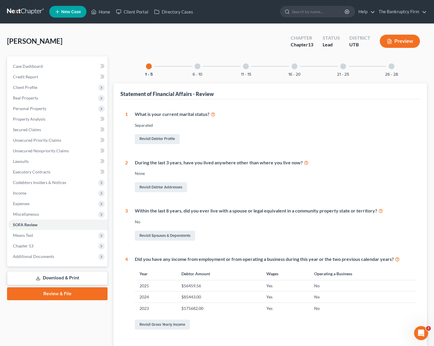
click at [197, 64] on div at bounding box center [198, 66] width 6 height 6
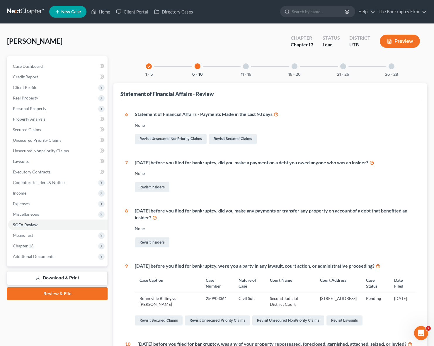
click at [245, 66] on div at bounding box center [246, 66] width 6 height 6
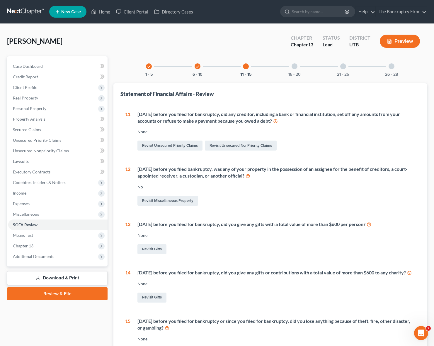
click at [294, 67] on div at bounding box center [295, 66] width 6 height 6
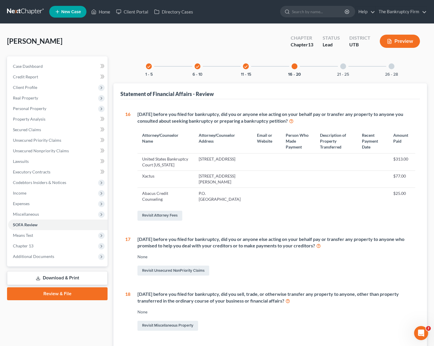
click at [343, 66] on div at bounding box center [344, 66] width 6 height 6
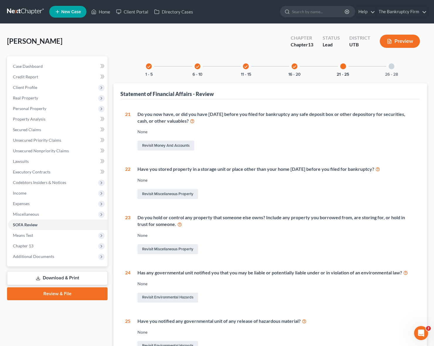
click at [393, 64] on div at bounding box center [392, 66] width 6 height 6
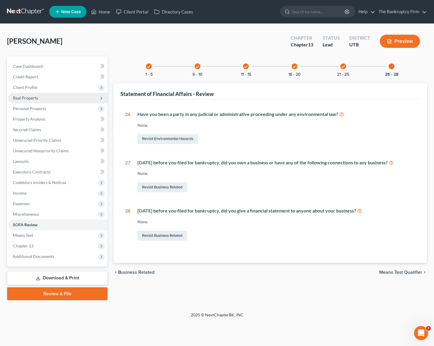
click at [36, 96] on span "Real Property" at bounding box center [25, 97] width 25 height 5
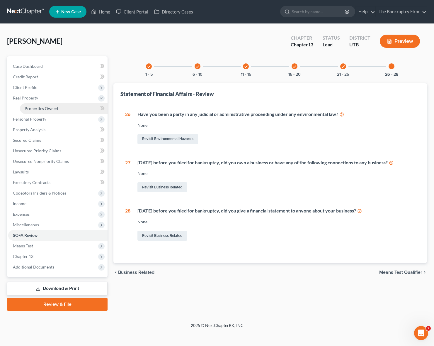
click at [56, 108] on span "Properties Owned" at bounding box center [41, 108] width 33 height 5
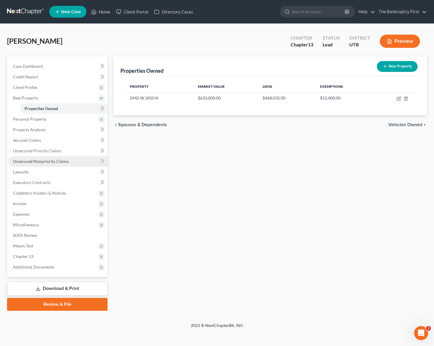
click at [47, 159] on span "Unsecured Nonpriority Claims" at bounding box center [41, 161] width 56 height 5
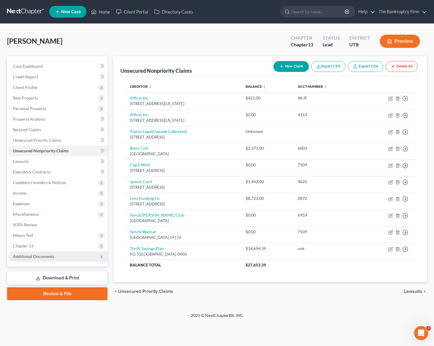
click at [49, 256] on span "Additional Documents" at bounding box center [33, 256] width 41 height 5
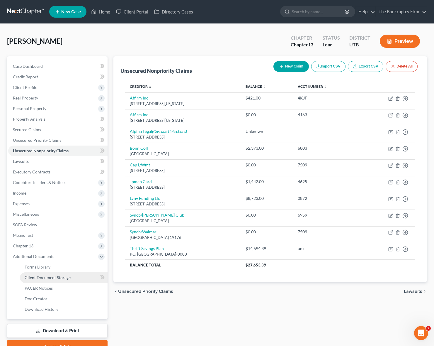
click at [61, 276] on span "Client Document Storage" at bounding box center [48, 277] width 46 height 5
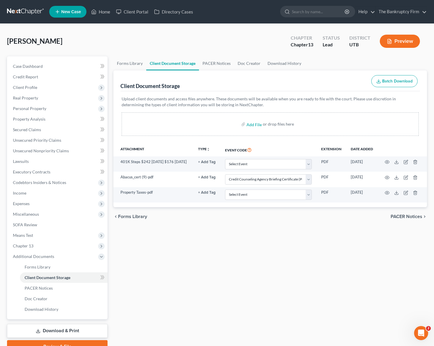
scroll to position [29, 0]
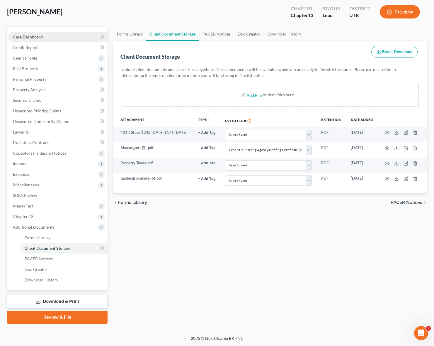
click at [47, 34] on link "Case Dashboard" at bounding box center [57, 37] width 99 height 11
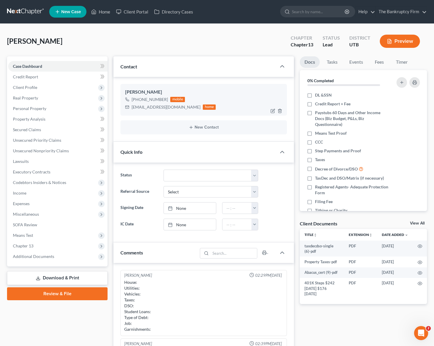
scroll to position [46, 0]
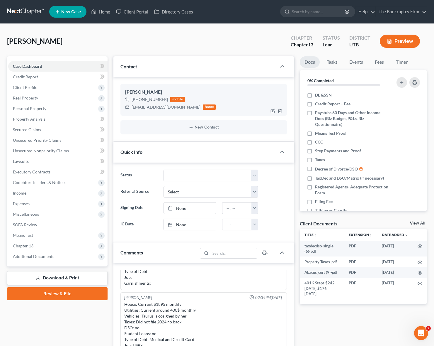
drag, startPoint x: 148, startPoint y: 99, endPoint x: 163, endPoint y: 99, distance: 15.8
click at [162, 99] on div "[PHONE_NUMBER]" at bounding box center [150, 100] width 36 height 6
click at [164, 100] on div "[PHONE_NUMBER]" at bounding box center [150, 100] width 36 height 6
click at [151, 106] on div "[EMAIL_ADDRESS][DOMAIN_NAME]" at bounding box center [166, 107] width 69 height 6
click at [46, 76] on link "Credit Report" at bounding box center [57, 77] width 99 height 11
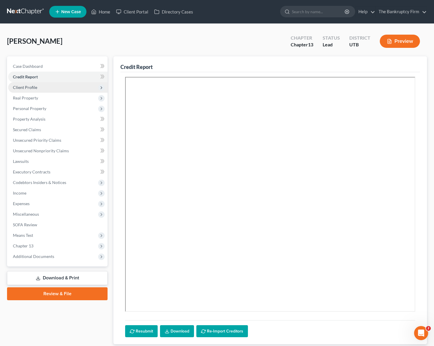
click at [33, 87] on span "Client Profile" at bounding box center [25, 87] width 24 height 5
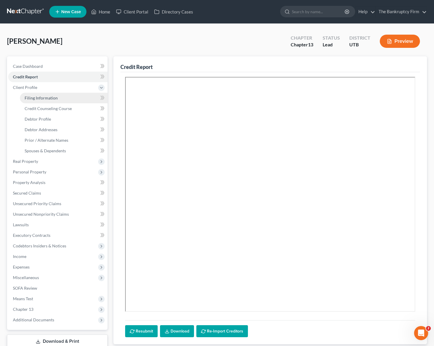
click at [54, 98] on span "Filing Information" at bounding box center [41, 97] width 33 height 5
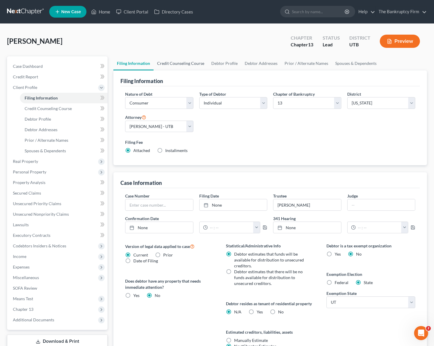
click at [189, 64] on link "Credit Counseling Course" at bounding box center [181, 63] width 54 height 14
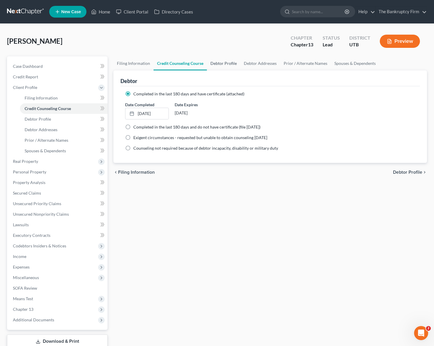
click at [229, 61] on link "Debtor Profile" at bounding box center [223, 63] width 33 height 14
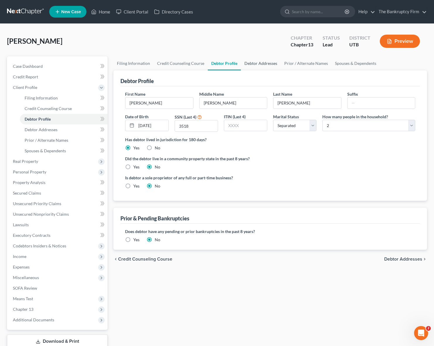
click at [267, 62] on link "Debtor Addresses" at bounding box center [261, 63] width 40 height 14
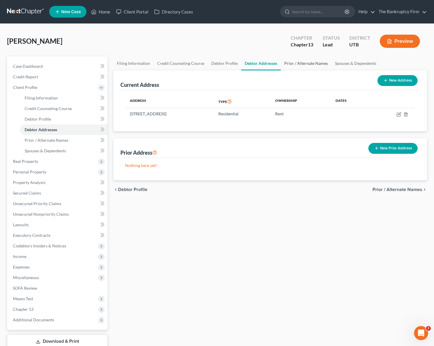
click at [307, 63] on link "Prior / Alternate Names" at bounding box center [306, 63] width 51 height 14
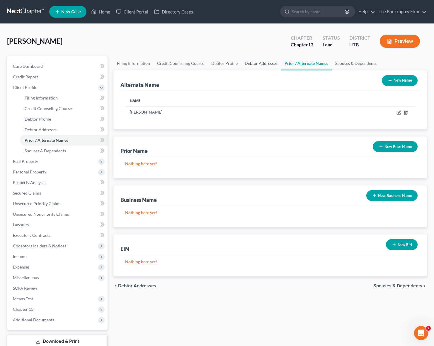
click at [255, 63] on link "Debtor Addresses" at bounding box center [261, 63] width 40 height 14
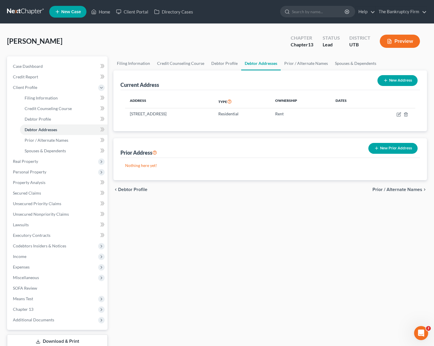
click at [394, 150] on button "New Prior Address" at bounding box center [393, 148] width 49 height 11
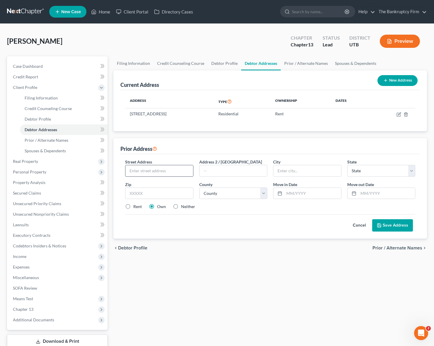
click at [160, 171] on input "text" at bounding box center [159, 170] width 67 height 11
click at [215, 170] on input "text" at bounding box center [233, 170] width 67 height 11
click at [299, 193] on input "text" at bounding box center [313, 193] width 57 height 11
click at [199, 187] on select "County [GEOGRAPHIC_DATA] [GEOGRAPHIC_DATA] [GEOGRAPHIC_DATA] [GEOGRAPHIC_DATA] …" at bounding box center [233, 193] width 68 height 12
click at [307, 192] on input "text" at bounding box center [313, 193] width 57 height 11
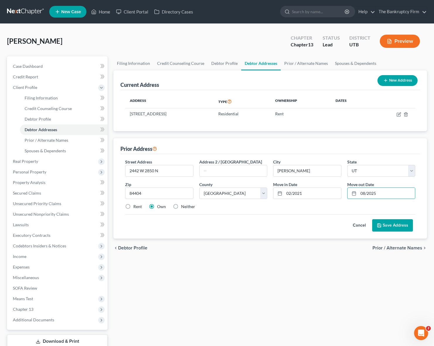
click at [406, 226] on button "Save Address" at bounding box center [393, 225] width 41 height 12
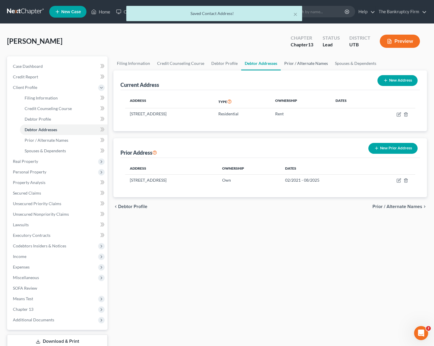
click at [308, 62] on link "Prior / Alternate Names" at bounding box center [306, 63] width 51 height 14
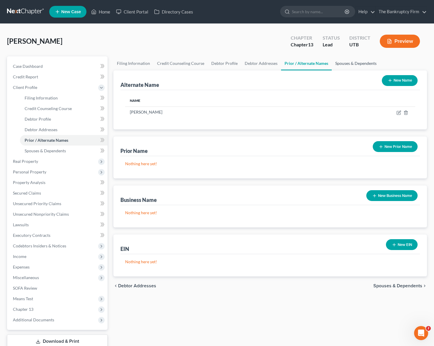
click at [360, 65] on link "Spouses & Dependents" at bounding box center [356, 63] width 48 height 14
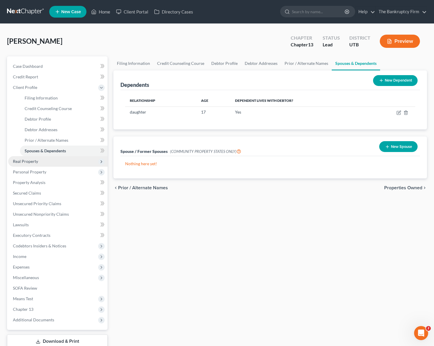
click at [33, 163] on span "Real Property" at bounding box center [25, 161] width 25 height 5
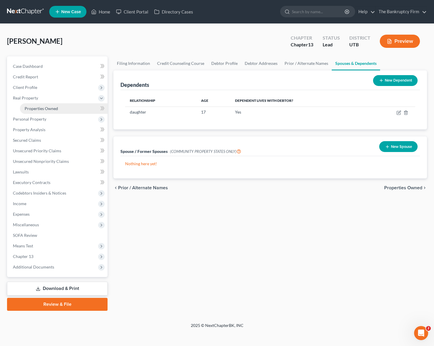
click at [51, 106] on span "Properties Owned" at bounding box center [41, 108] width 33 height 5
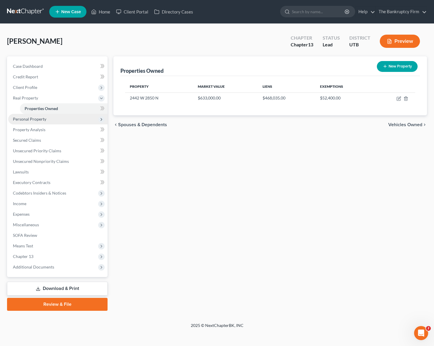
click at [50, 121] on span "Personal Property" at bounding box center [57, 119] width 99 height 11
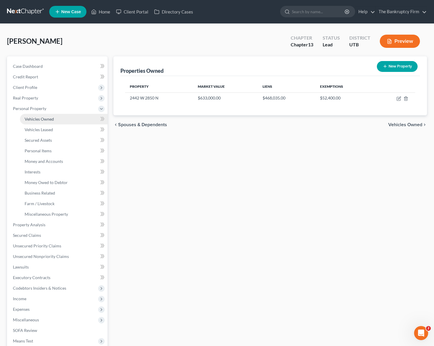
click at [52, 118] on span "Vehicles Owned" at bounding box center [39, 118] width 29 height 5
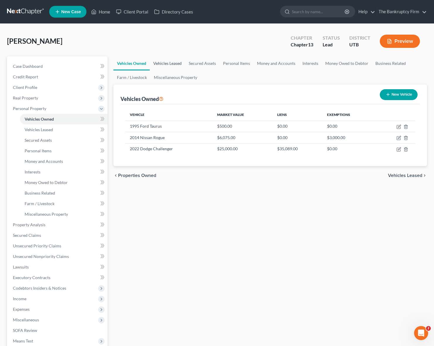
click at [168, 62] on link "Vehicles Leased" at bounding box center [167, 63] width 35 height 14
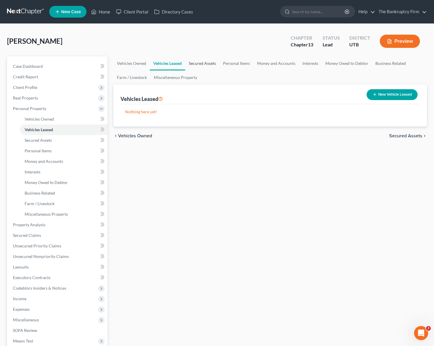
click at [204, 62] on link "Secured Assets" at bounding box center [202, 63] width 34 height 14
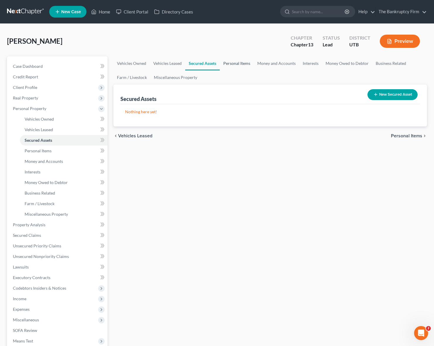
click at [244, 62] on link "Personal Items" at bounding box center [237, 63] width 34 height 14
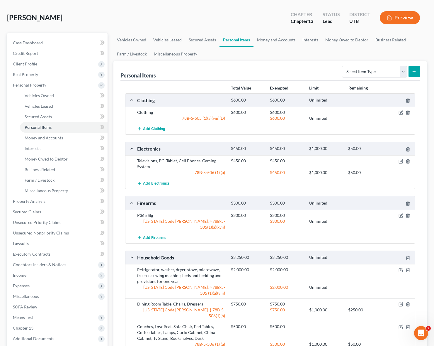
scroll to position [26, 0]
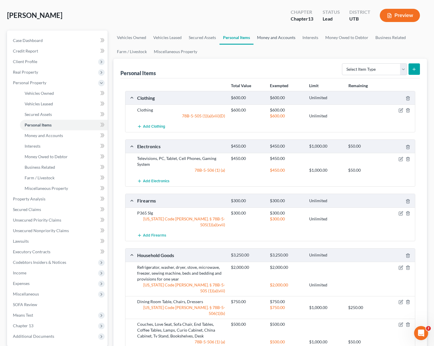
click at [284, 36] on link "Money and Accounts" at bounding box center [276, 38] width 45 height 14
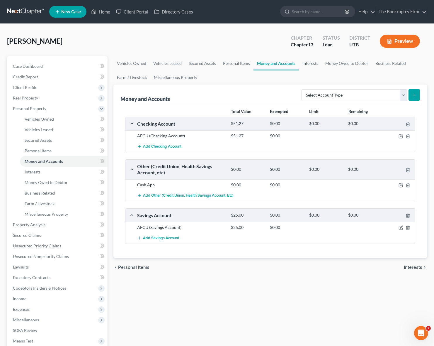
click at [315, 63] on link "Interests" at bounding box center [310, 63] width 23 height 14
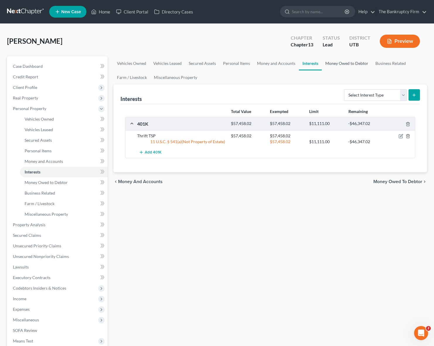
click at [352, 62] on link "Money Owed to Debtor" at bounding box center [347, 63] width 50 height 14
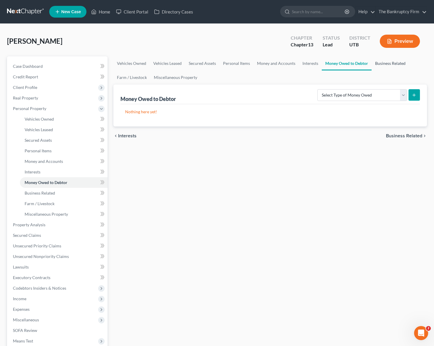
click at [384, 63] on link "Business Related" at bounding box center [391, 63] width 38 height 14
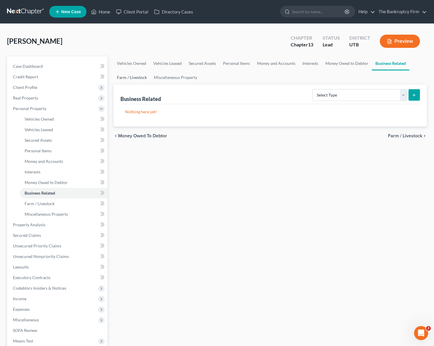
click at [130, 76] on link "Farm / Livestock" at bounding box center [132, 77] width 37 height 14
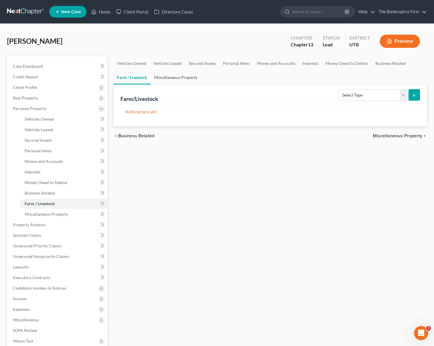
click at [185, 78] on link "Miscellaneous Property" at bounding box center [176, 77] width 50 height 14
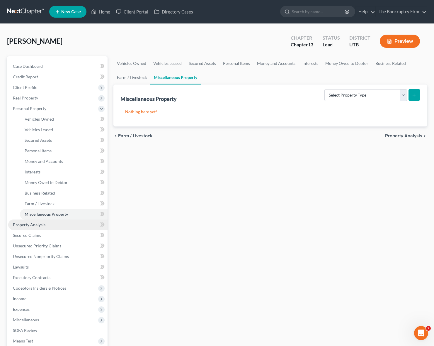
click at [36, 227] on span "Property Analysis" at bounding box center [29, 224] width 33 height 5
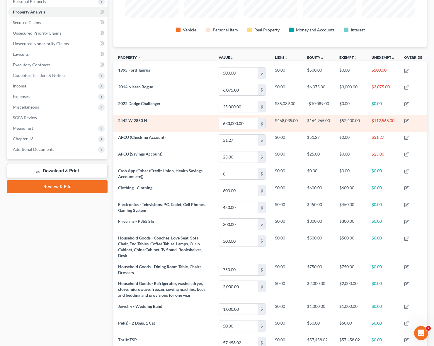
scroll to position [108, 0]
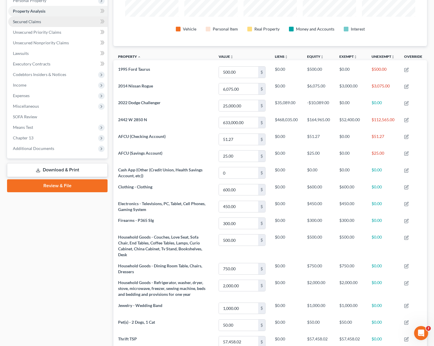
click at [37, 22] on span "Secured Claims" at bounding box center [27, 21] width 28 height 5
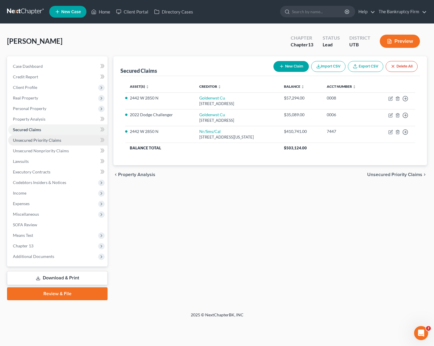
click at [37, 136] on link "Unsecured Priority Claims" at bounding box center [57, 140] width 99 height 11
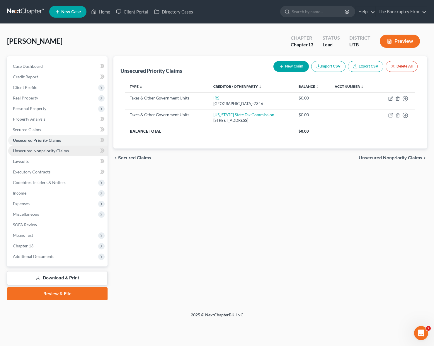
click at [41, 150] on span "Unsecured Nonpriority Claims" at bounding box center [41, 150] width 56 height 5
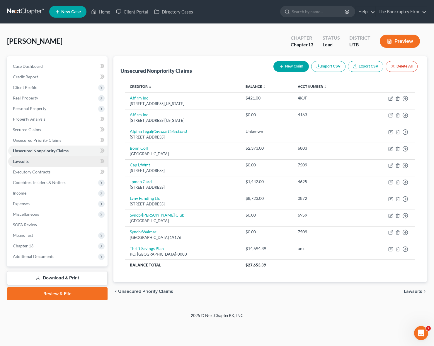
click at [50, 161] on link "Lawsuits" at bounding box center [57, 161] width 99 height 11
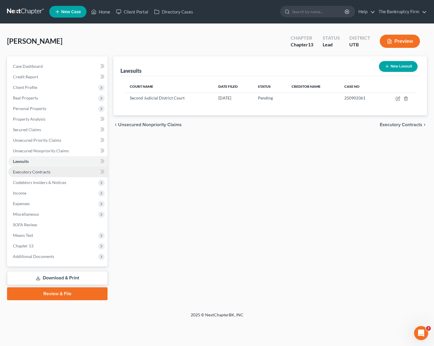
click at [42, 173] on span "Executory Contracts" at bounding box center [32, 171] width 38 height 5
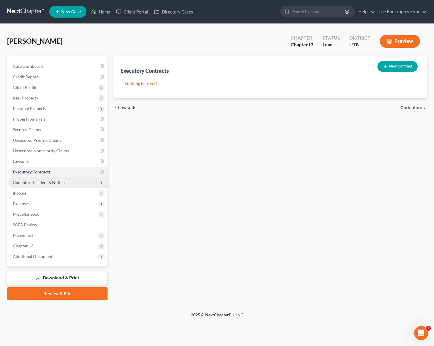
click at [42, 184] on span "Codebtors Insiders & Notices" at bounding box center [39, 182] width 53 height 5
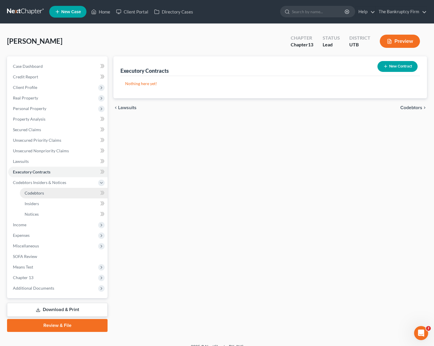
click at [42, 191] on span "Codebtors" at bounding box center [34, 192] width 19 height 5
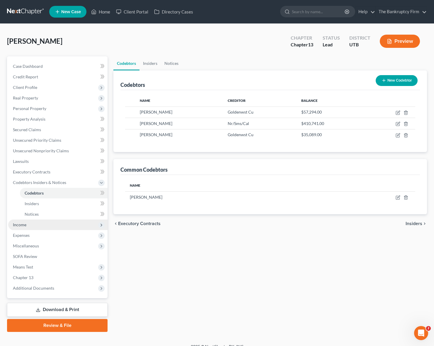
click at [18, 224] on span "Income" at bounding box center [19, 224] width 13 height 5
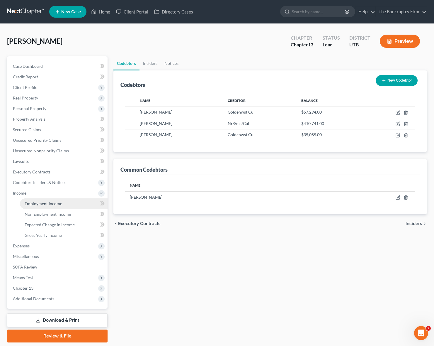
click at [60, 203] on span "Employment Income" at bounding box center [44, 203] width 38 height 5
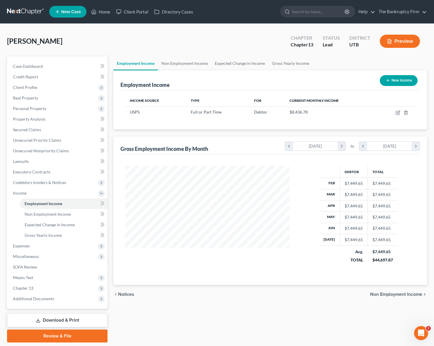
scroll to position [105, 176]
click at [178, 62] on link "Non Employment Income" at bounding box center [184, 63] width 53 height 14
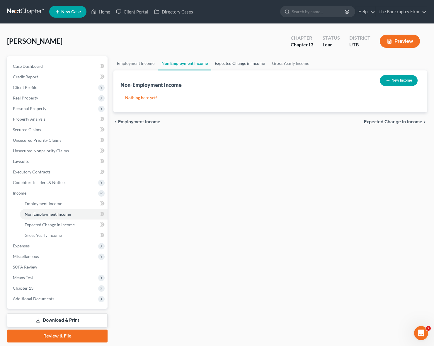
click at [229, 66] on link "Expected Change in Income" at bounding box center [240, 63] width 57 height 14
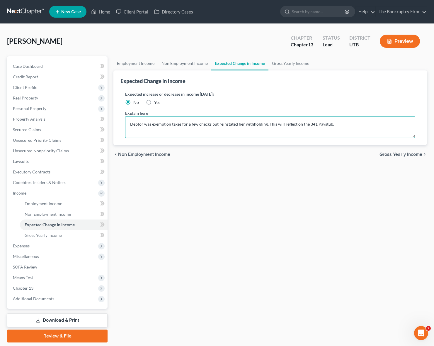
drag, startPoint x: 159, startPoint y: 128, endPoint x: 278, endPoint y: 127, distance: 119.1
click at [278, 127] on textarea "Debtor was exempt on taxes for a few checks but reinstated her withholding. Thi…" at bounding box center [270, 127] width 290 height 22
click at [251, 126] on textarea "Debtor was exempt on taxes for a few checks but reinstated her withholding. Thi…" at bounding box center [270, 127] width 290 height 22
drag, startPoint x: 310, startPoint y: 126, endPoint x: 293, endPoint y: 115, distance: 20.3
click at [307, 126] on textarea "Debtor was exempt on taxes for a few checks but reinstated her withholding. Thi…" at bounding box center [270, 127] width 290 height 22
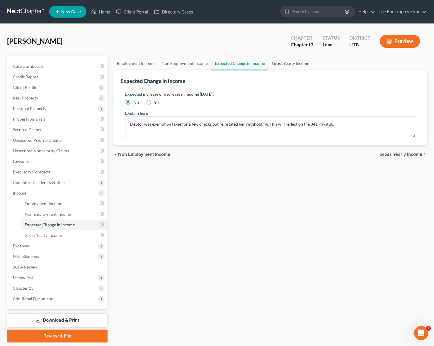
click at [295, 61] on link "Gross Yearly Income" at bounding box center [291, 63] width 44 height 14
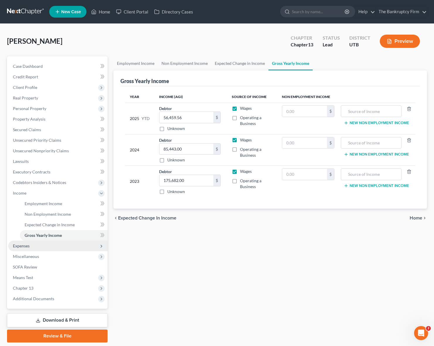
click at [41, 245] on span "Expenses" at bounding box center [57, 246] width 99 height 11
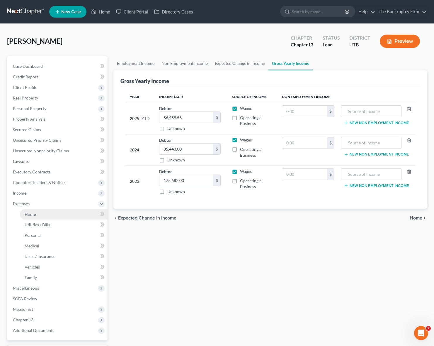
click at [35, 214] on span "Home" at bounding box center [30, 214] width 11 height 5
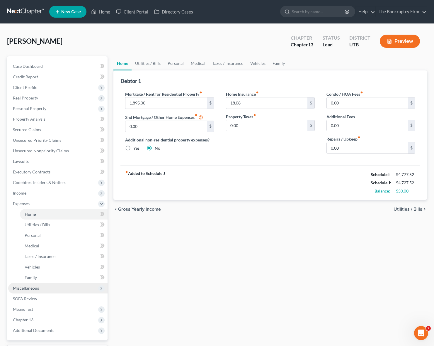
click at [35, 287] on span "Miscellaneous" at bounding box center [26, 287] width 26 height 5
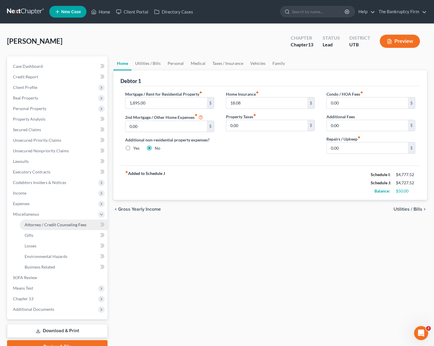
click at [59, 223] on span "Attorney / Credit Counseling Fees" at bounding box center [56, 224] width 62 height 5
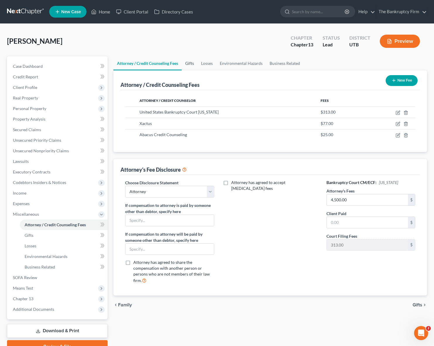
click at [189, 62] on link "Gifts" at bounding box center [190, 63] width 16 height 14
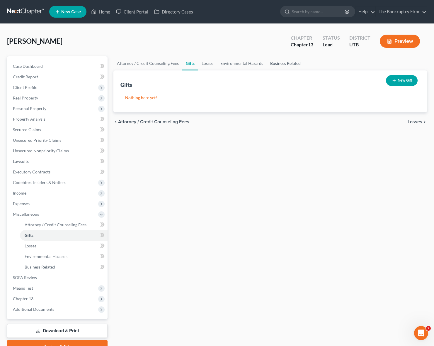
click at [299, 62] on link "Business Related" at bounding box center [286, 63] width 38 height 14
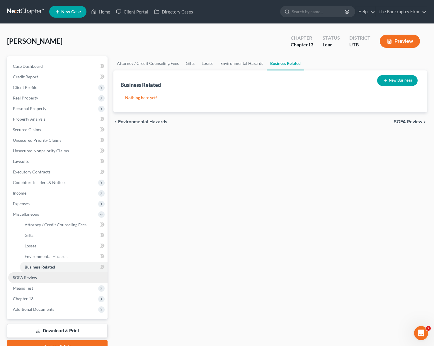
click at [32, 275] on span "SOFA Review" at bounding box center [25, 277] width 24 height 5
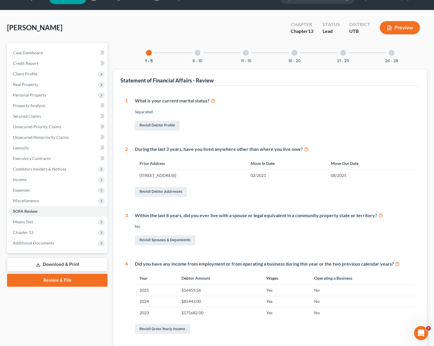
scroll to position [14, 0]
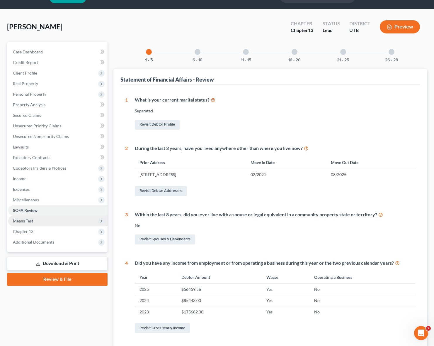
click at [46, 221] on span "Means Test" at bounding box center [57, 221] width 99 height 11
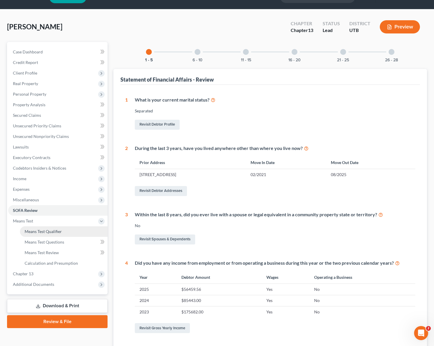
click at [63, 233] on link "Means Test Qualifier" at bounding box center [64, 231] width 88 height 11
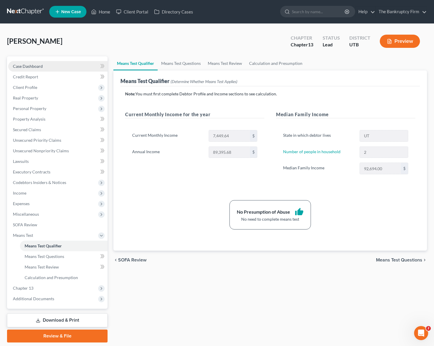
click at [32, 66] on span "Case Dashboard" at bounding box center [28, 66] width 30 height 5
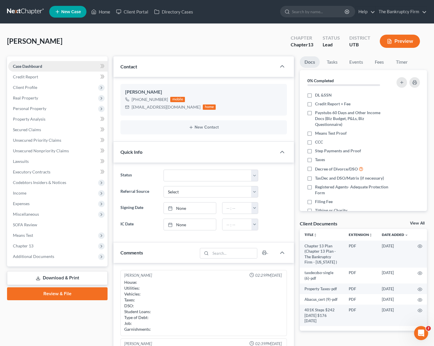
scroll to position [46, 0]
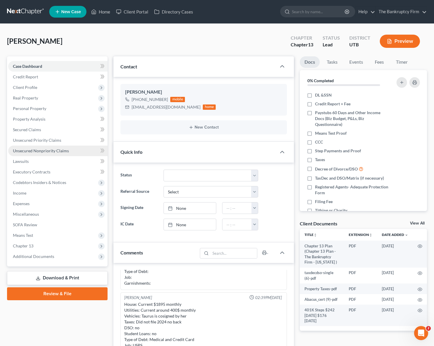
click at [57, 149] on span "Unsecured Nonpriority Claims" at bounding box center [41, 150] width 56 height 5
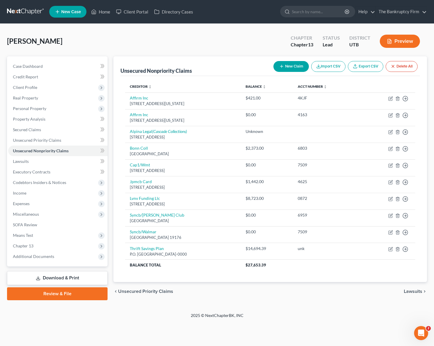
click at [287, 66] on button "New Claim" at bounding box center [291, 66] width 35 height 11
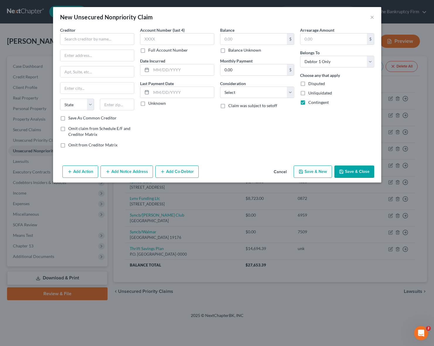
click at [358, 171] on button "Save & Close" at bounding box center [355, 171] width 40 height 12
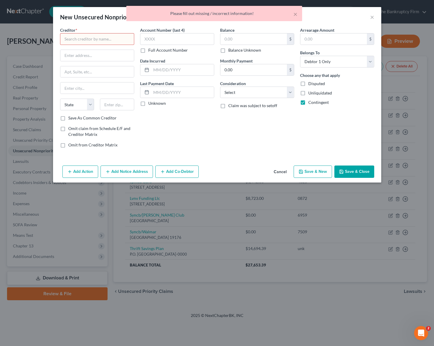
click at [83, 40] on input "text" at bounding box center [97, 39] width 74 height 12
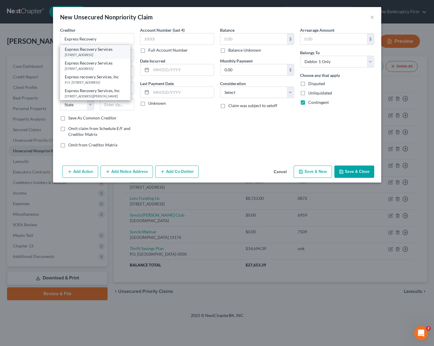
click at [82, 53] on div "[STREET_ADDRESS]" at bounding box center [95, 54] width 61 height 5
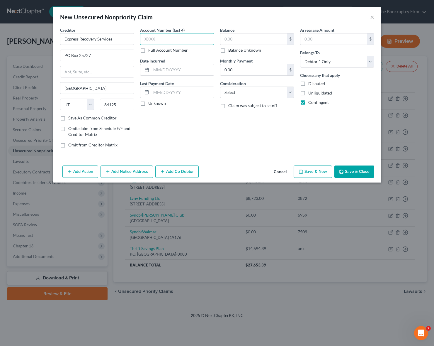
click at [159, 40] on input "text" at bounding box center [177, 39] width 74 height 12
click at [249, 38] on input "text" at bounding box center [254, 38] width 67 height 11
drag, startPoint x: 222, startPoint y: 51, endPoint x: 234, endPoint y: 60, distance: 14.8
click at [229, 51] on label "Balance Unknown" at bounding box center [245, 50] width 33 height 6
click at [231, 51] on input "Balance Unknown" at bounding box center [233, 49] width 4 height 4
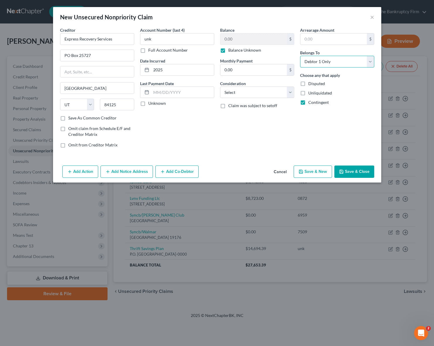
click at [369, 60] on select "Select Debtor 1 Only Debtor 2 Only Debtor 1 And Debtor 2 Only At Least One Of T…" at bounding box center [337, 62] width 74 height 12
click at [275, 92] on select "Select Cable / Satellite Services Collection Agency Credit Card Debt Debt Couns…" at bounding box center [257, 93] width 74 height 12
click at [220, 87] on select "Select Cable / Satellite Services Collection Agency Credit Card Debt Debt Couns…" at bounding box center [257, 93] width 74 height 12
click at [136, 172] on button "Add Notice Address" at bounding box center [127, 171] width 53 height 12
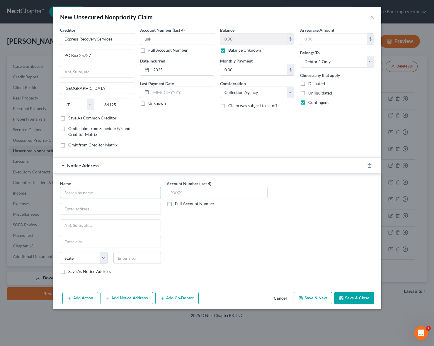
click at [101, 195] on input "text" at bounding box center [110, 193] width 101 height 12
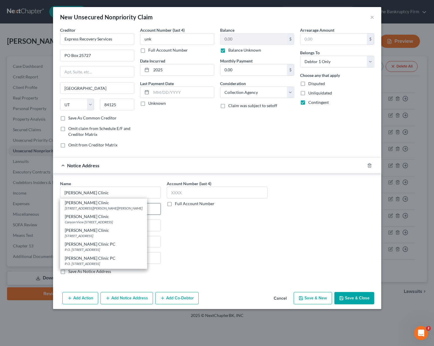
click at [100, 204] on div "[PERSON_NAME] Clinic" at bounding box center [104, 203] width 78 height 6
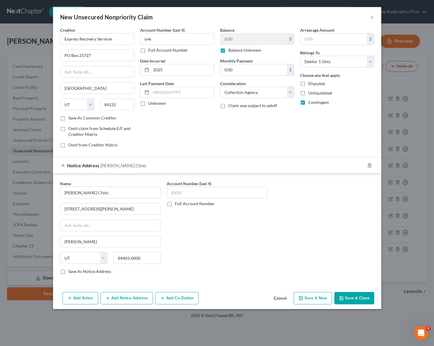
click at [355, 297] on button "Save & Close" at bounding box center [355, 298] width 40 height 12
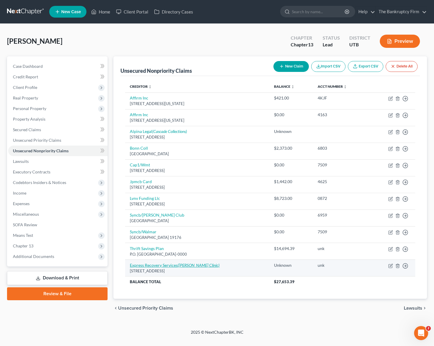
click at [187, 265] on icon "([PERSON_NAME] Clinic)" at bounding box center [199, 265] width 42 height 5
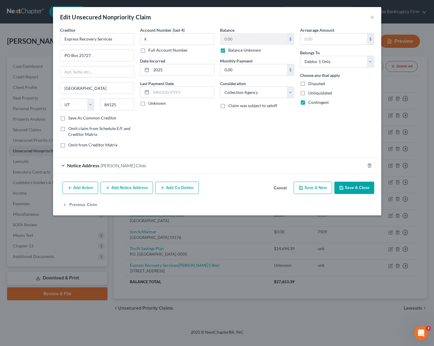
click at [120, 191] on button "Add Notice Address" at bounding box center [127, 188] width 53 height 12
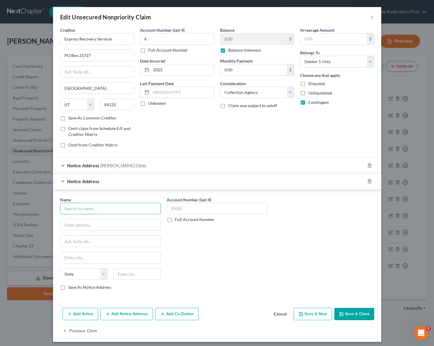
click at [94, 211] on input "text" at bounding box center [110, 209] width 101 height 12
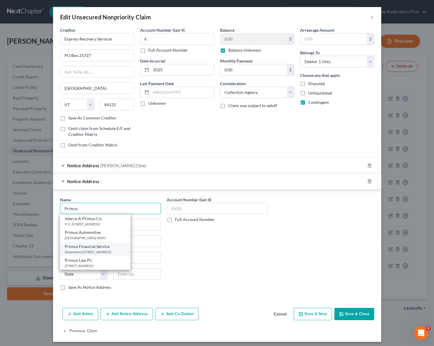
scroll to position [3, 0]
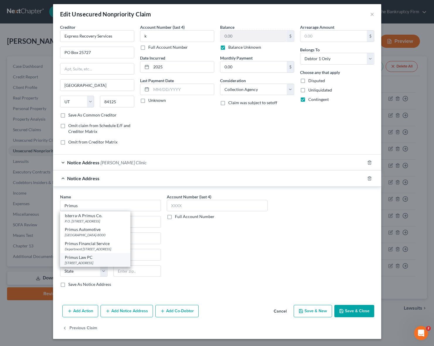
click at [97, 263] on div "[STREET_ADDRESS]" at bounding box center [95, 262] width 61 height 5
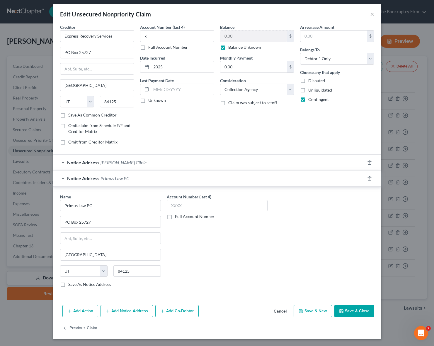
click at [356, 309] on button "Save & Close" at bounding box center [355, 311] width 40 height 12
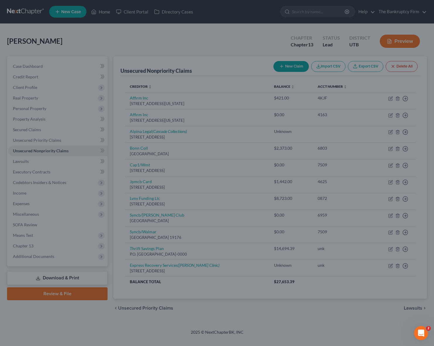
scroll to position [0, 0]
